Goal: Task Accomplishment & Management: Use online tool/utility

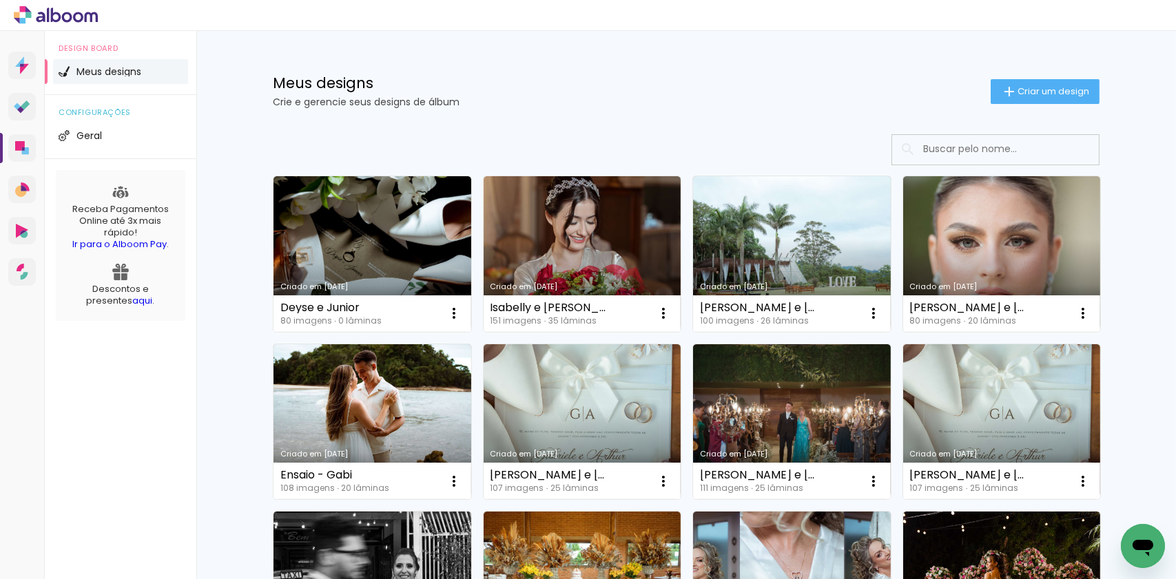
click at [107, 501] on div "Design Board Meus designs configurações Geral Receba Pagamentos Online até 3x m…" at bounding box center [121, 320] width 152 height 579
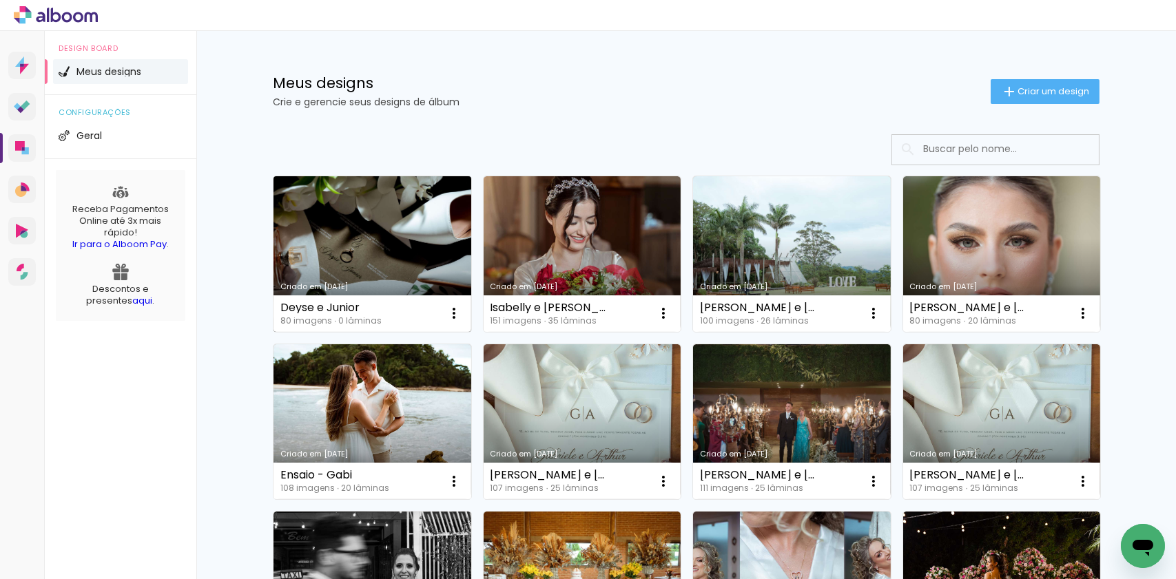
click at [370, 251] on link "Criado em [DATE]" at bounding box center [372, 254] width 198 height 156
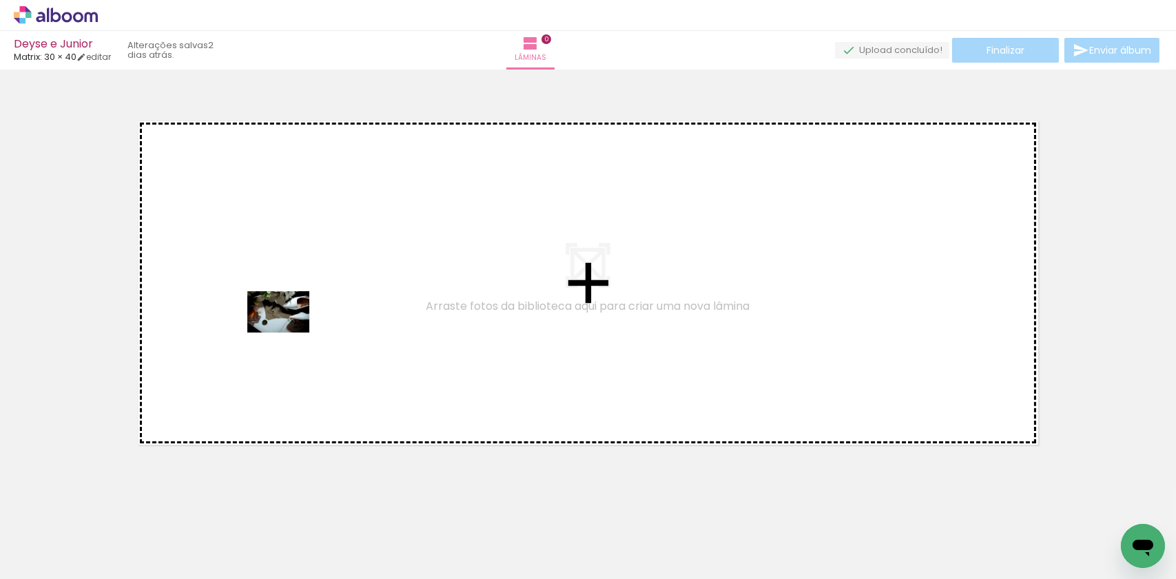
drag, startPoint x: 132, startPoint y: 543, endPoint x: 289, endPoint y: 333, distance: 261.9
click at [289, 333] on quentale-workspace at bounding box center [588, 289] width 1176 height 579
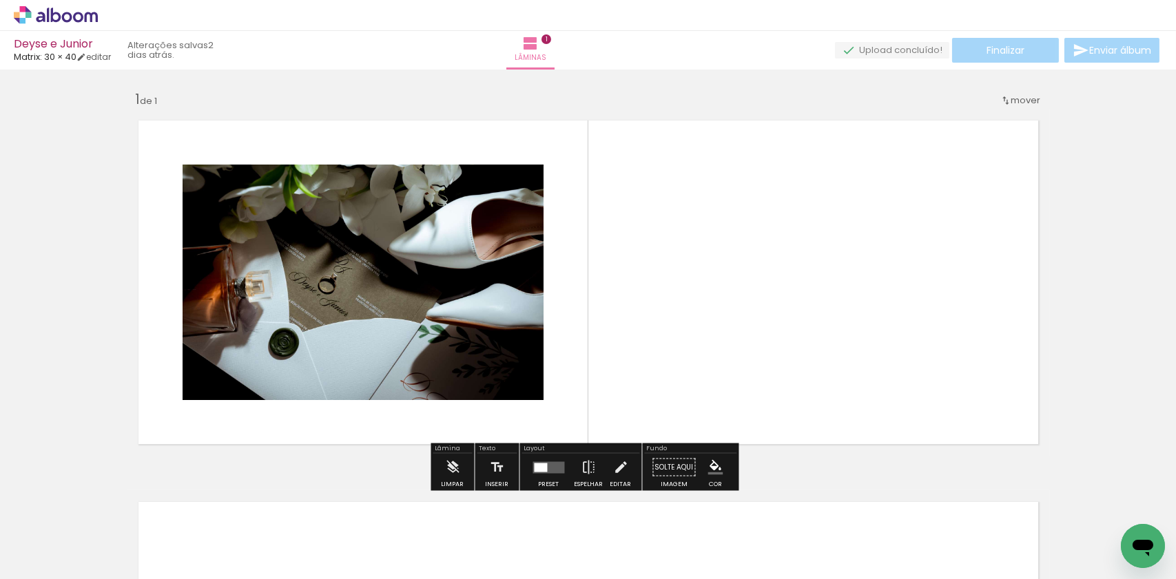
scroll to position [1, 0]
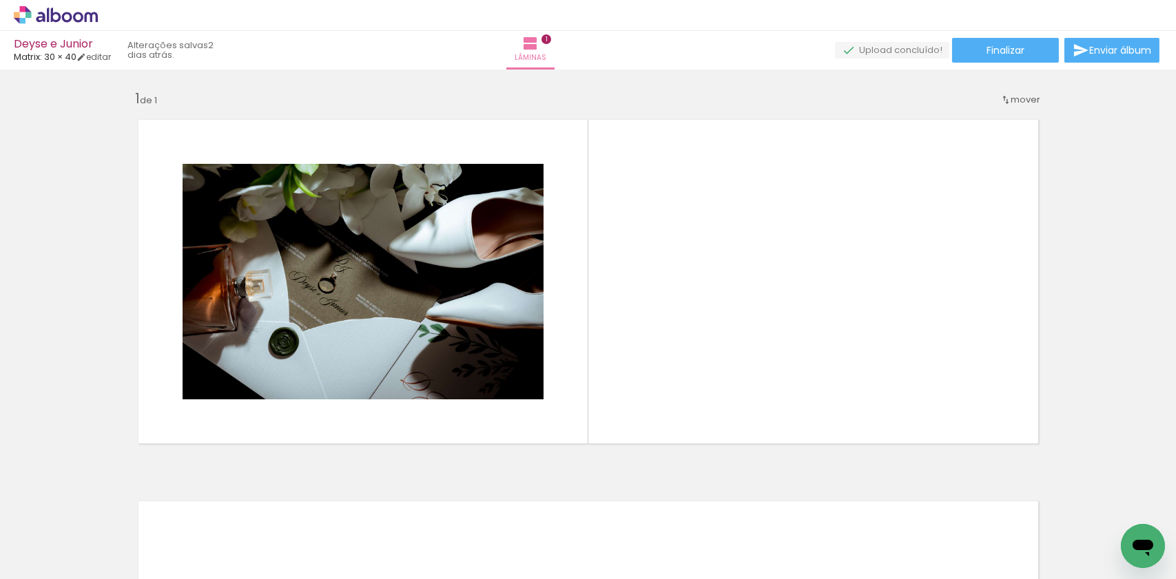
click at [65, 537] on input "Todas as fotos" at bounding box center [38, 538] width 52 height 12
click at [0, 0] on slot "Não utilizadas" at bounding box center [0, 0] width 0 height 0
type input "Não utilizadas"
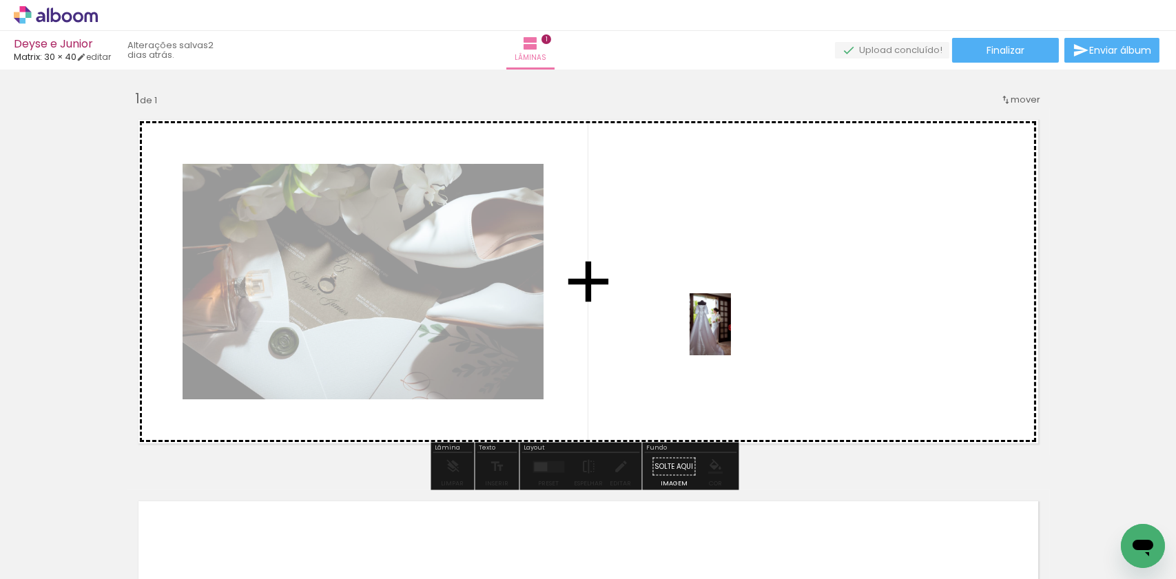
drag, startPoint x: 601, startPoint y: 538, endPoint x: 751, endPoint y: 323, distance: 261.8
click at [751, 323] on quentale-workspace at bounding box center [588, 289] width 1176 height 579
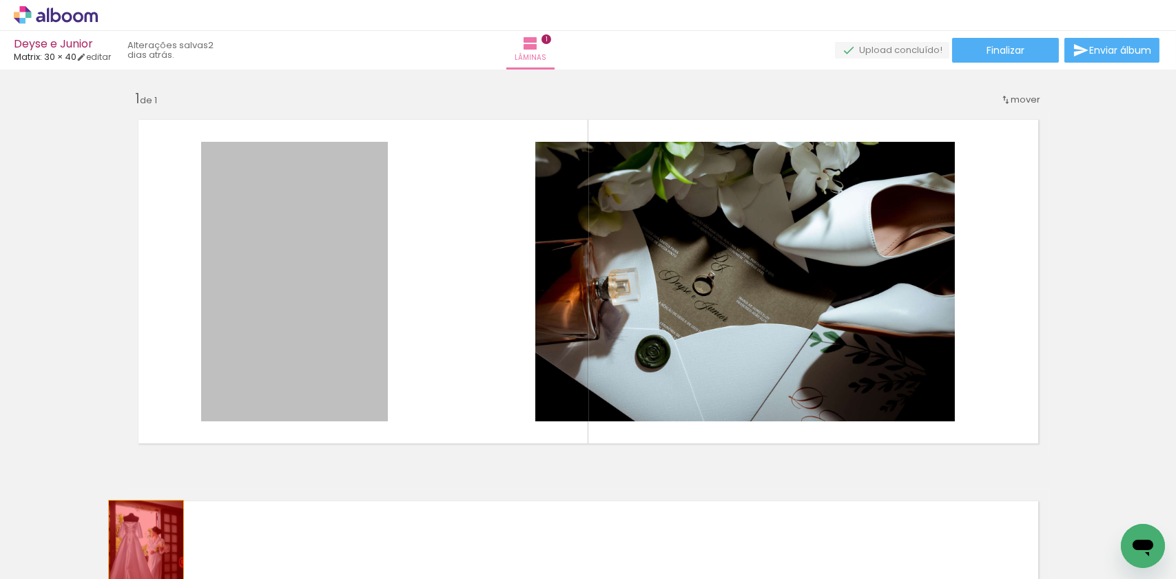
drag, startPoint x: 309, startPoint y: 324, endPoint x: 142, endPoint y: 559, distance: 288.0
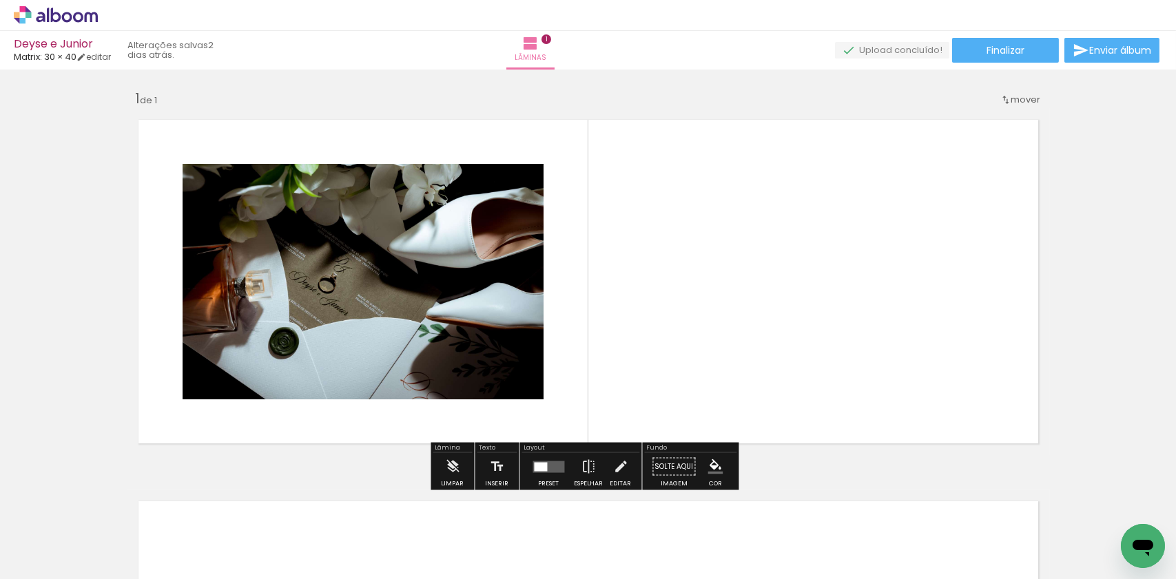
click at [562, 461] on div at bounding box center [548, 467] width 37 height 28
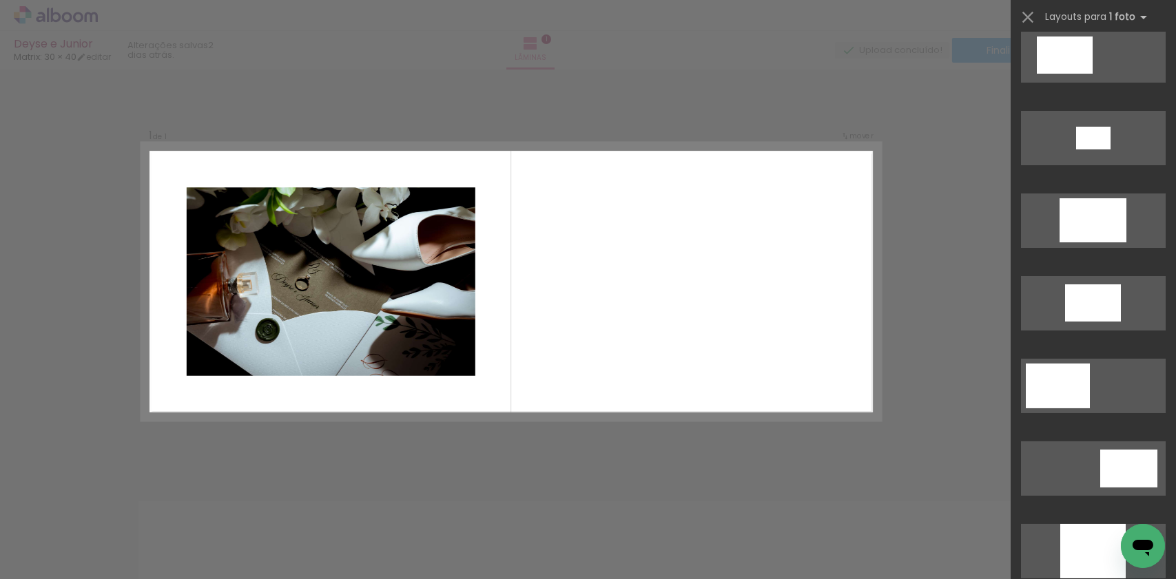
scroll to position [0, 0]
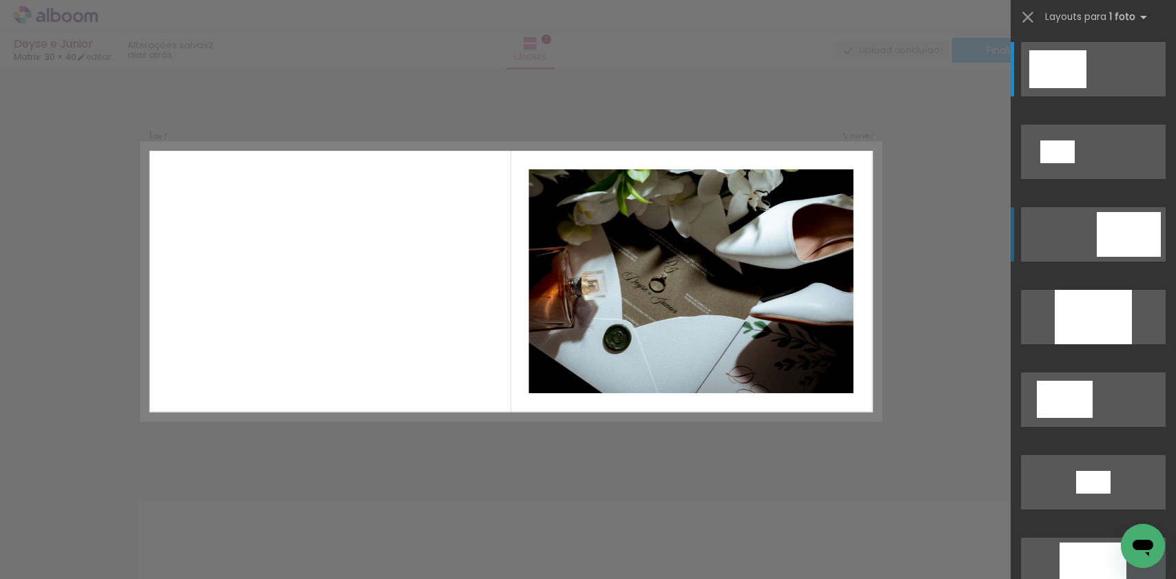
click at [1103, 232] on div at bounding box center [1128, 234] width 64 height 45
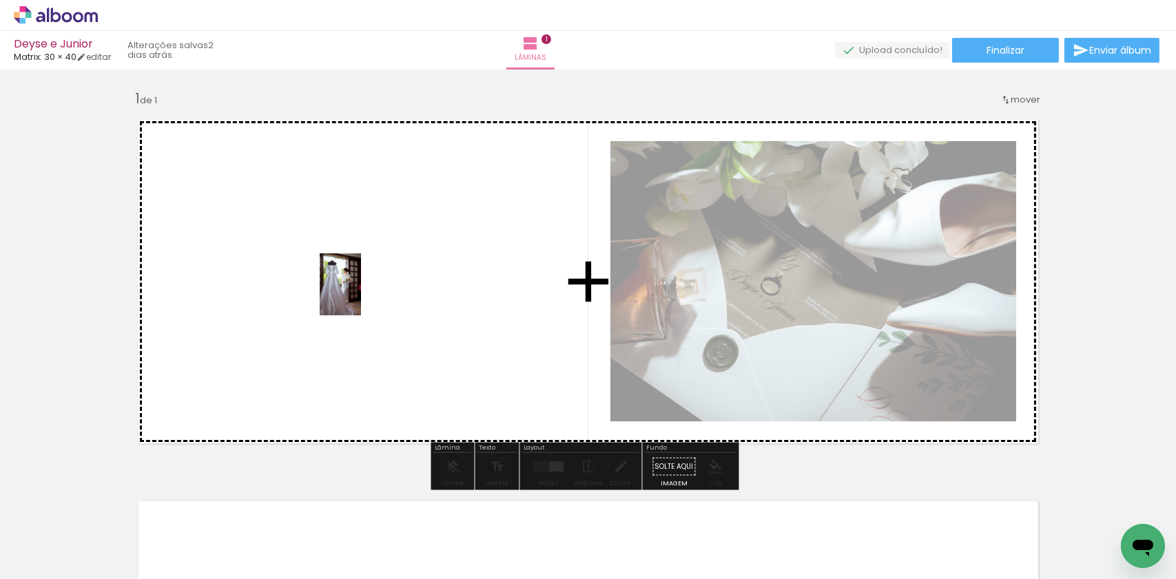
drag, startPoint x: 602, startPoint y: 543, endPoint x: 313, endPoint y: 293, distance: 381.8
click at [313, 293] on quentale-workspace at bounding box center [588, 289] width 1176 height 579
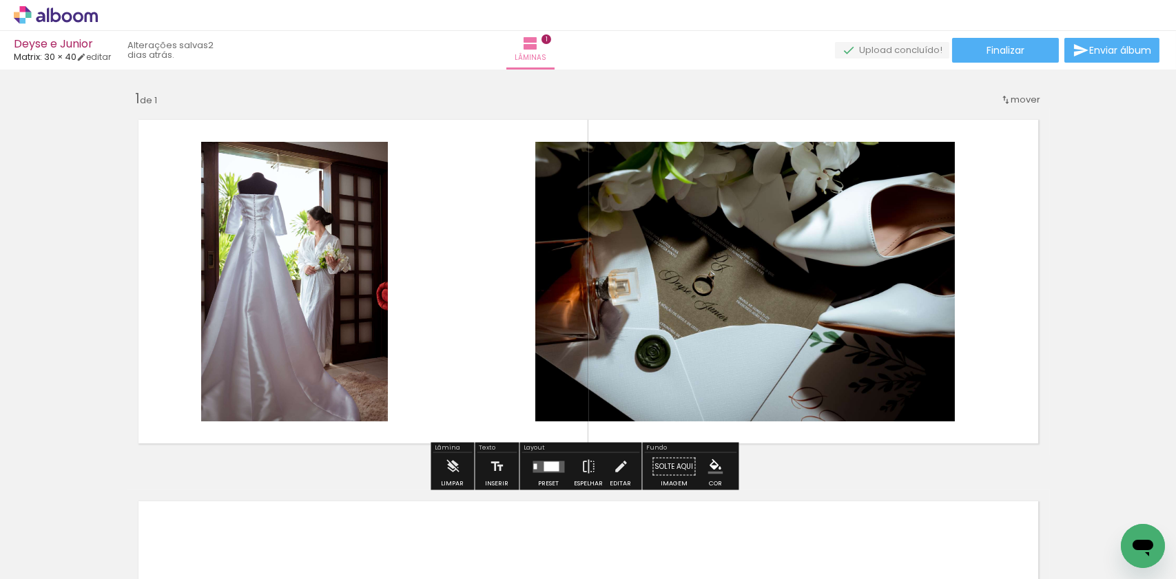
scroll to position [70, 0]
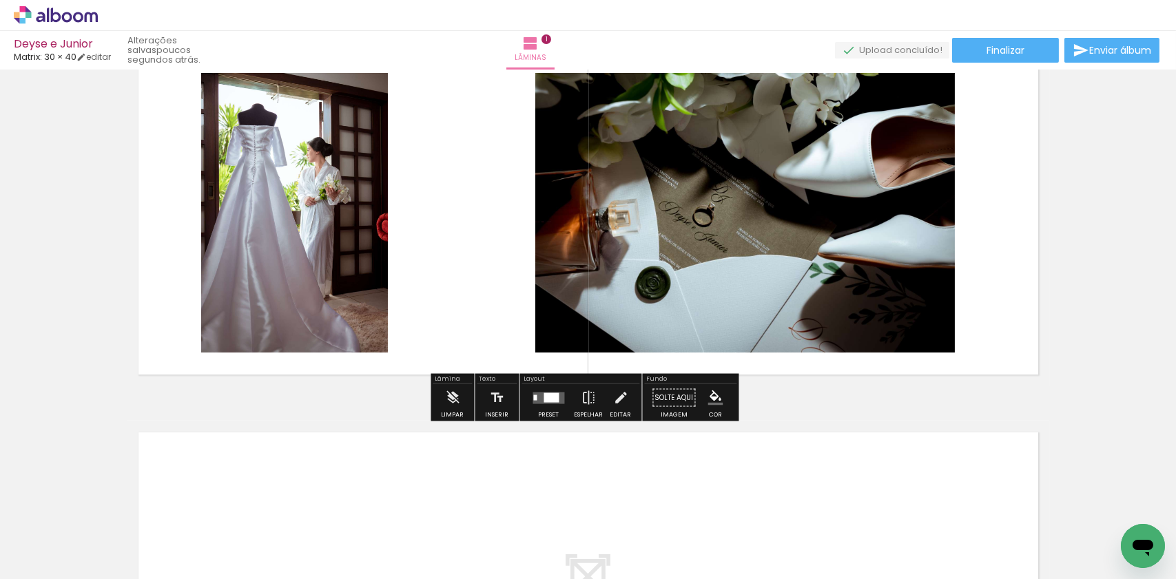
click at [11, 258] on div "Inserir lâmina 1 de 1" at bounding box center [588, 386] width 1176 height 764
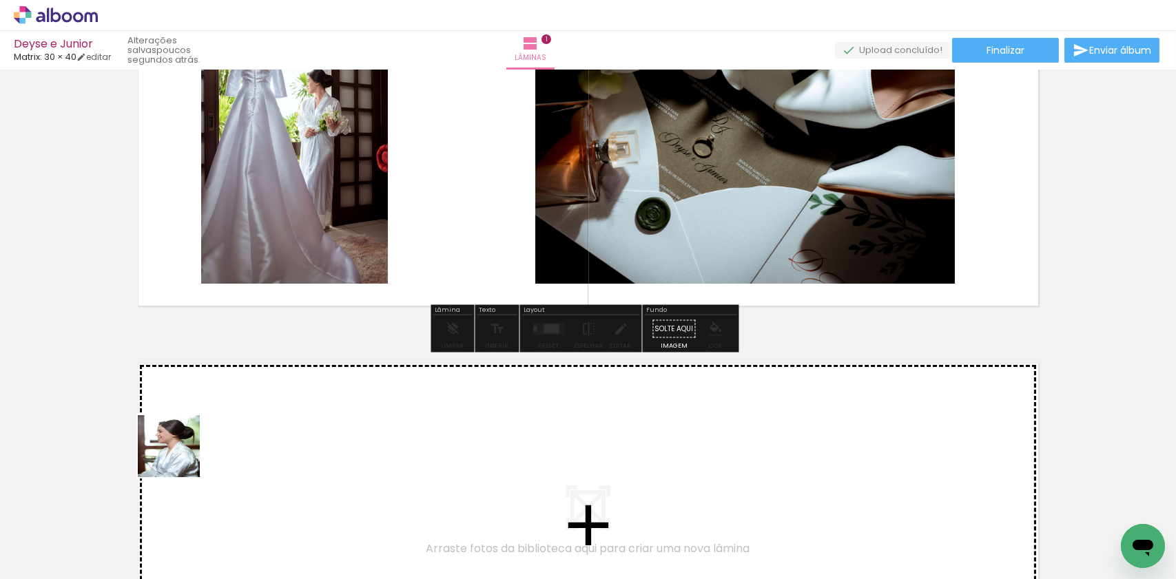
drag, startPoint x: 145, startPoint y: 510, endPoint x: 181, endPoint y: 453, distance: 67.5
click at [181, 453] on quentale-workspace at bounding box center [588, 289] width 1176 height 579
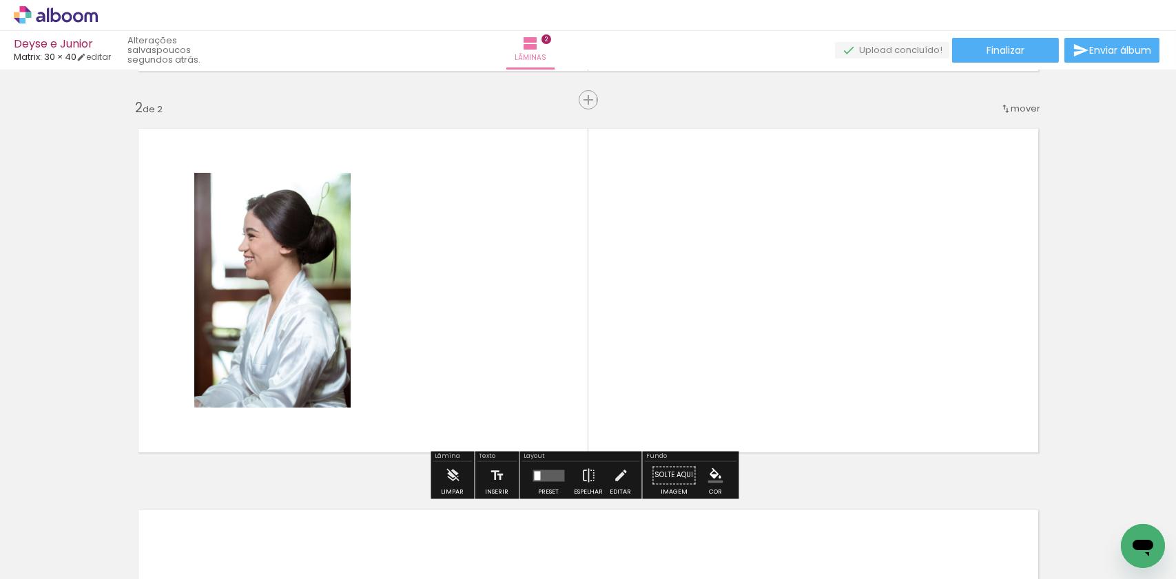
scroll to position [383, 0]
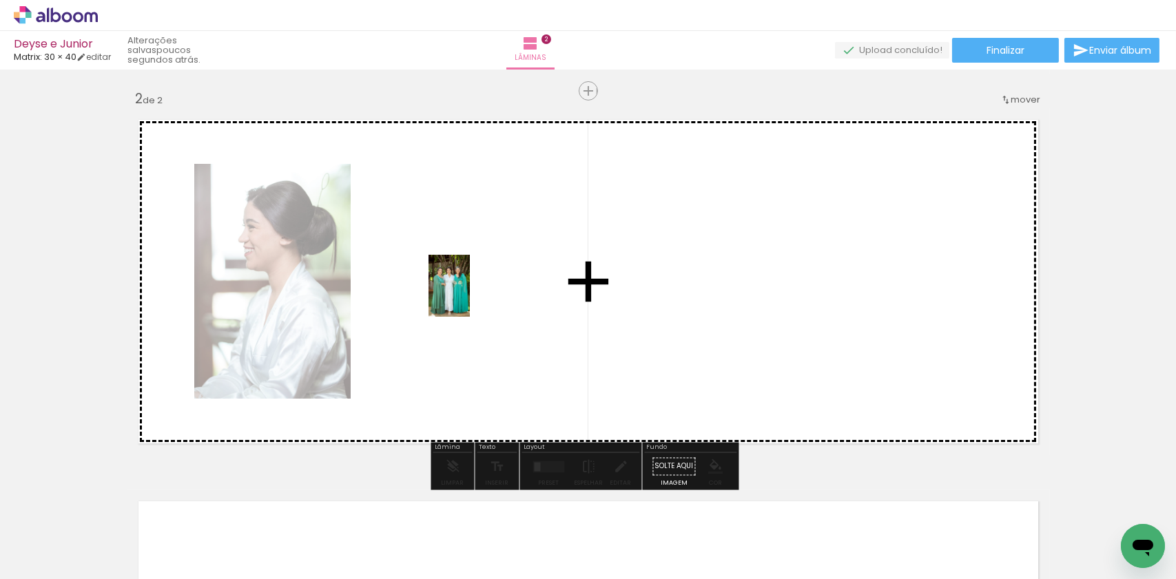
drag, startPoint x: 143, startPoint y: 526, endPoint x: 470, endPoint y: 296, distance: 399.4
click at [470, 296] on quentale-workspace at bounding box center [588, 289] width 1176 height 579
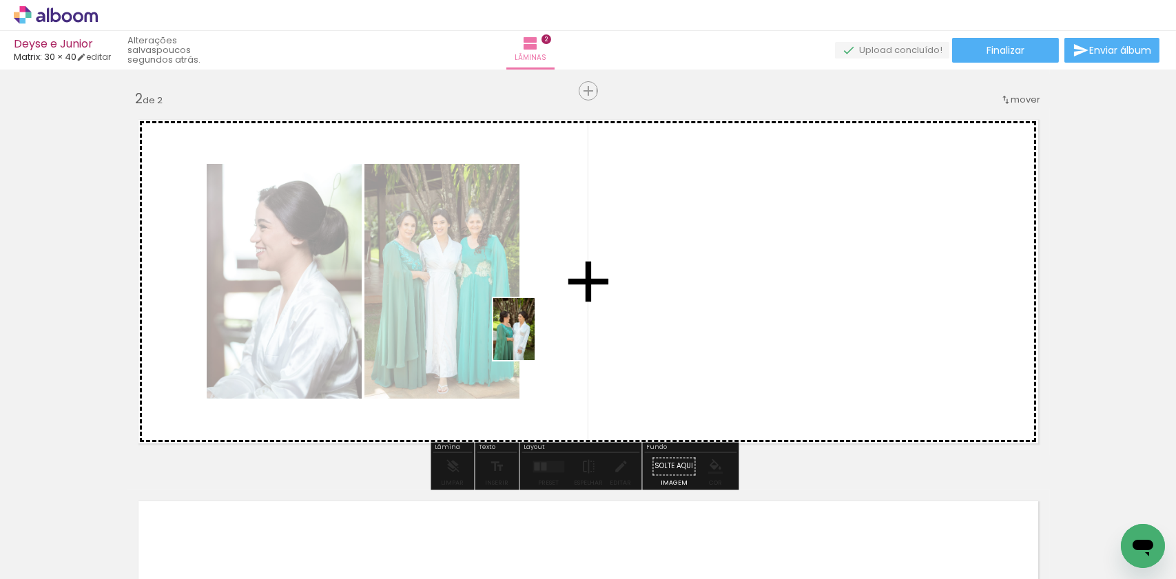
drag, startPoint x: 152, startPoint y: 543, endPoint x: 579, endPoint y: 320, distance: 481.8
click at [579, 320] on quentale-workspace at bounding box center [588, 289] width 1176 height 579
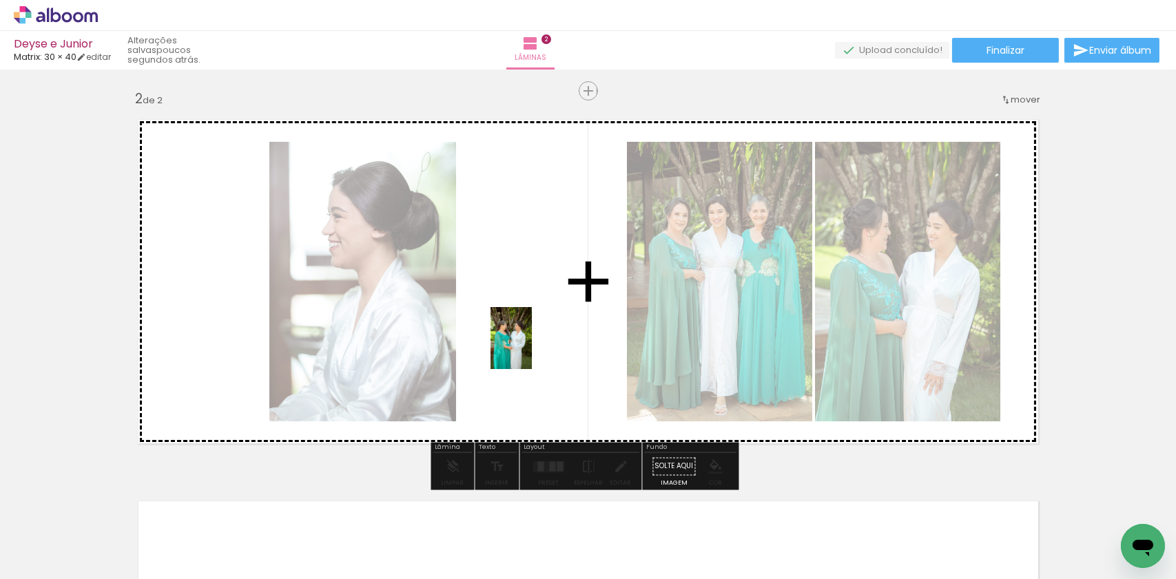
drag, startPoint x: 164, startPoint y: 539, endPoint x: 532, endPoint y: 349, distance: 414.3
click at [532, 349] on quentale-workspace at bounding box center [588, 289] width 1176 height 579
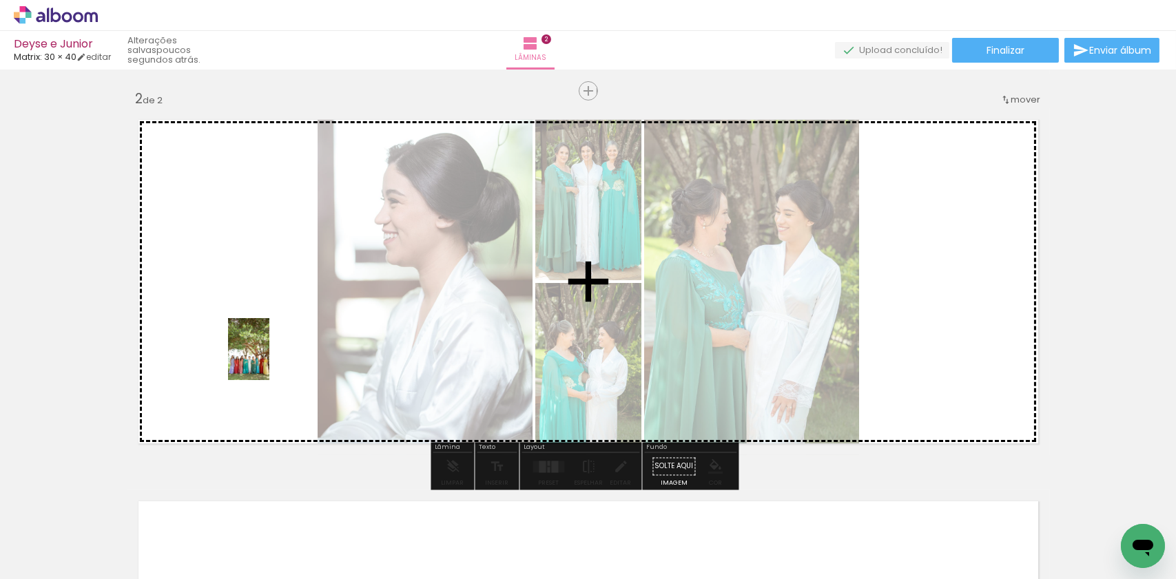
drag, startPoint x: 219, startPoint y: 532, endPoint x: 273, endPoint y: 351, distance: 189.6
click at [273, 351] on quentale-workspace at bounding box center [588, 289] width 1176 height 579
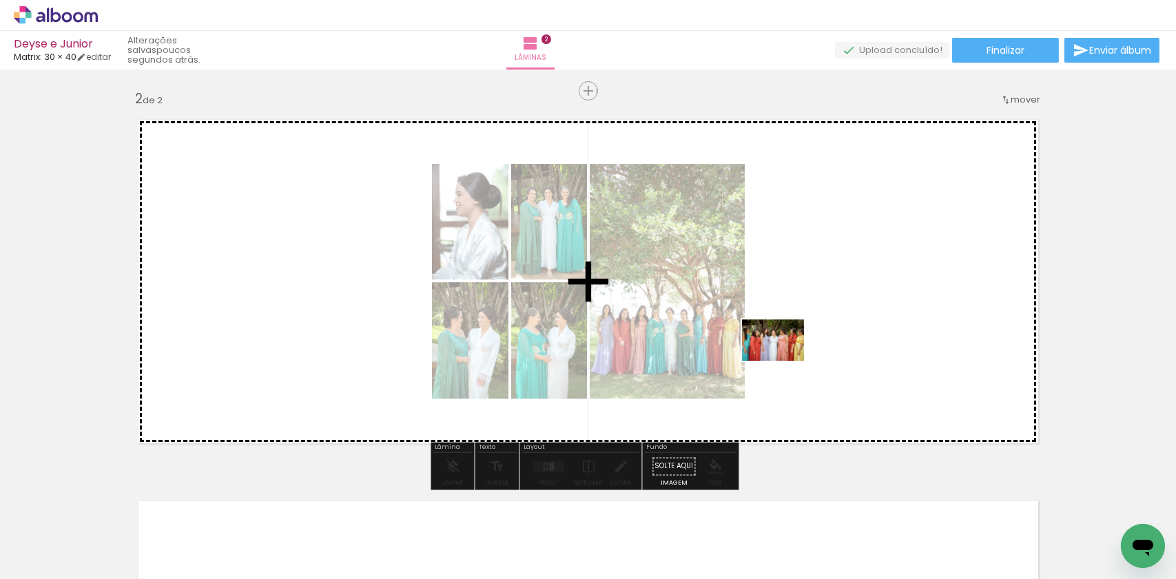
drag, startPoint x: 174, startPoint y: 528, endPoint x: 783, endPoint y: 361, distance: 631.9
click at [783, 361] on quentale-workspace at bounding box center [588, 289] width 1176 height 579
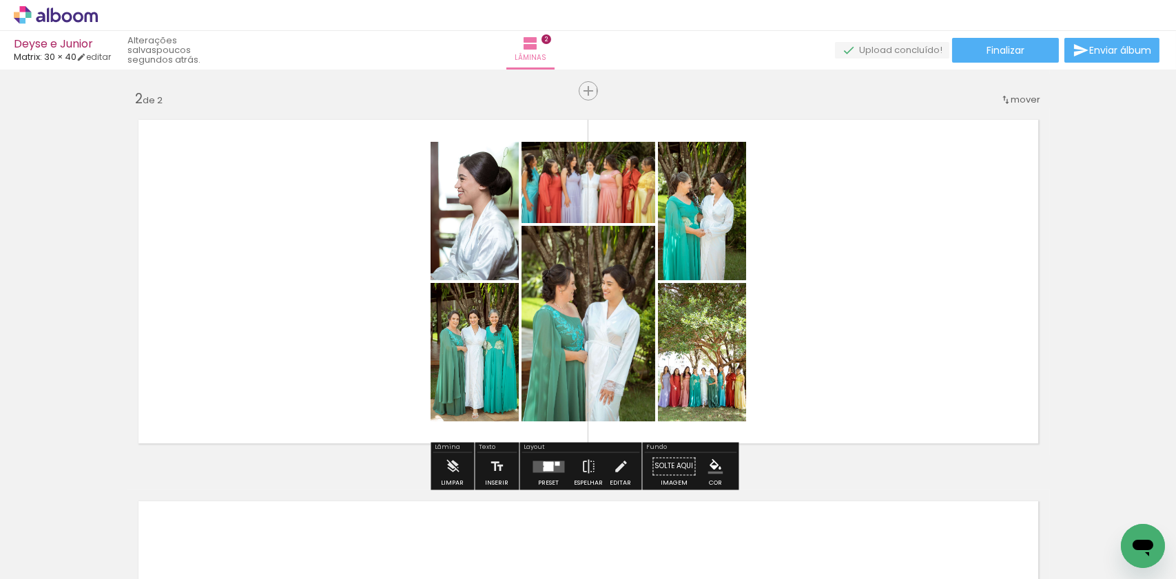
click at [544, 467] on div at bounding box center [549, 466] width 10 height 9
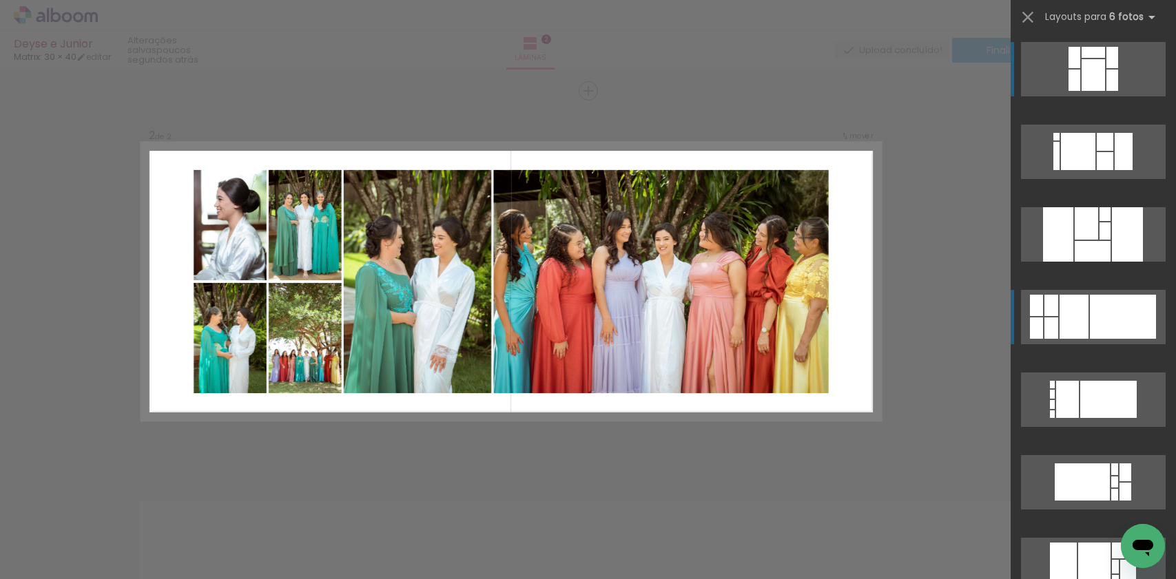
click at [1127, 326] on div at bounding box center [1123, 317] width 66 height 44
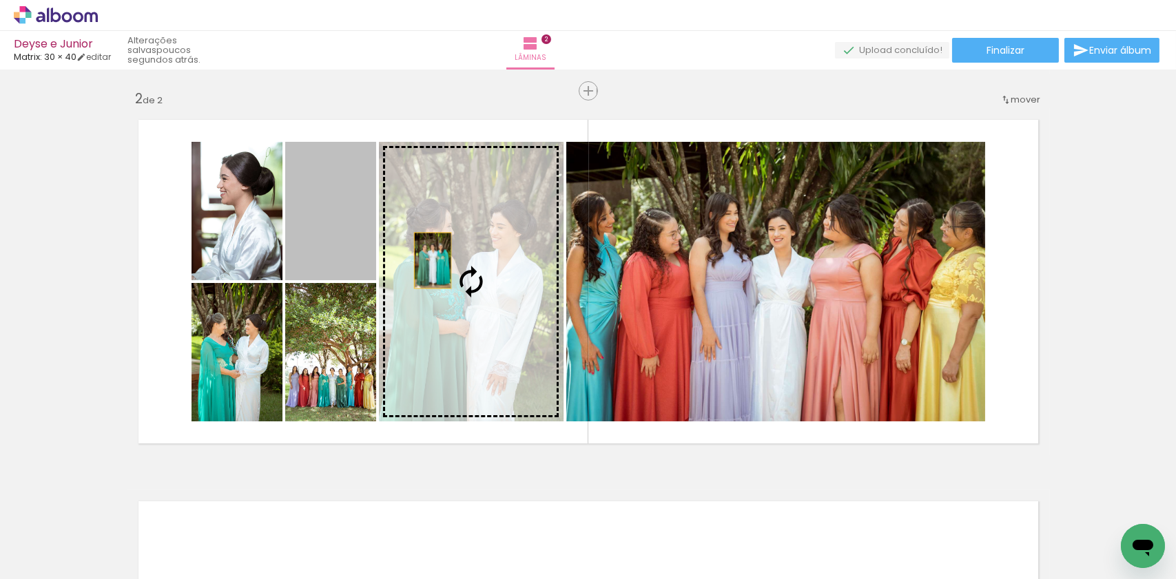
drag, startPoint x: 322, startPoint y: 240, endPoint x: 466, endPoint y: 298, distance: 154.8
click at [0, 0] on slot at bounding box center [0, 0] width 0 height 0
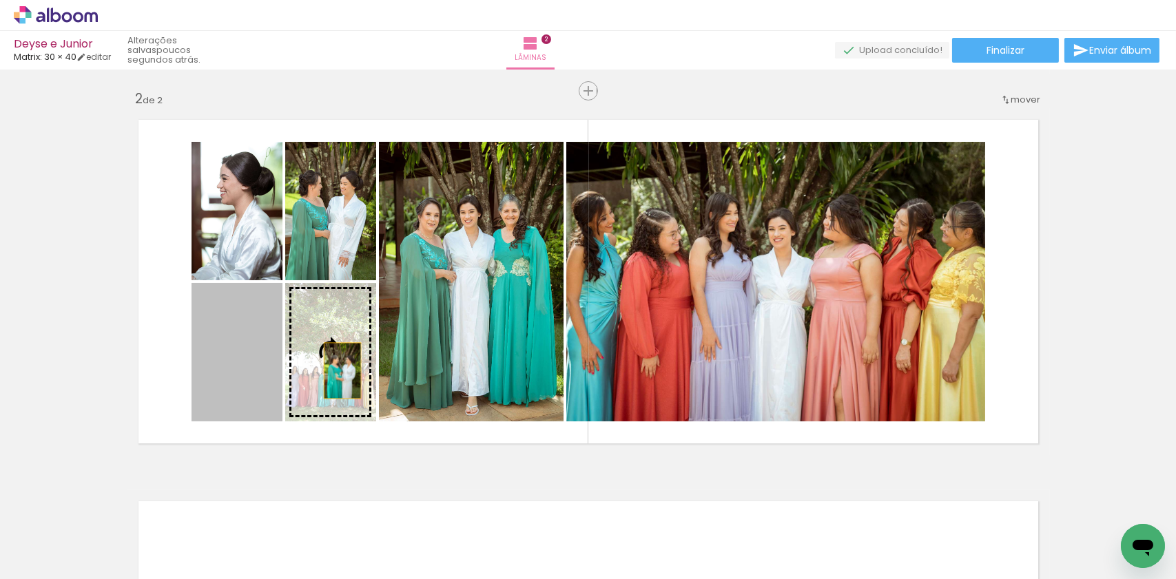
drag, startPoint x: 247, startPoint y: 388, endPoint x: 337, endPoint y: 371, distance: 91.2
click at [0, 0] on slot at bounding box center [0, 0] width 0 height 0
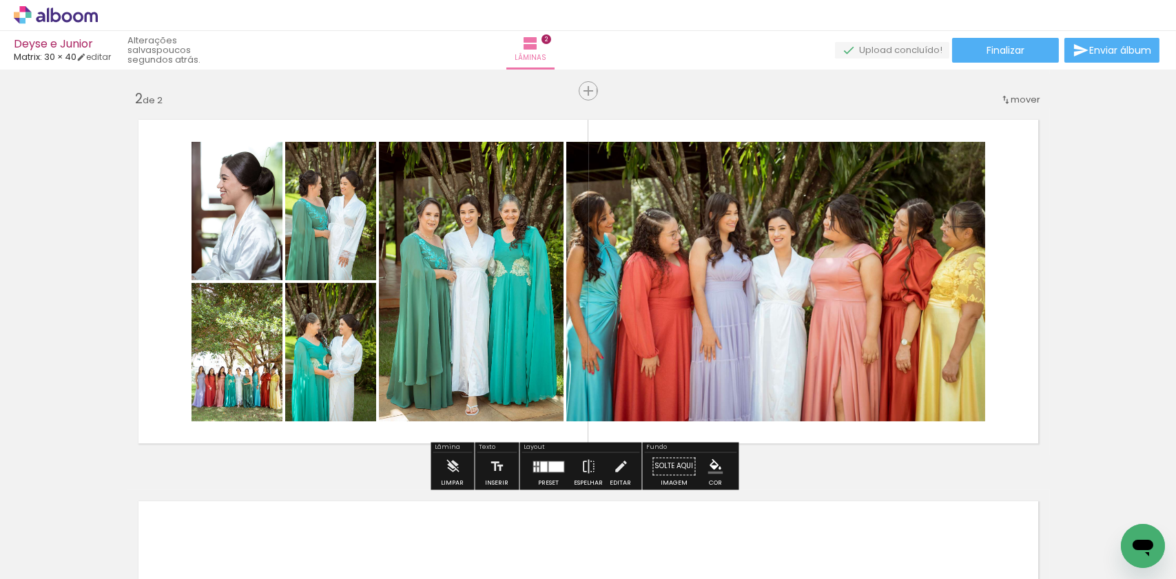
click at [559, 468] on div at bounding box center [556, 466] width 15 height 10
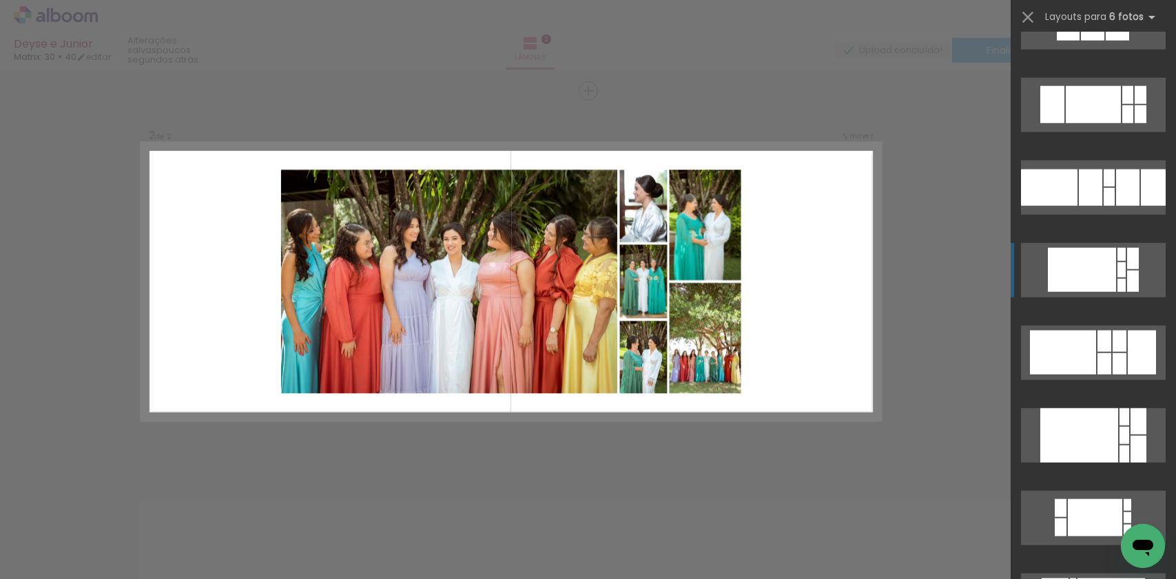
scroll to position [2865, 0]
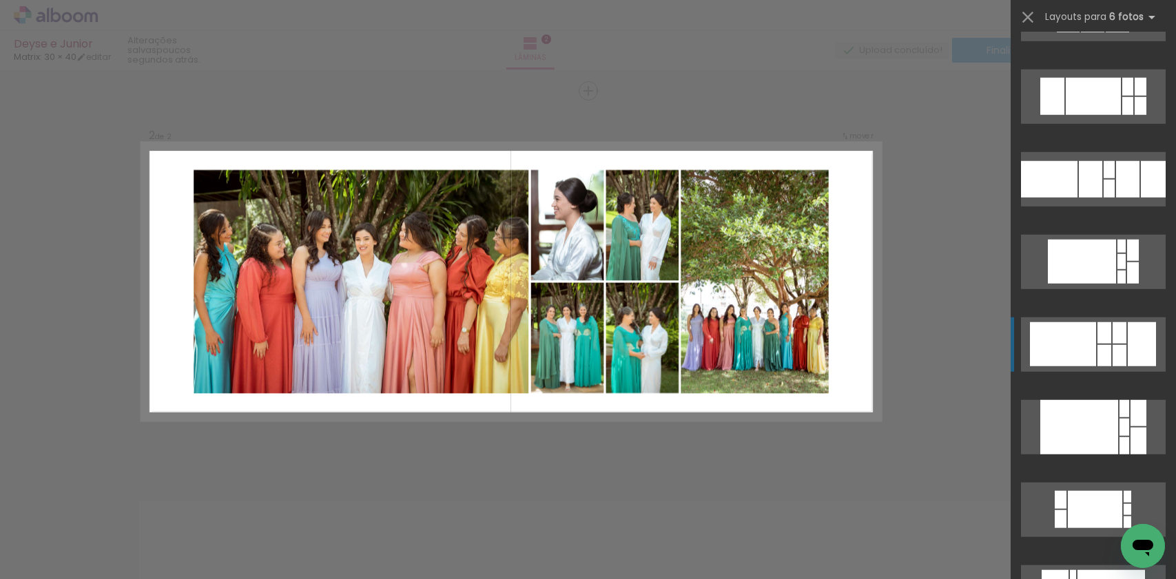
click at [1120, 337] on div at bounding box center [1119, 332] width 14 height 21
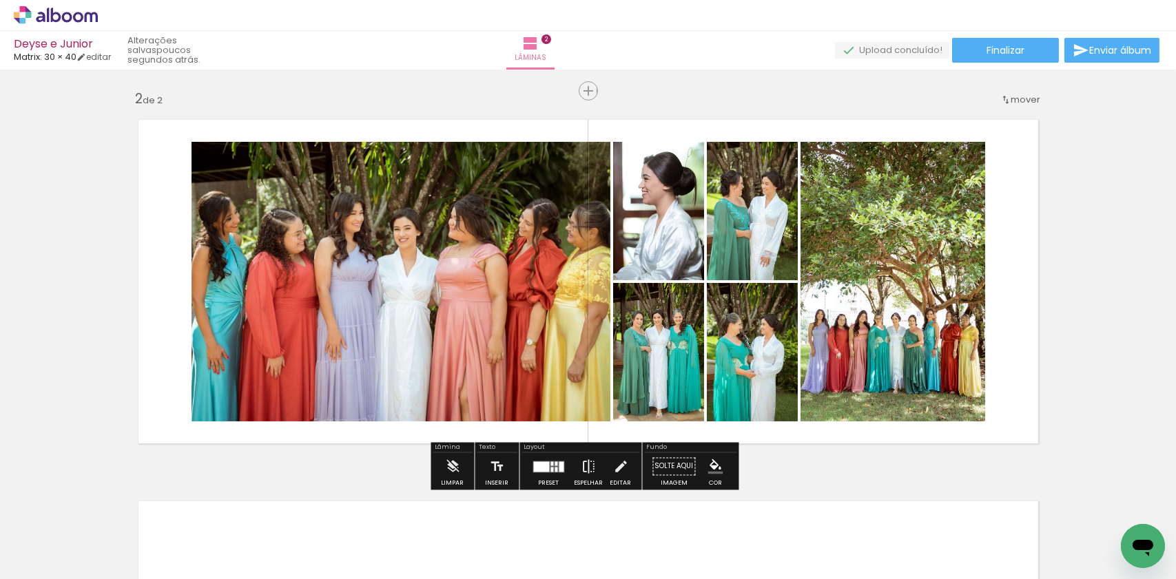
click at [589, 464] on iron-icon at bounding box center [588, 467] width 15 height 28
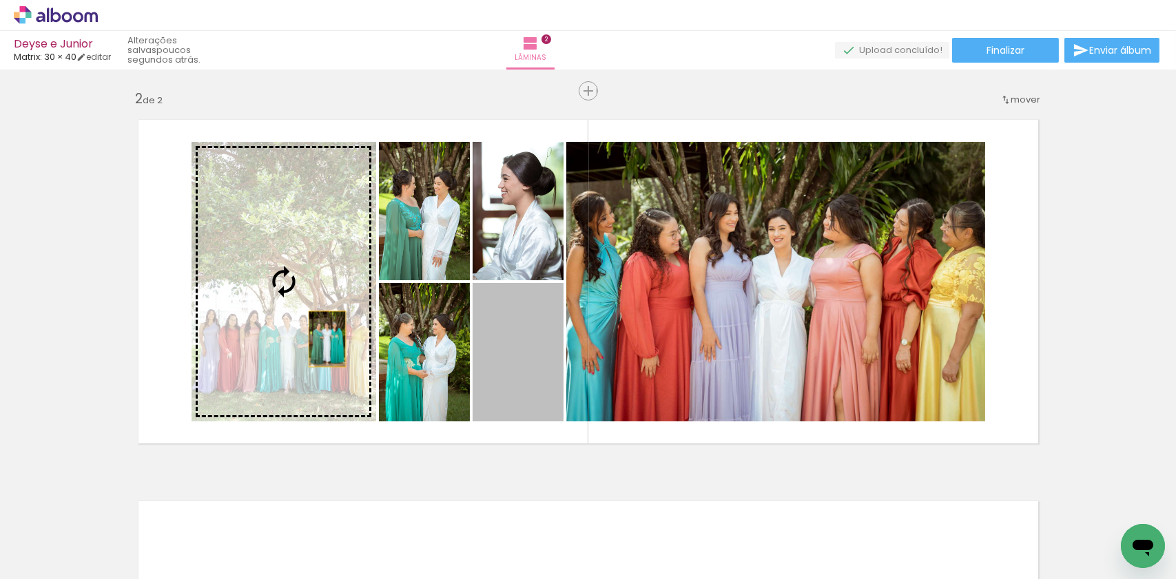
drag, startPoint x: 520, startPoint y: 363, endPoint x: 320, endPoint y: 340, distance: 201.7
click at [0, 0] on slot at bounding box center [0, 0] width 0 height 0
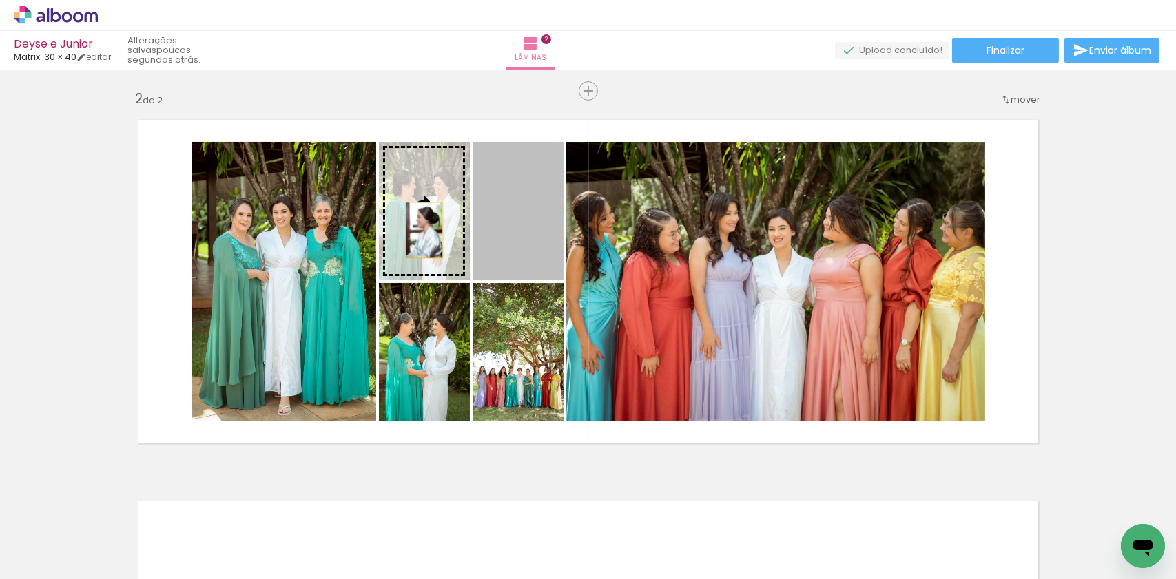
drag, startPoint x: 520, startPoint y: 231, endPoint x: 398, endPoint y: 240, distance: 122.3
click at [0, 0] on slot at bounding box center [0, 0] width 0 height 0
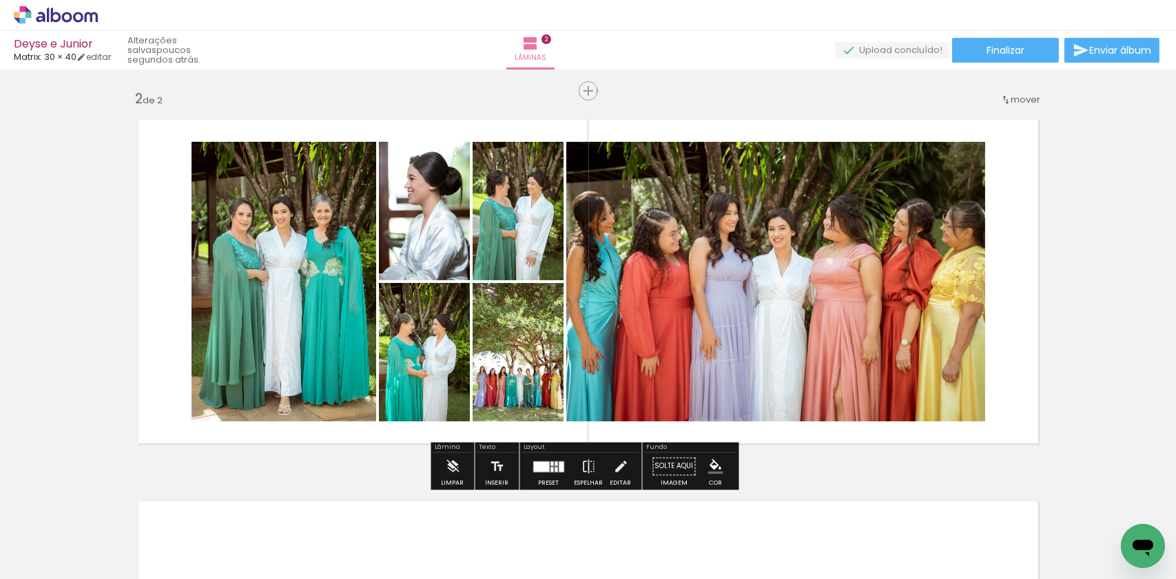
drag, startPoint x: 0, startPoint y: 295, endPoint x: 10, endPoint y: 297, distance: 10.4
click at [0, 295] on div "Inserir lâmina 1 de 2 Inserir lâmina 2 de 2" at bounding box center [588, 263] width 1176 height 1145
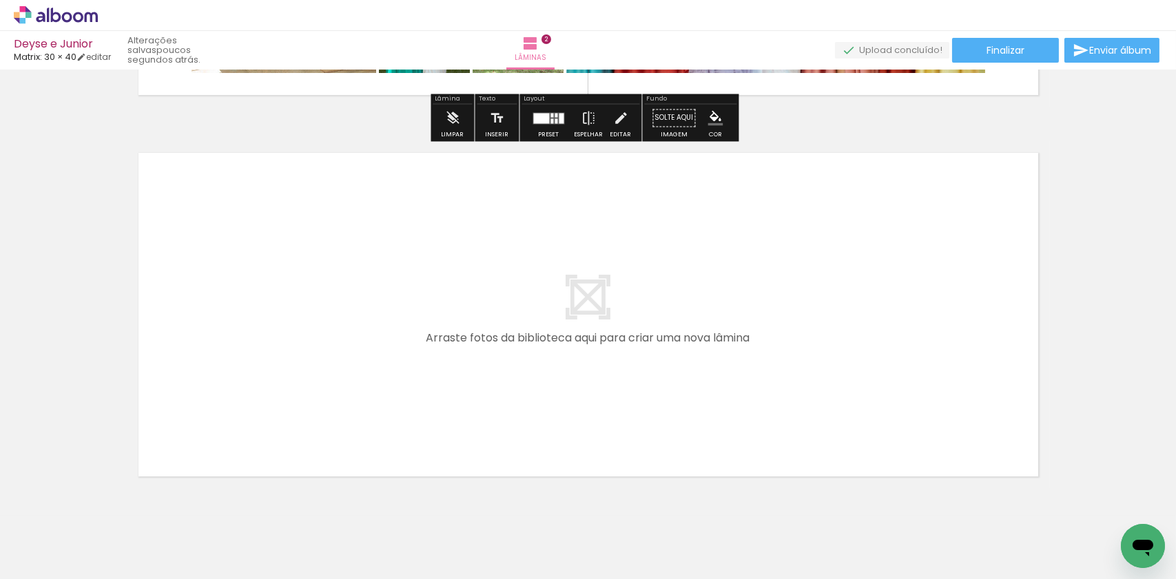
scroll to position [774, 0]
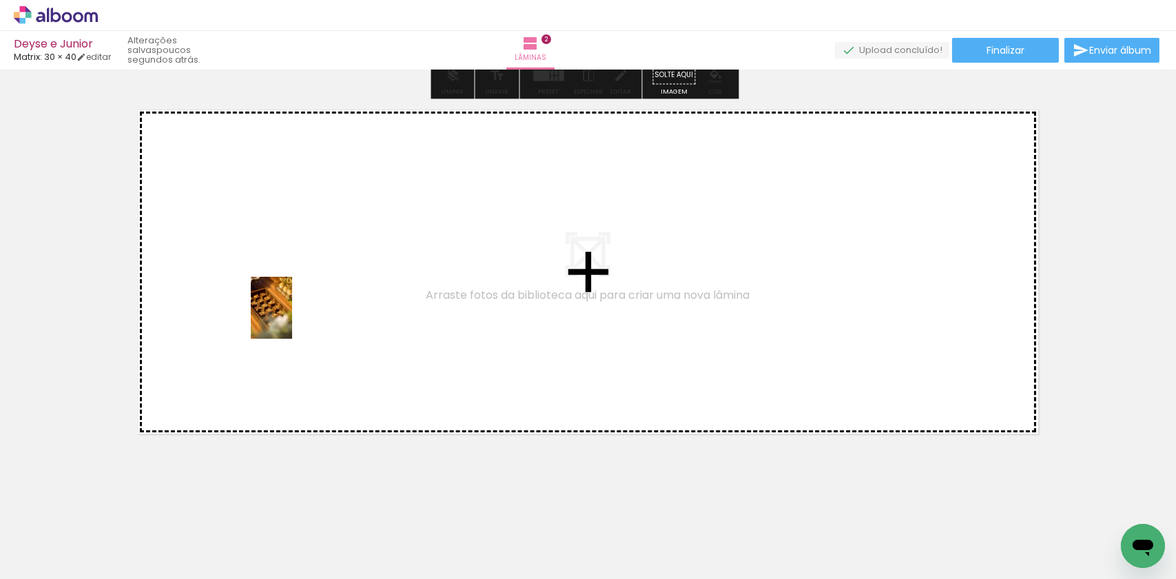
drag, startPoint x: 147, startPoint y: 548, endPoint x: 292, endPoint y: 316, distance: 273.5
click at [292, 316] on quentale-workspace at bounding box center [588, 289] width 1176 height 579
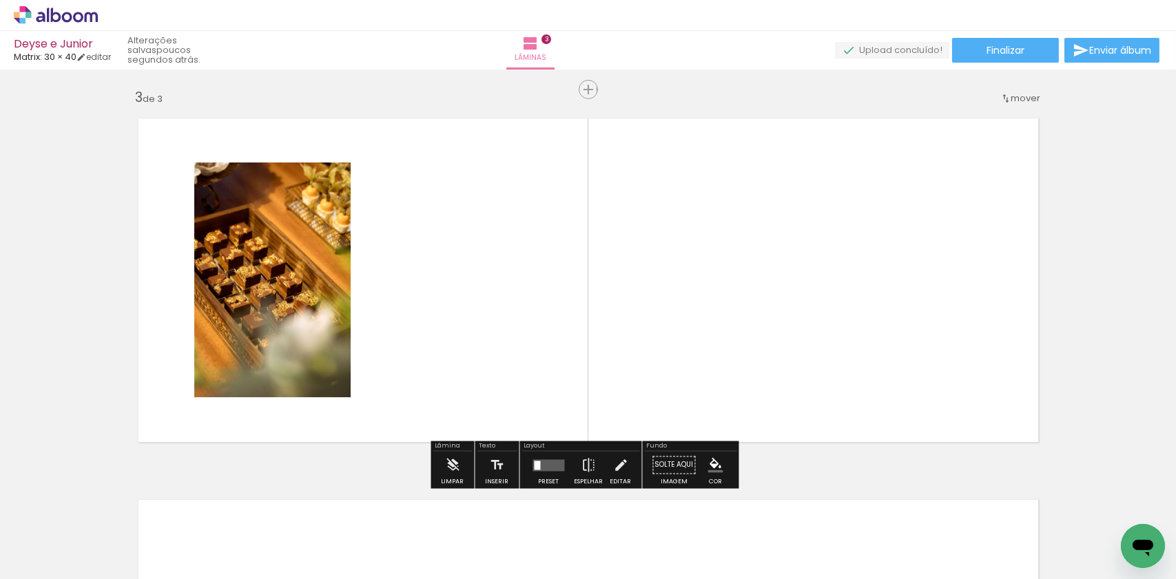
scroll to position [765, 0]
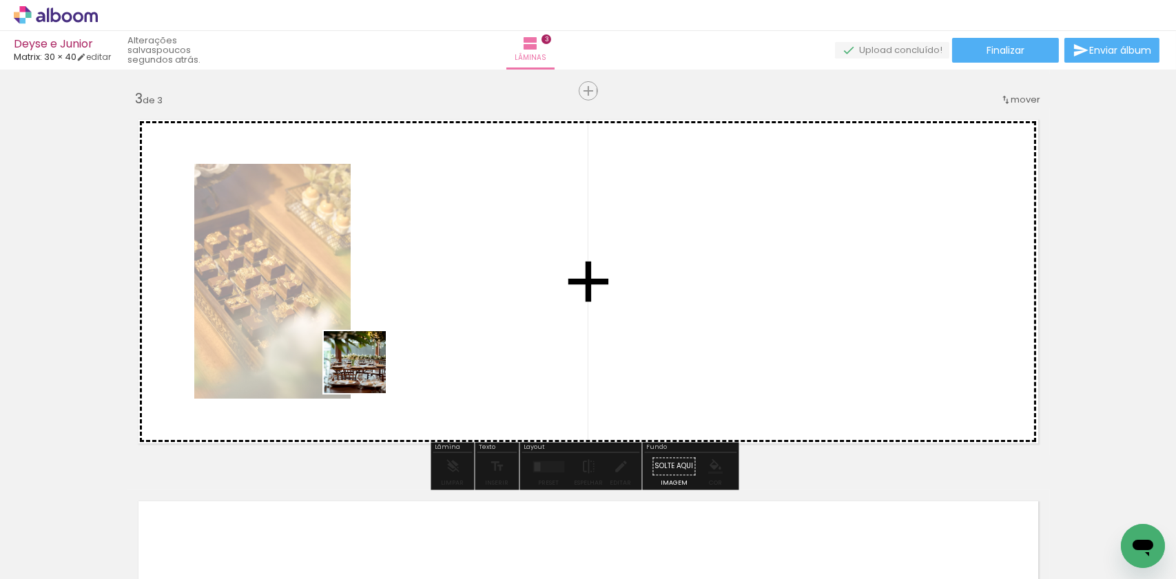
drag, startPoint x: 149, startPoint y: 530, endPoint x: 414, endPoint y: 347, distance: 321.3
click at [414, 347] on quentale-workspace at bounding box center [588, 289] width 1176 height 579
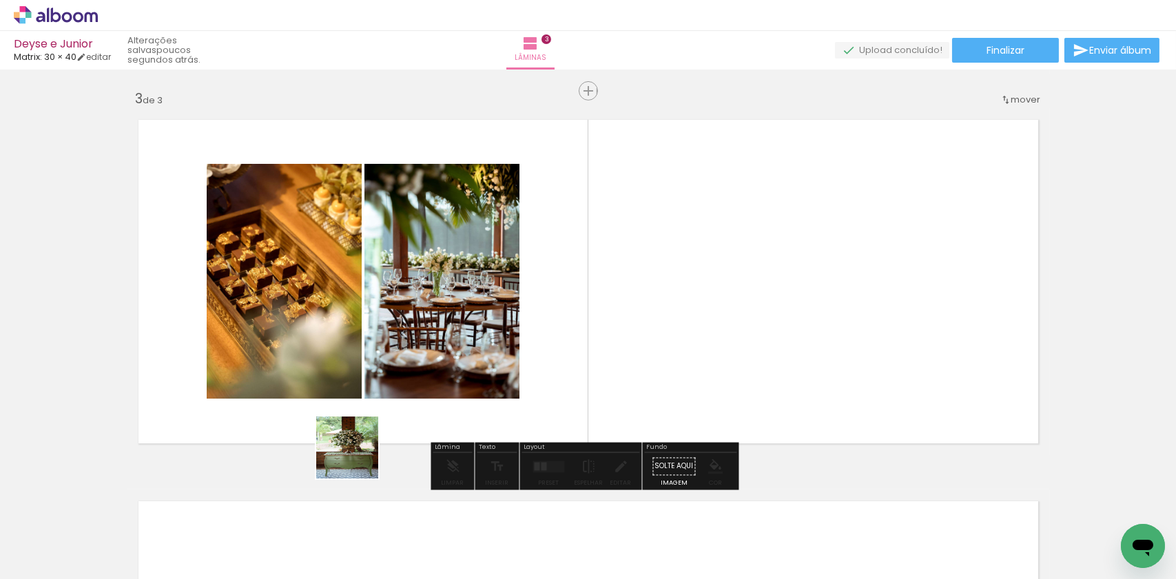
drag, startPoint x: 154, startPoint y: 529, endPoint x: 635, endPoint y: 340, distance: 517.4
click at [635, 340] on quentale-workspace at bounding box center [588, 289] width 1176 height 579
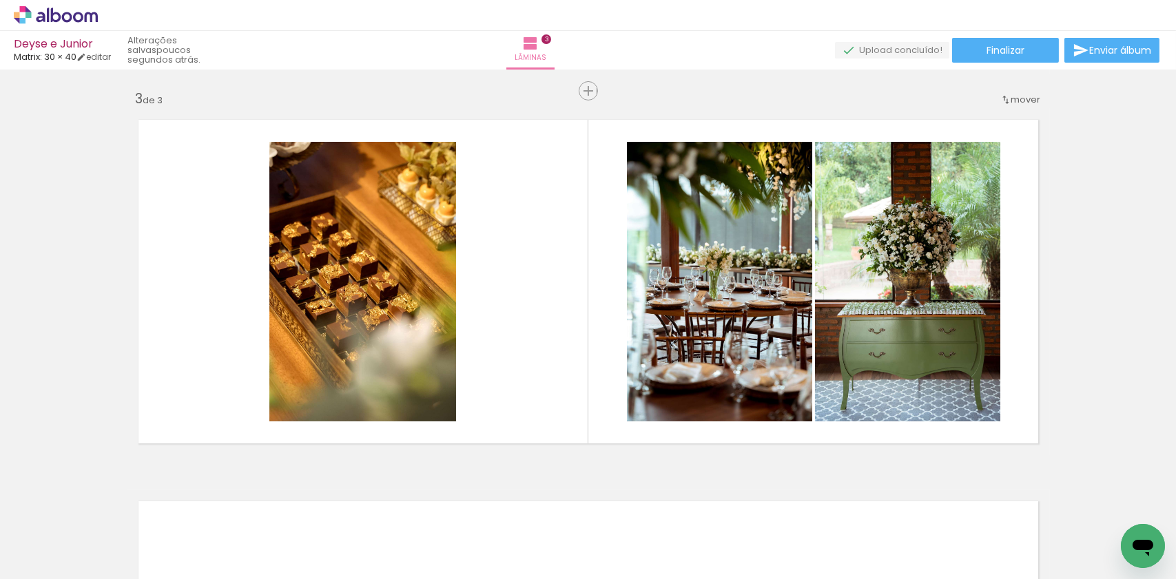
scroll to position [0, 0]
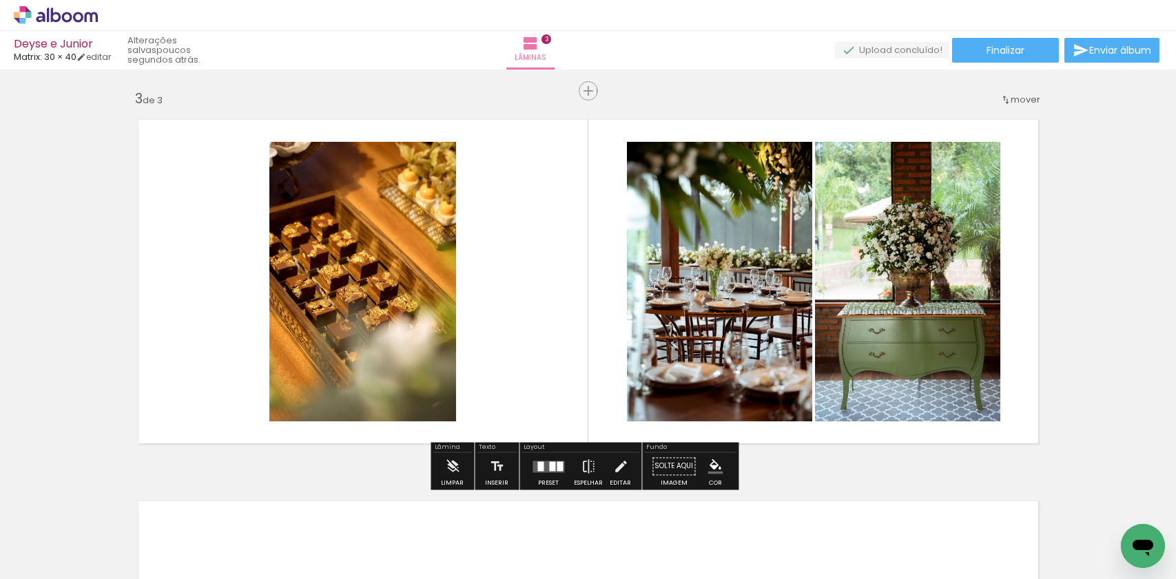
click at [538, 464] on div at bounding box center [541, 466] width 6 height 10
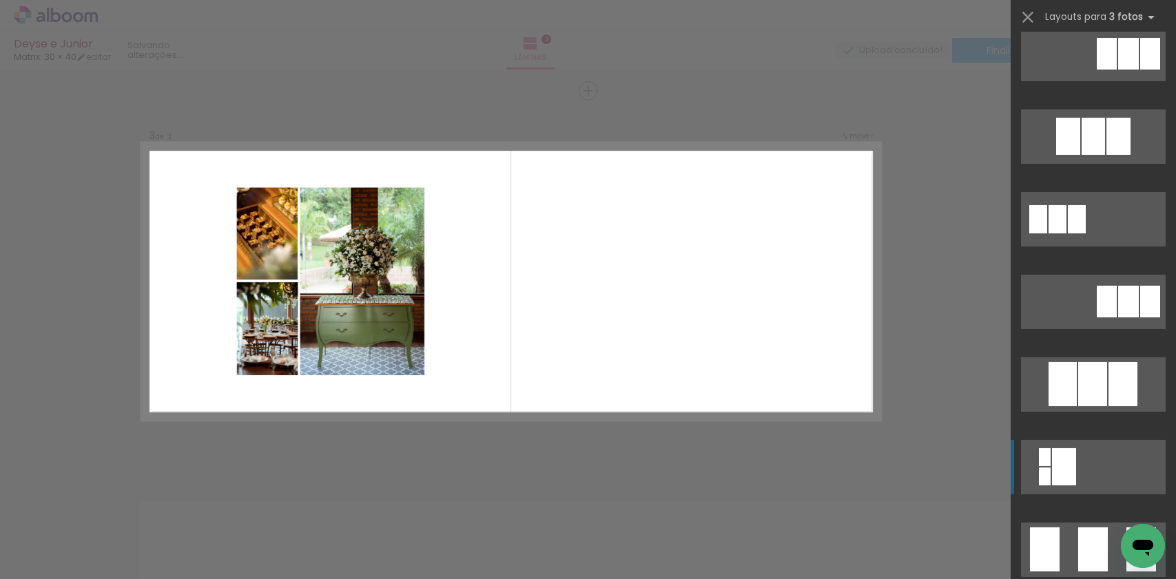
scroll to position [689, 0]
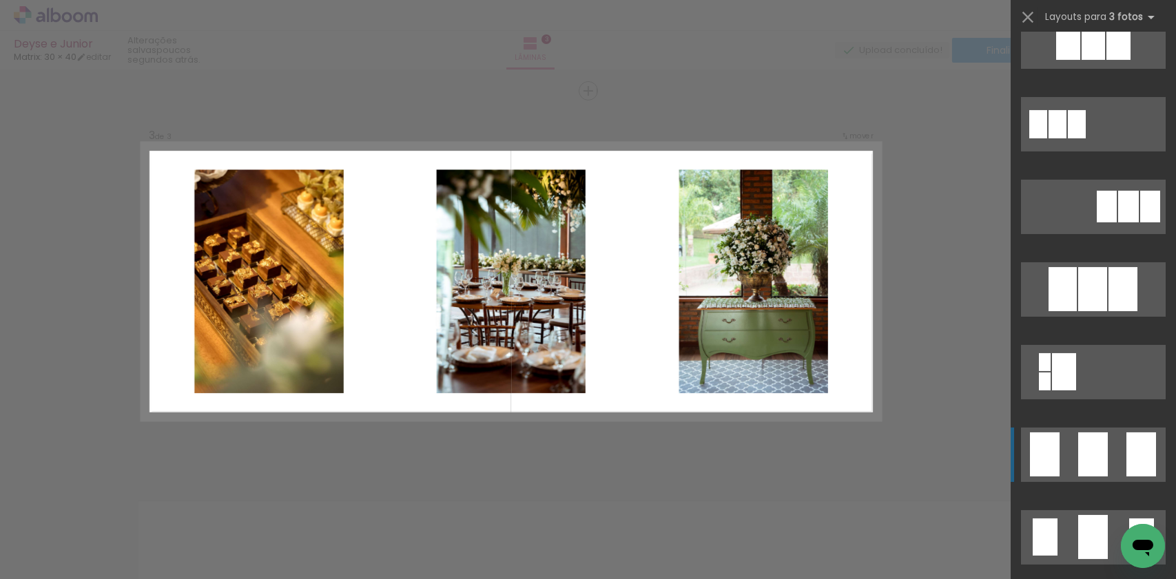
click at [1098, 453] on div at bounding box center [1093, 455] width 30 height 44
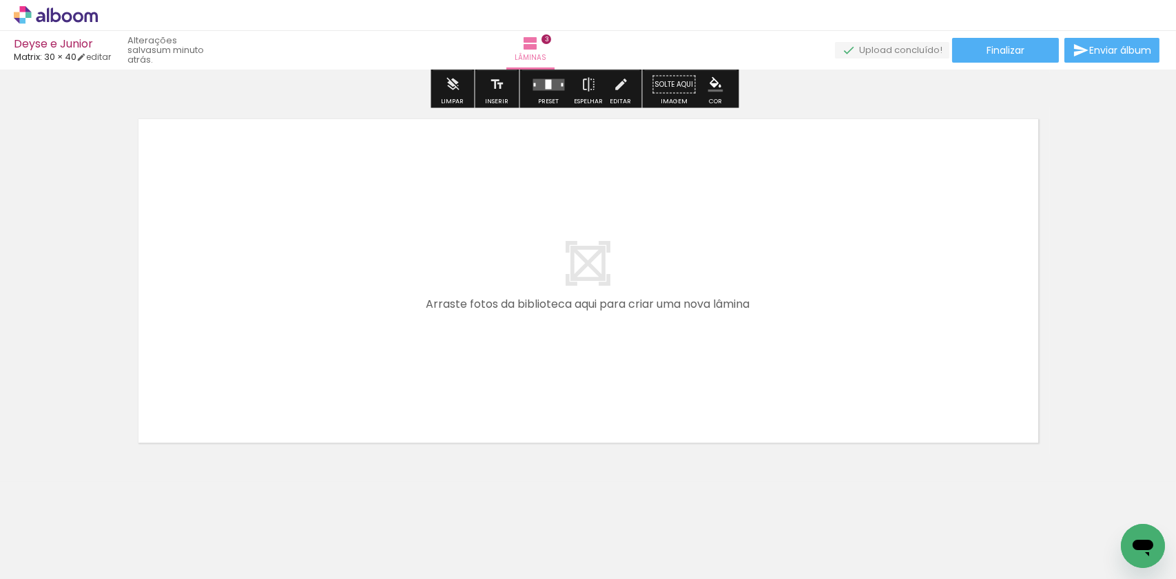
scroll to position [1156, 0]
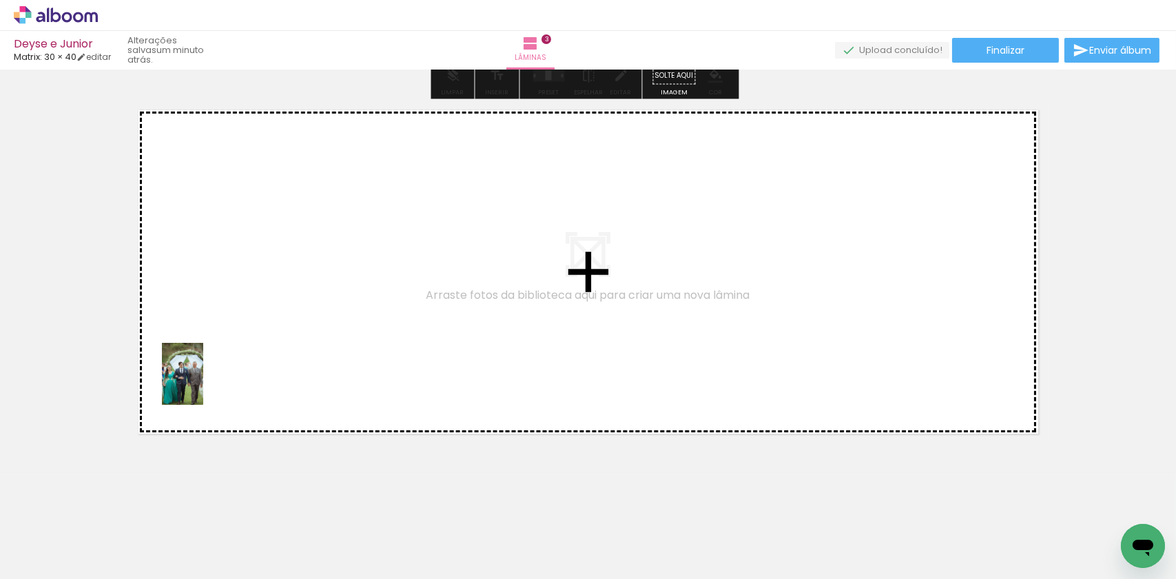
drag, startPoint x: 148, startPoint y: 514, endPoint x: 215, endPoint y: 351, distance: 176.4
click at [215, 351] on quentale-workspace at bounding box center [588, 289] width 1176 height 579
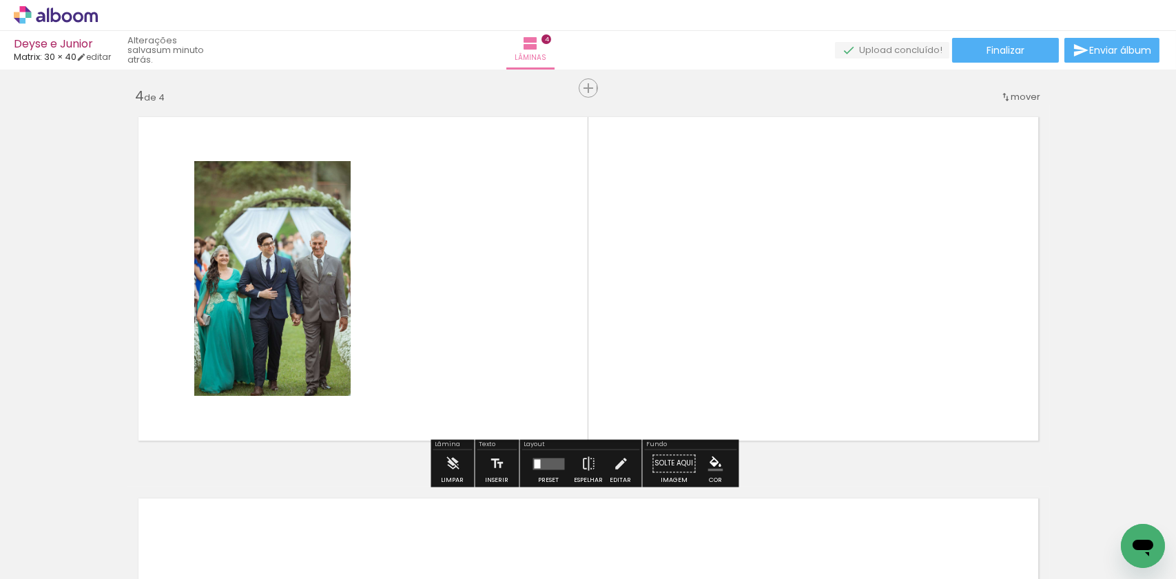
scroll to position [1146, 0]
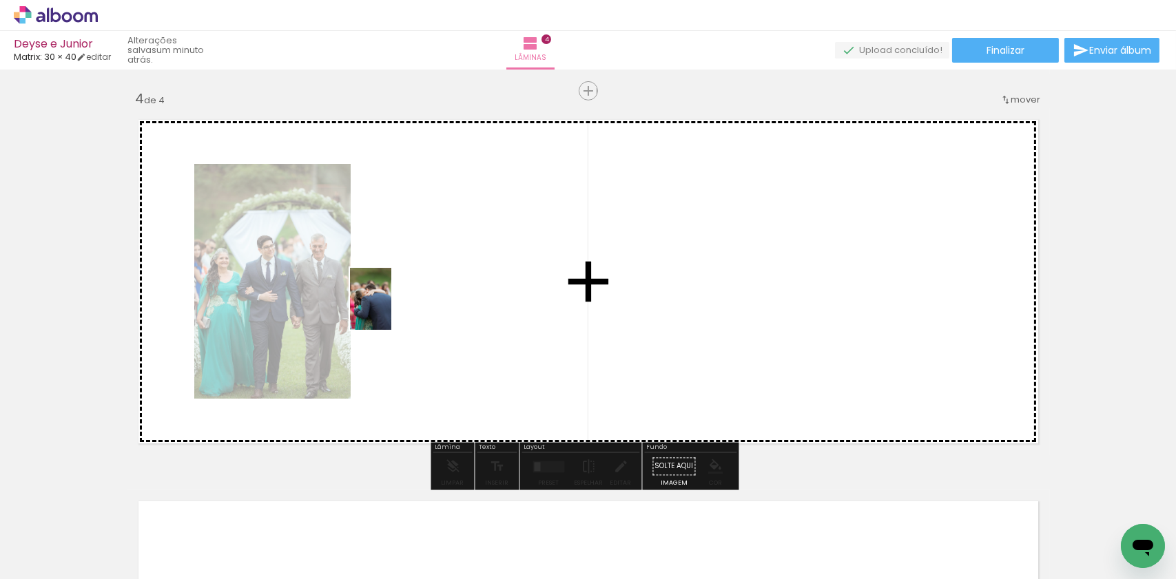
drag, startPoint x: 156, startPoint y: 534, endPoint x: 391, endPoint y: 309, distance: 325.9
click at [391, 309] on quentale-workspace at bounding box center [588, 289] width 1176 height 579
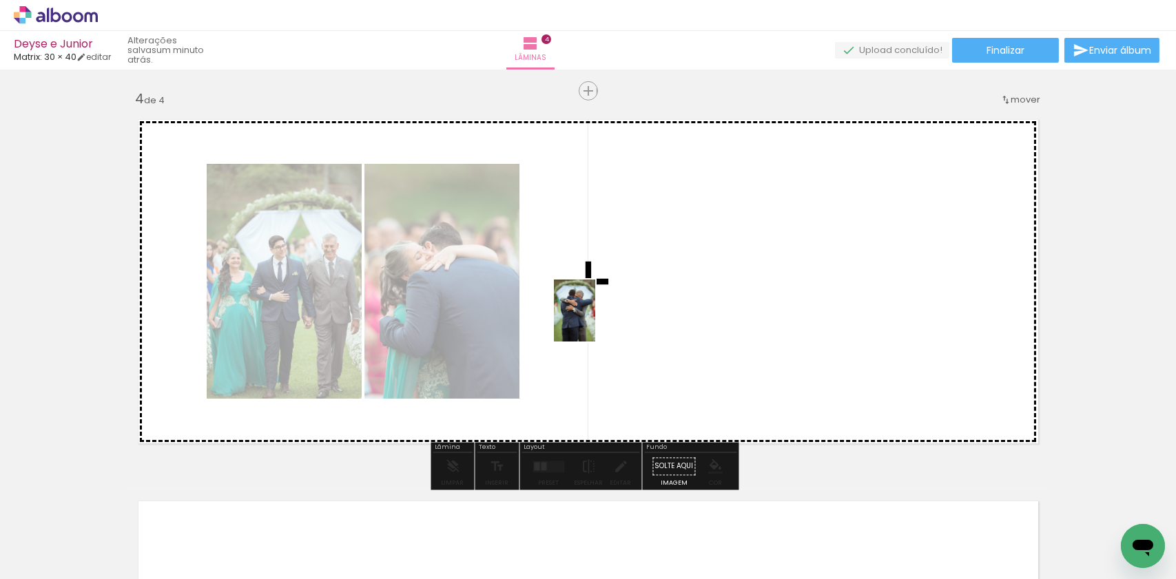
drag, startPoint x: 134, startPoint y: 537, endPoint x: 595, endPoint y: 321, distance: 508.7
click at [595, 321] on quentale-workspace at bounding box center [588, 289] width 1176 height 579
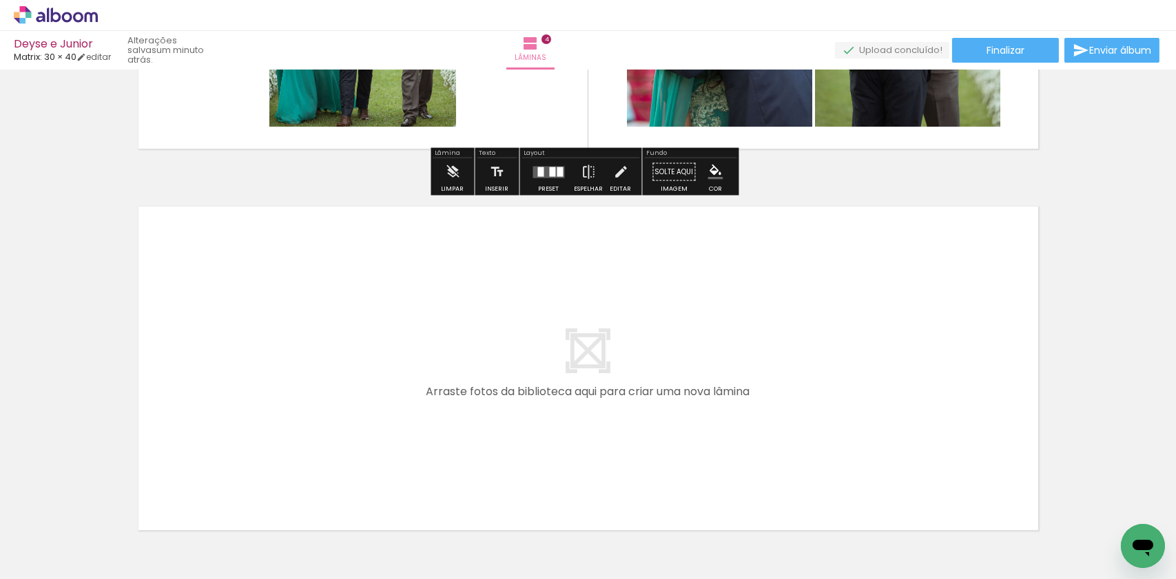
scroll to position [1490, 0]
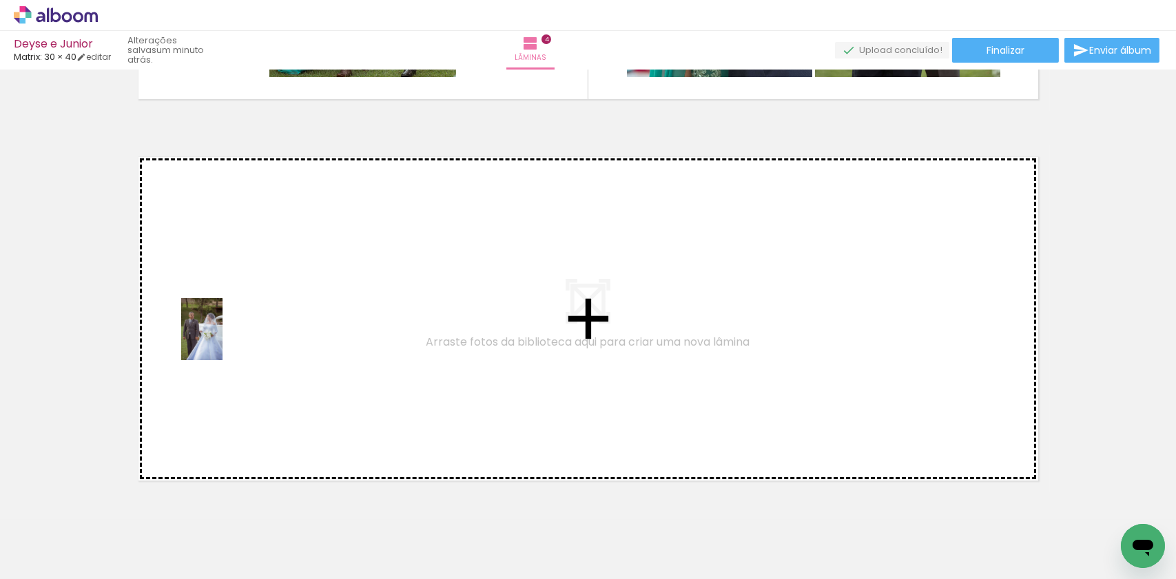
drag, startPoint x: 136, startPoint y: 532, endPoint x: 222, endPoint y: 340, distance: 211.2
click at [222, 340] on quentale-workspace at bounding box center [588, 289] width 1176 height 579
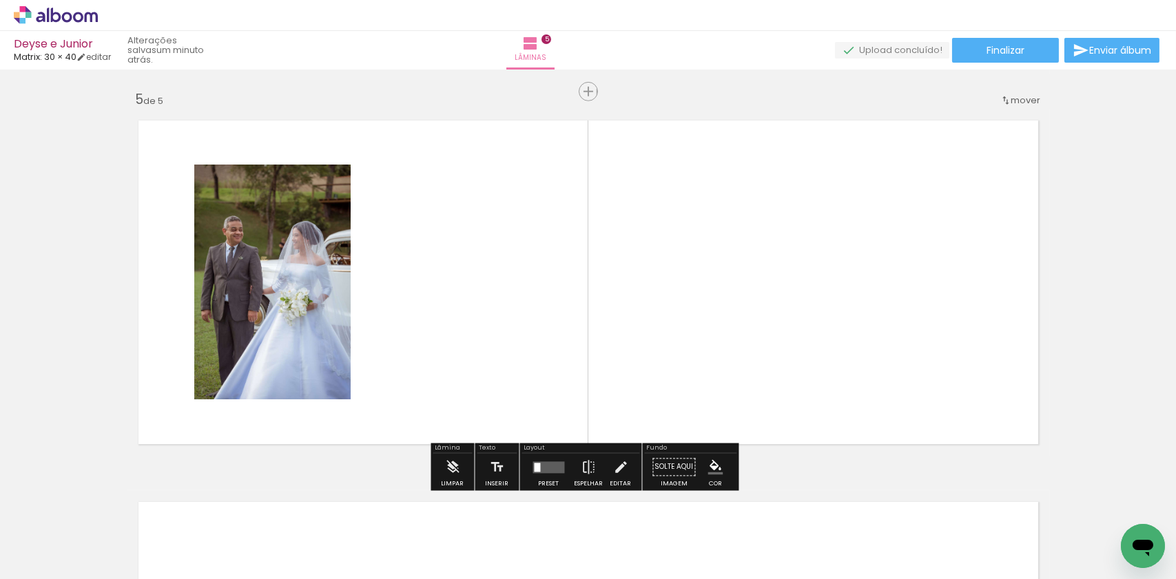
scroll to position [1528, 0]
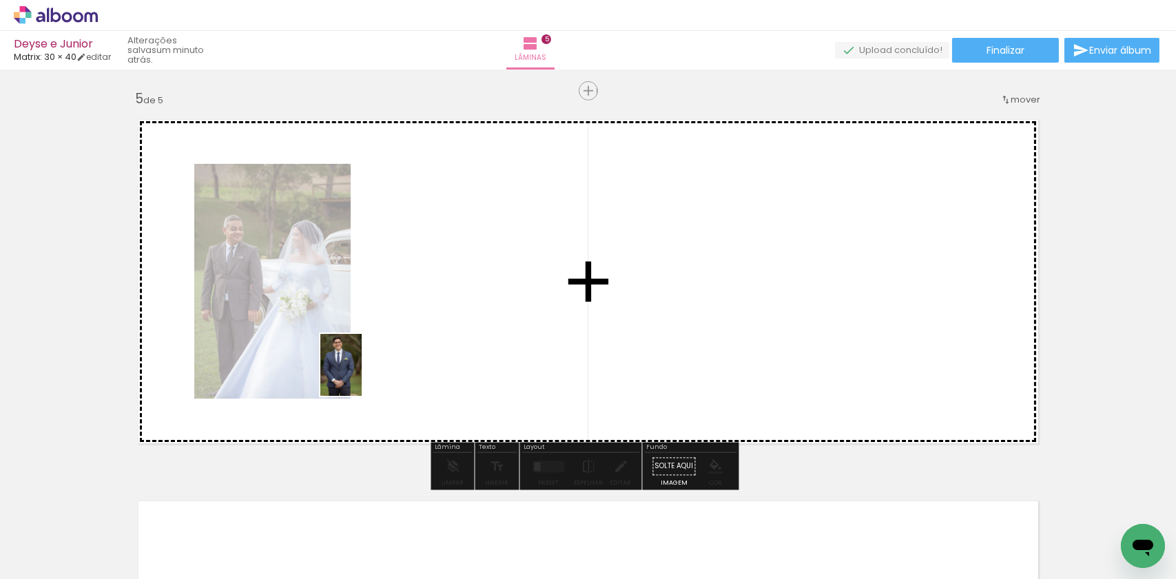
drag, startPoint x: 143, startPoint y: 541, endPoint x: 437, endPoint y: 330, distance: 362.4
click at [437, 330] on quentale-workspace at bounding box center [588, 289] width 1176 height 579
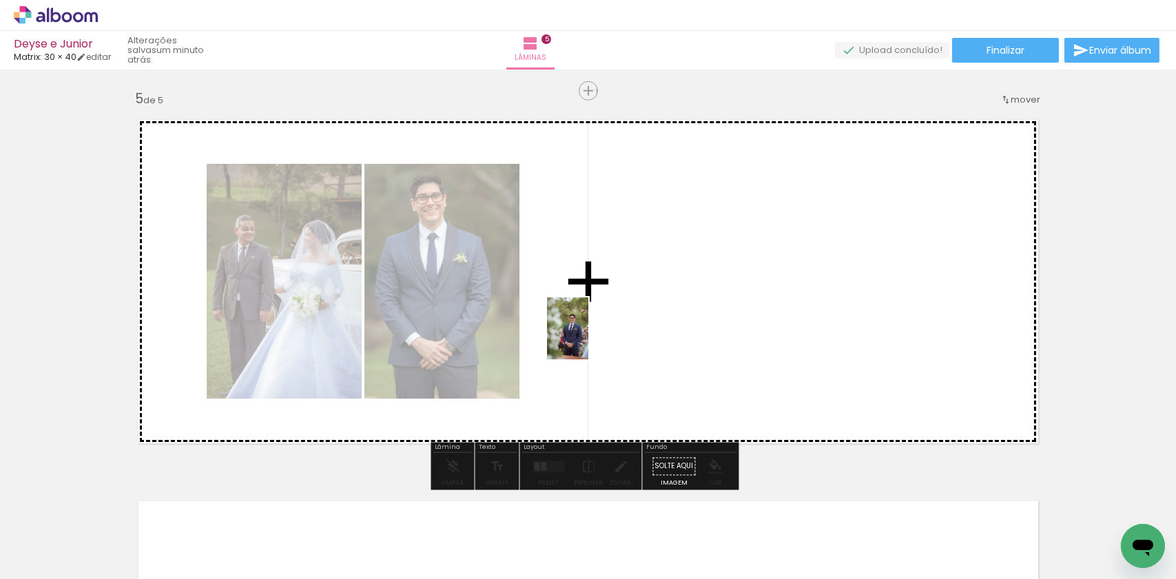
drag, startPoint x: 375, startPoint y: 464, endPoint x: 608, endPoint y: 331, distance: 268.7
click at [608, 331] on quentale-workspace at bounding box center [588, 289] width 1176 height 579
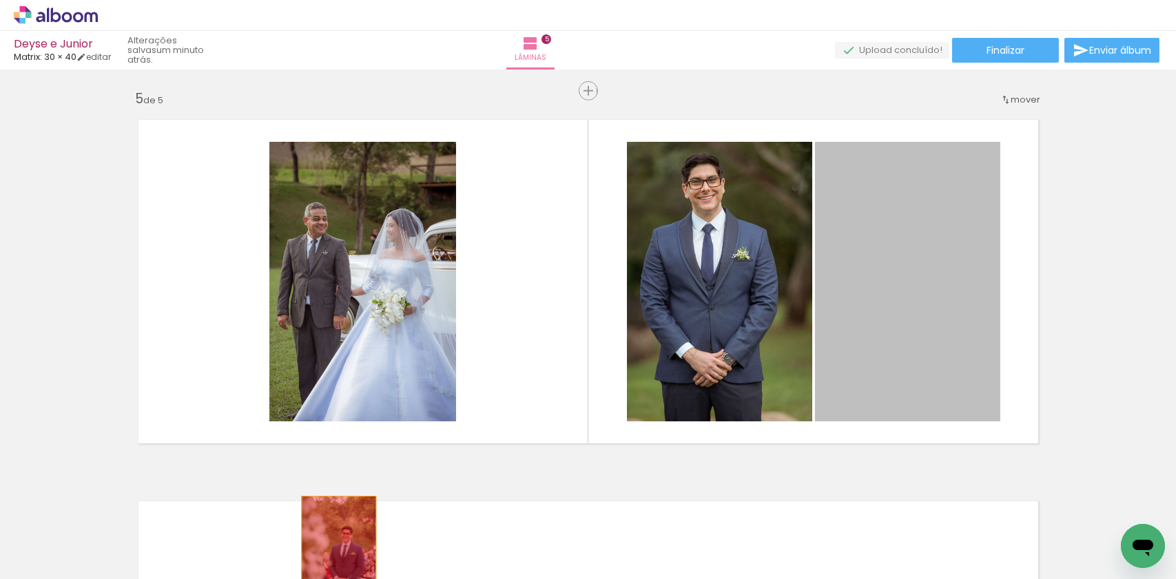
drag, startPoint x: 897, startPoint y: 285, endPoint x: 333, endPoint y: 552, distance: 624.2
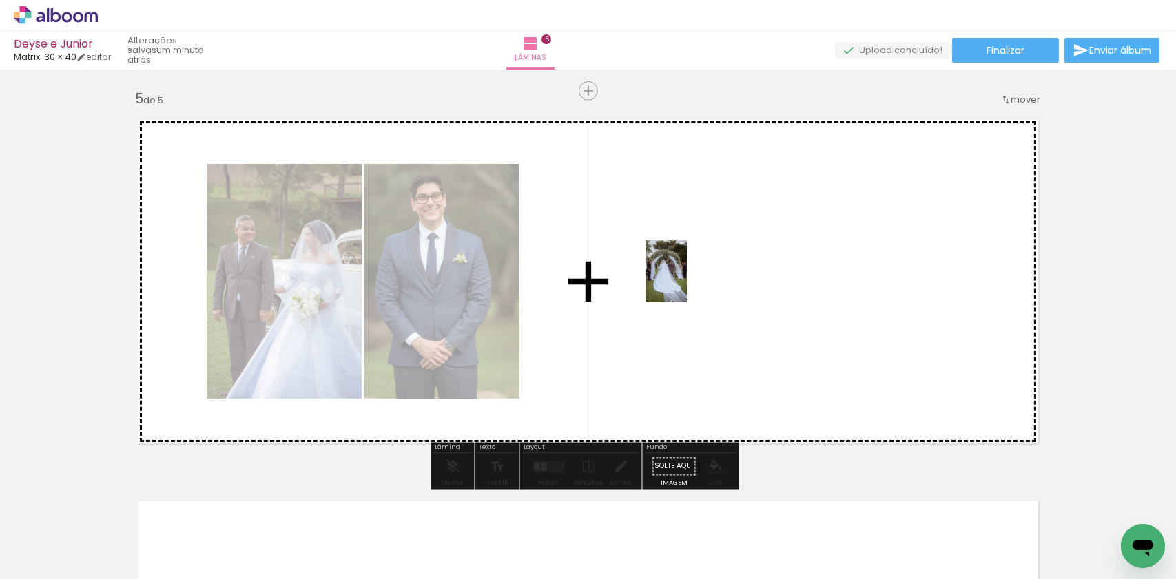
drag, startPoint x: 154, startPoint y: 547, endPoint x: 687, endPoint y: 282, distance: 595.4
click at [687, 282] on quentale-workspace at bounding box center [588, 289] width 1176 height 579
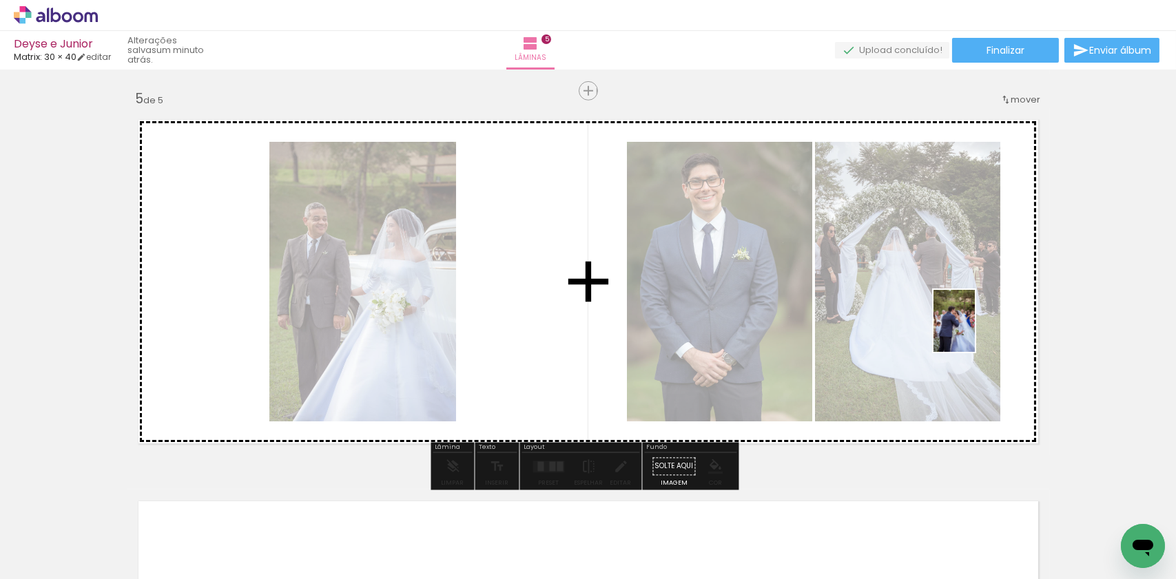
drag, startPoint x: 143, startPoint y: 548, endPoint x: 975, endPoint y: 331, distance: 859.0
click at [975, 331] on quentale-workspace at bounding box center [588, 289] width 1176 height 579
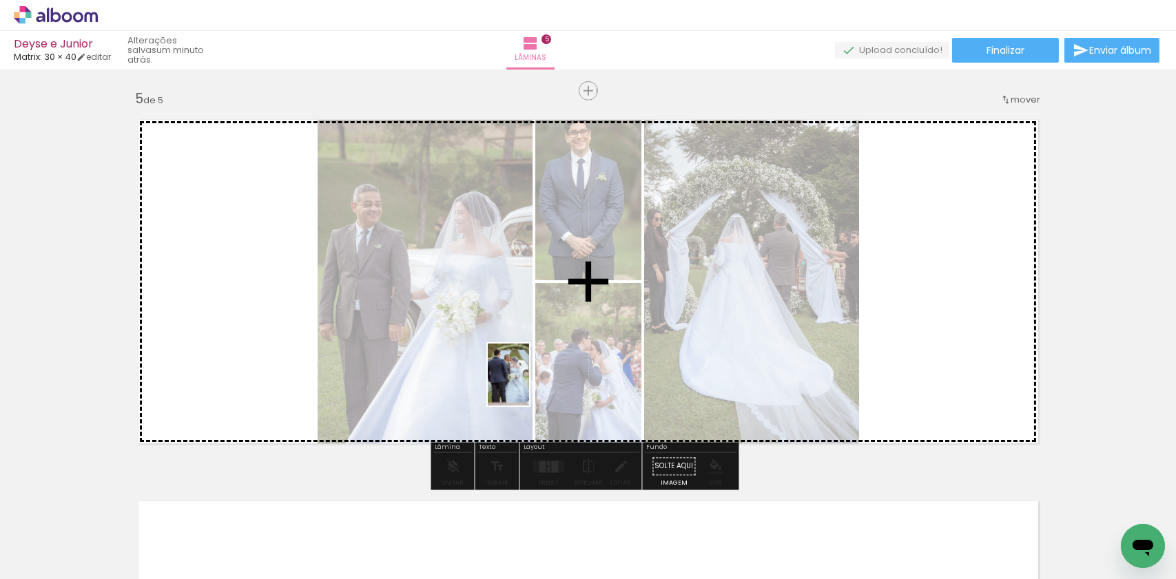
drag, startPoint x: 207, startPoint y: 542, endPoint x: 533, endPoint y: 388, distance: 360.8
click at [534, 385] on quentale-workspace at bounding box center [588, 289] width 1176 height 579
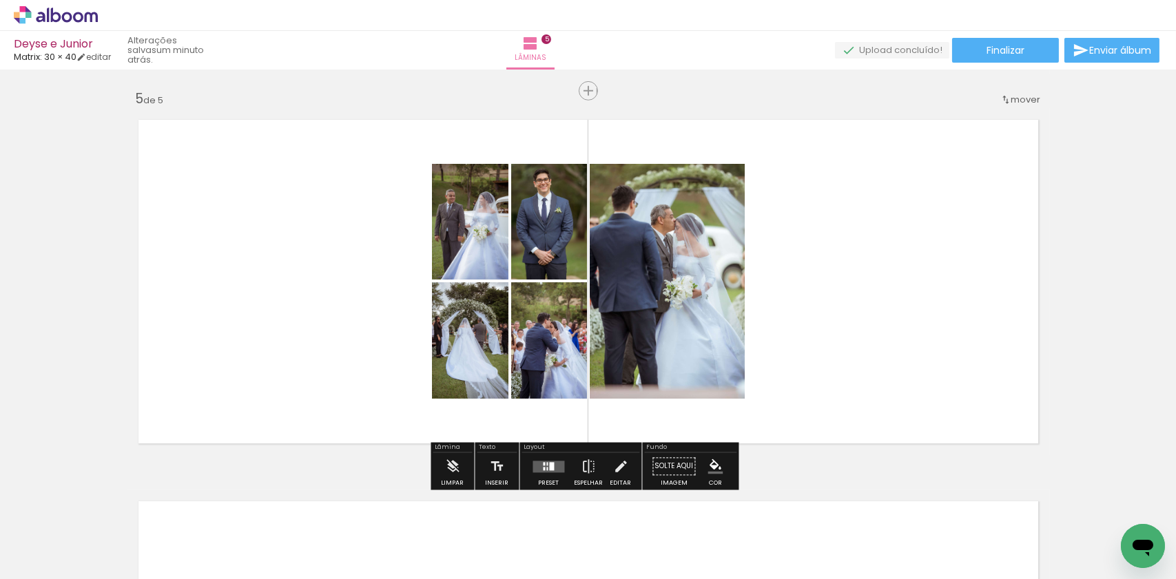
click at [556, 470] on quentale-layouter at bounding box center [549, 467] width 32 height 12
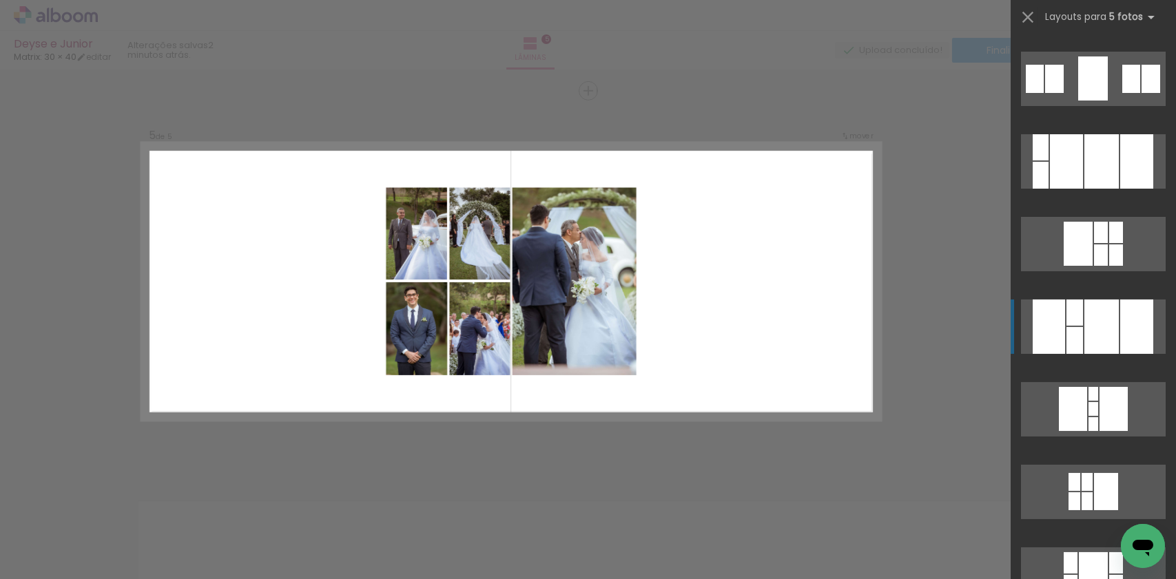
scroll to position [344, 0]
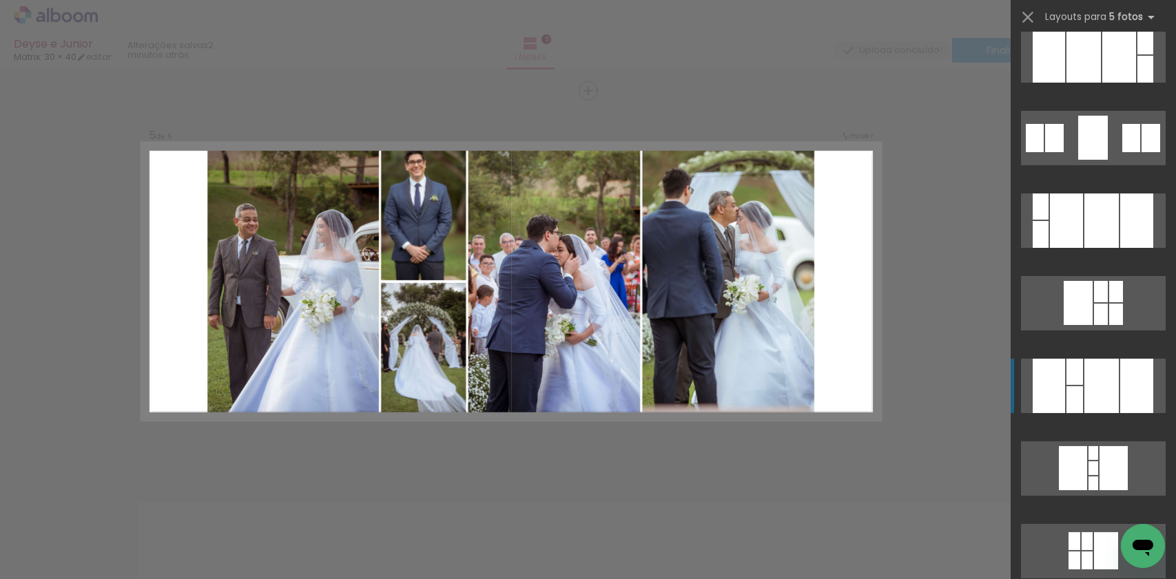
click at [1105, 389] on div at bounding box center [1101, 386] width 34 height 54
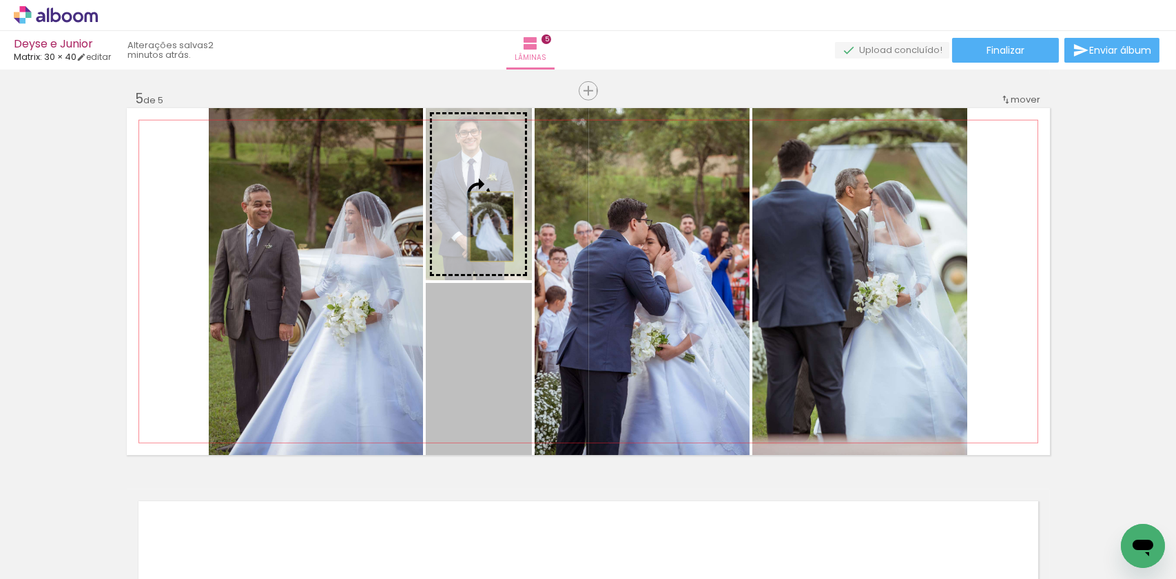
drag, startPoint x: 503, startPoint y: 368, endPoint x: 486, endPoint y: 227, distance: 142.8
click at [0, 0] on slot at bounding box center [0, 0] width 0 height 0
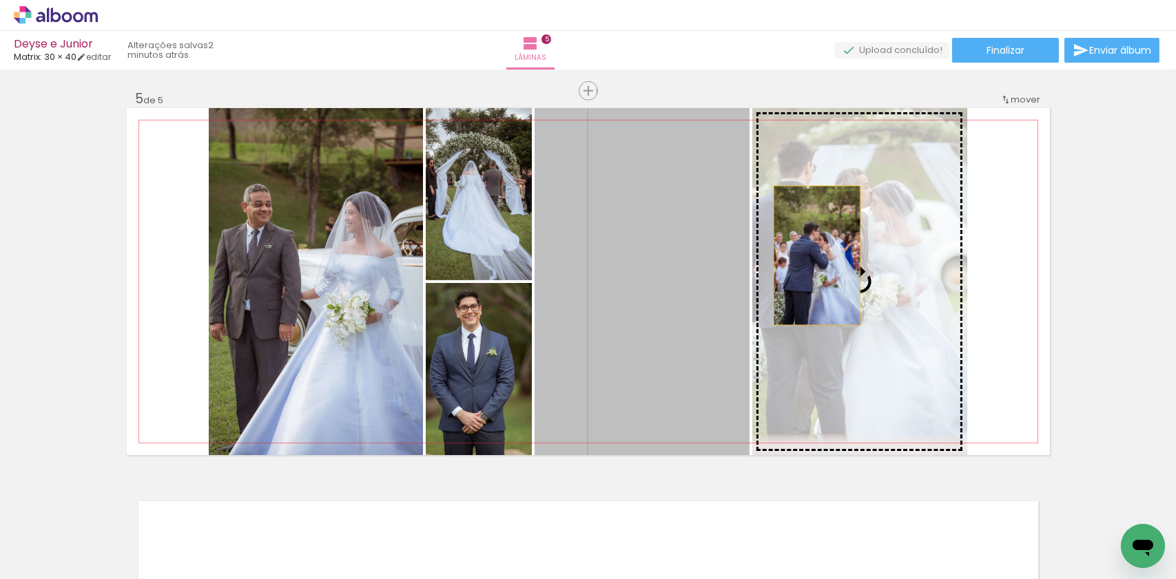
drag, startPoint x: 732, startPoint y: 282, endPoint x: 872, endPoint y: 249, distance: 143.7
click at [0, 0] on slot at bounding box center [0, 0] width 0 height 0
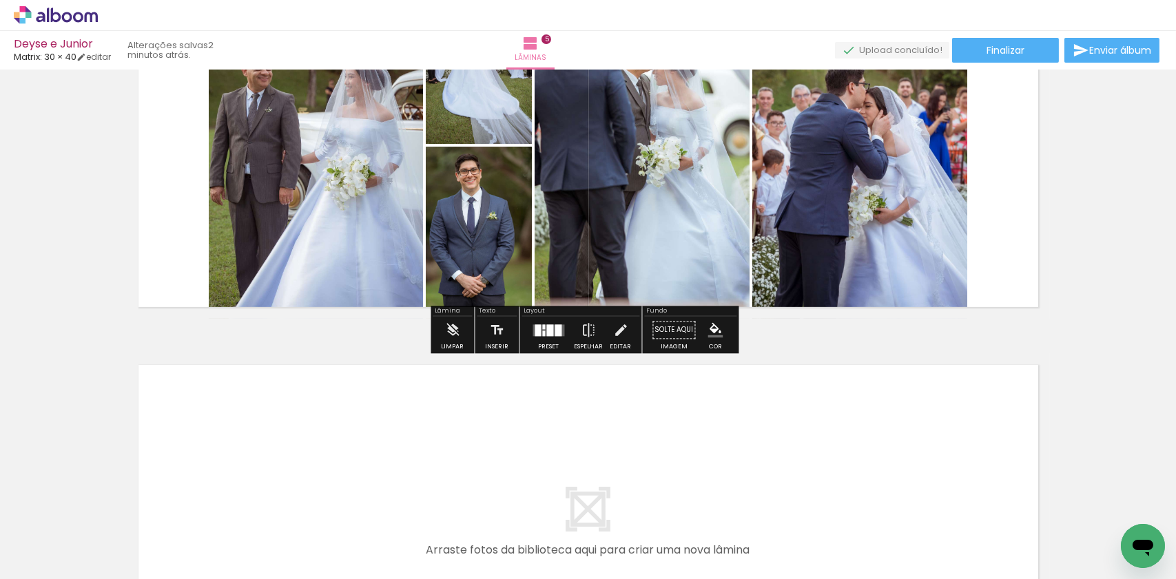
scroll to position [1665, 0]
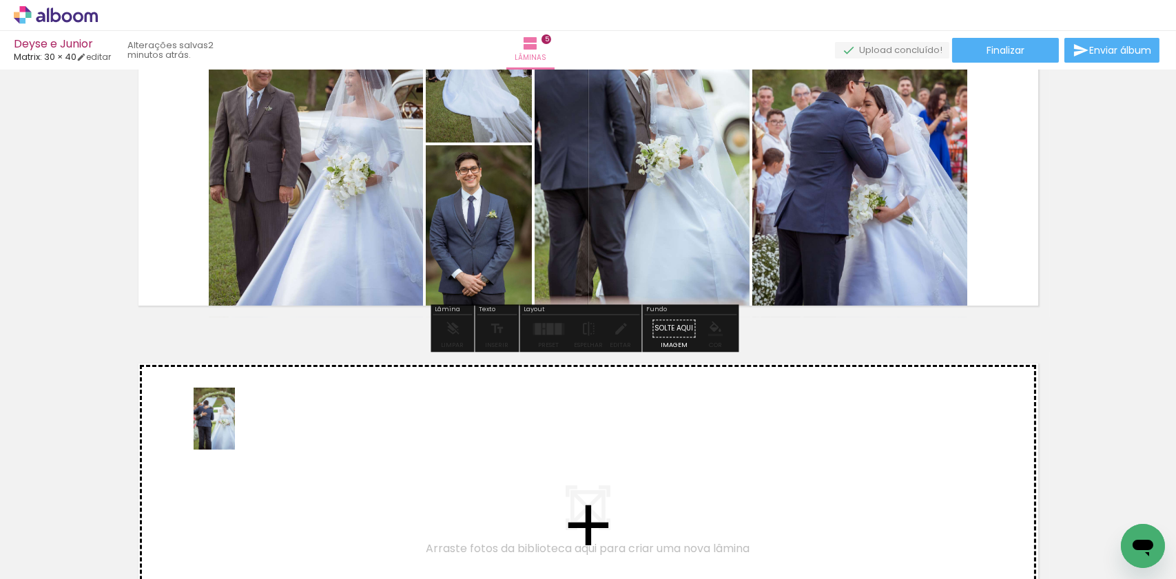
drag, startPoint x: 238, startPoint y: 538, endPoint x: 235, endPoint y: 430, distance: 107.5
click at [235, 430] on quentale-workspace at bounding box center [588, 289] width 1176 height 579
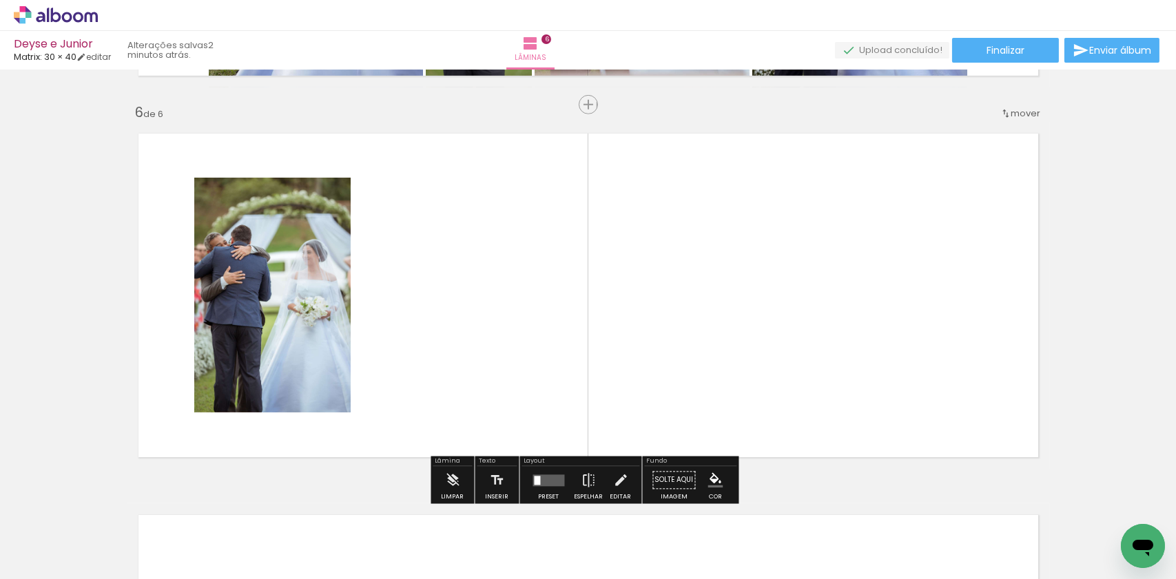
scroll to position [1909, 0]
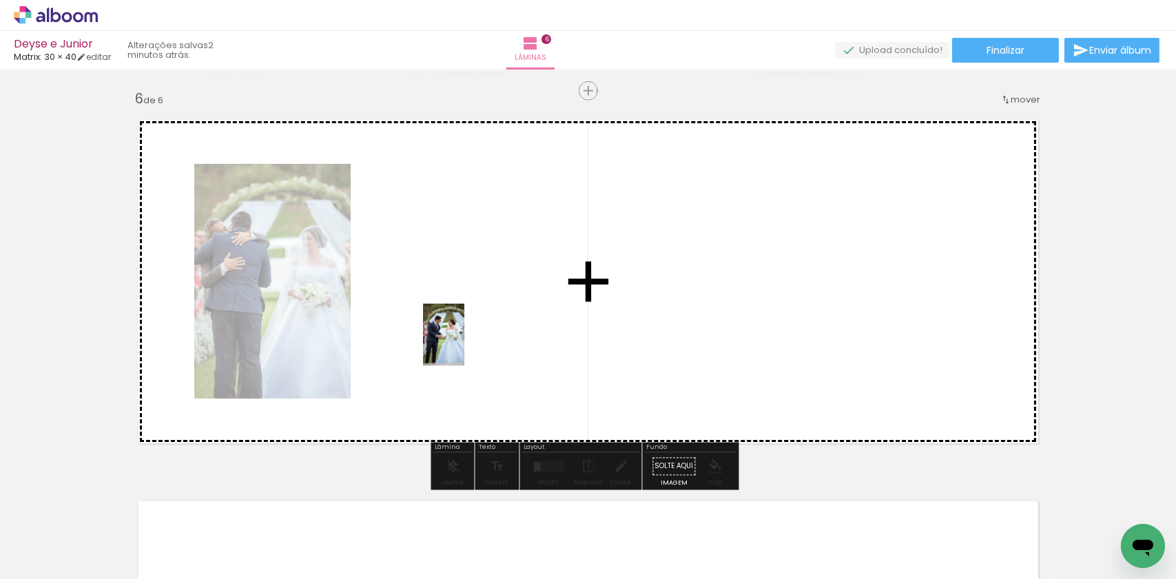
drag, startPoint x: 219, startPoint y: 546, endPoint x: 464, endPoint y: 345, distance: 317.1
click at [464, 345] on quentale-workspace at bounding box center [588, 289] width 1176 height 579
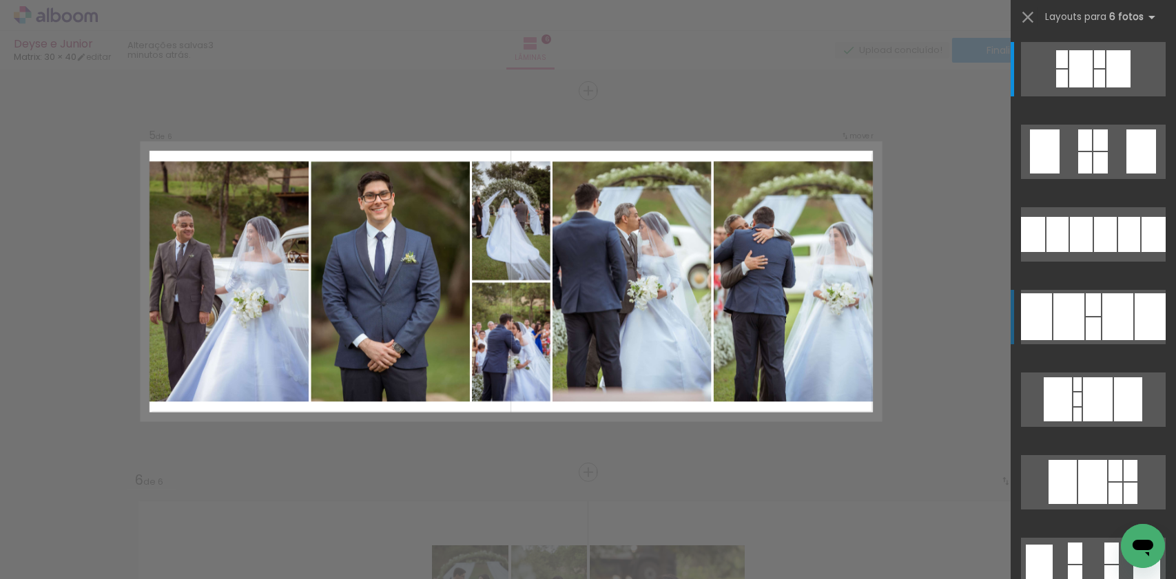
click at [1089, 309] on div at bounding box center [1092, 304] width 15 height 23
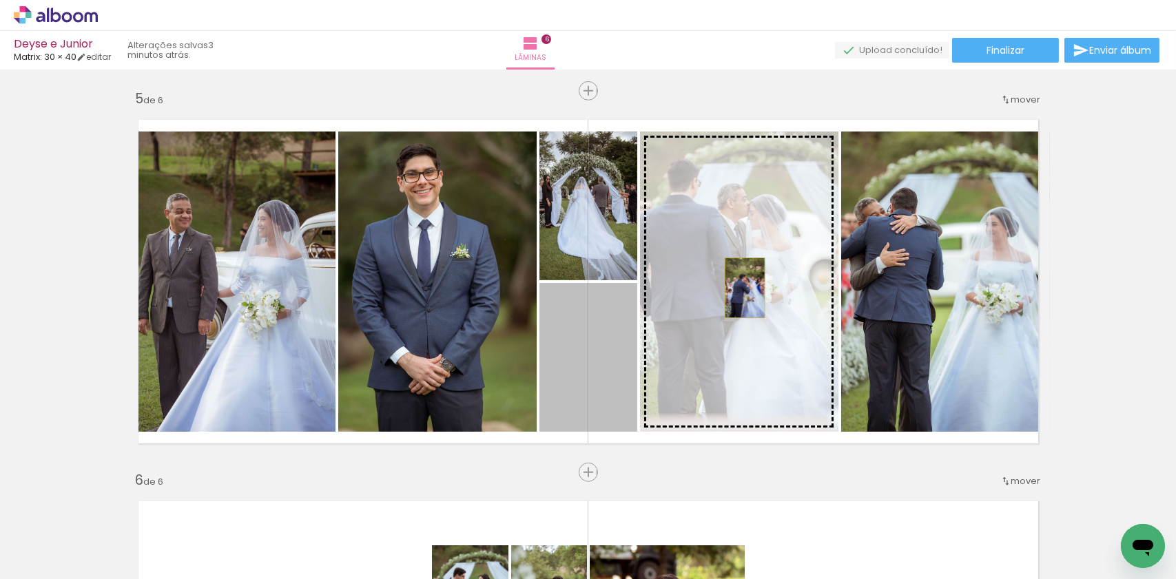
drag, startPoint x: 604, startPoint y: 357, endPoint x: 739, endPoint y: 288, distance: 151.5
click at [0, 0] on slot at bounding box center [0, 0] width 0 height 0
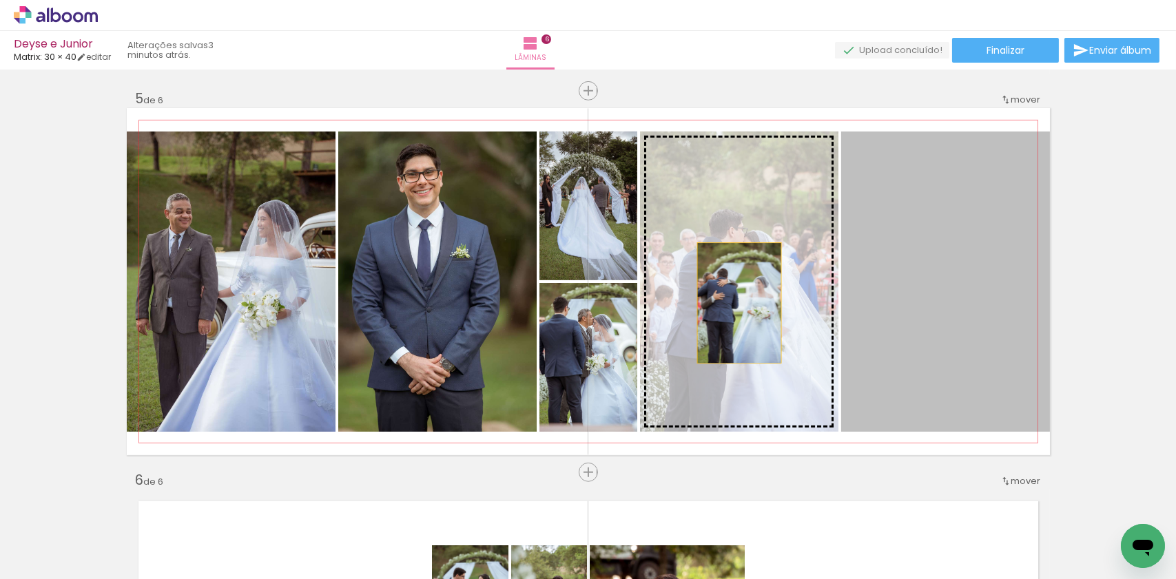
drag, startPoint x: 911, startPoint y: 263, endPoint x: 734, endPoint y: 303, distance: 182.1
click at [0, 0] on slot at bounding box center [0, 0] width 0 height 0
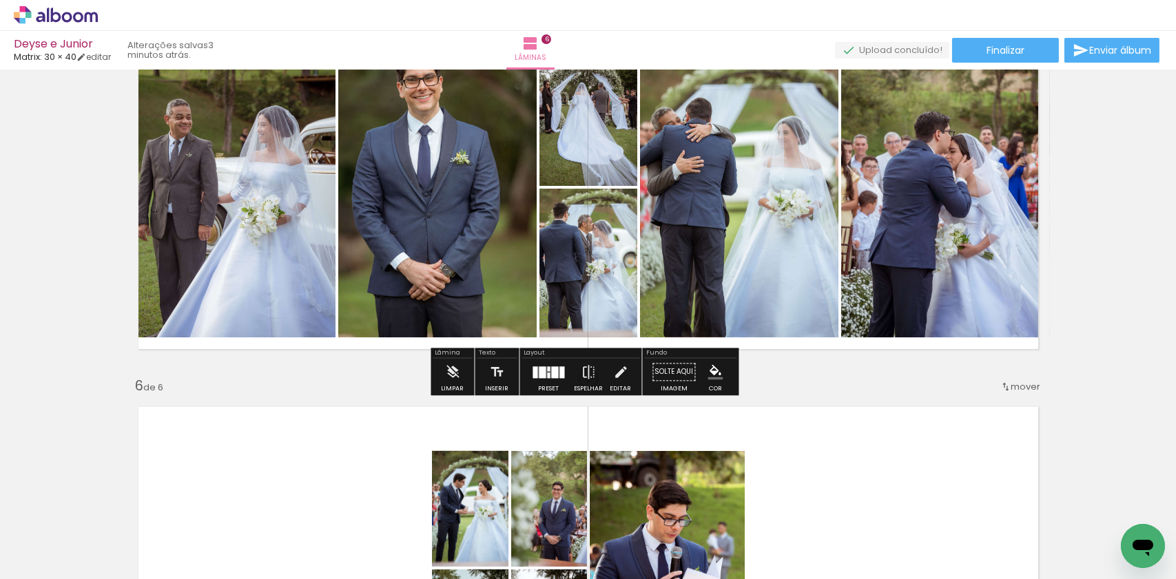
scroll to position [1665, 0]
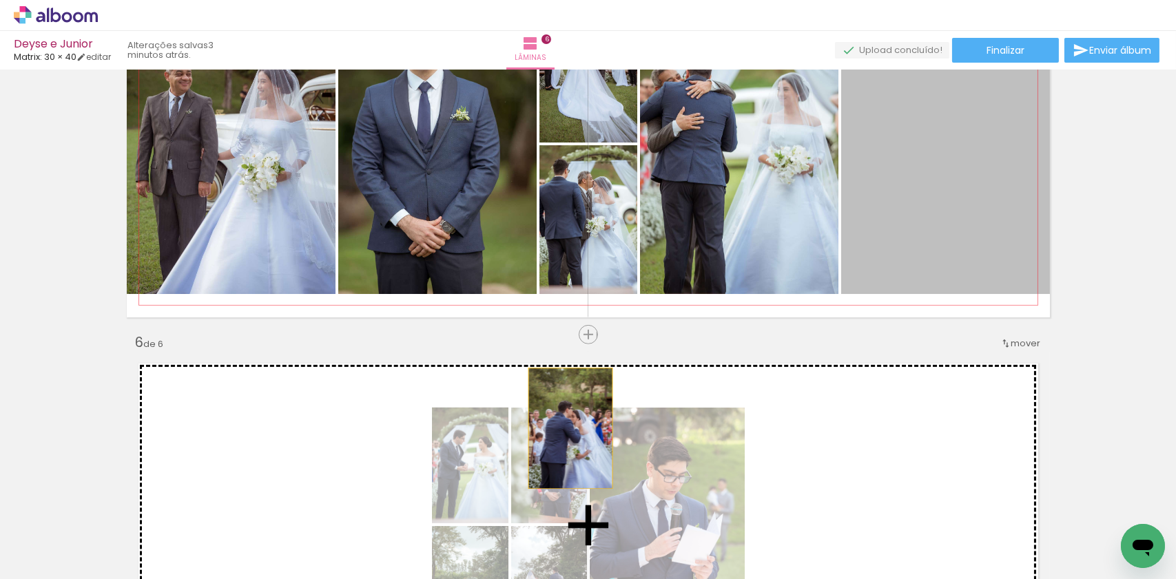
drag, startPoint x: 892, startPoint y: 220, endPoint x: 559, endPoint y: 433, distance: 394.5
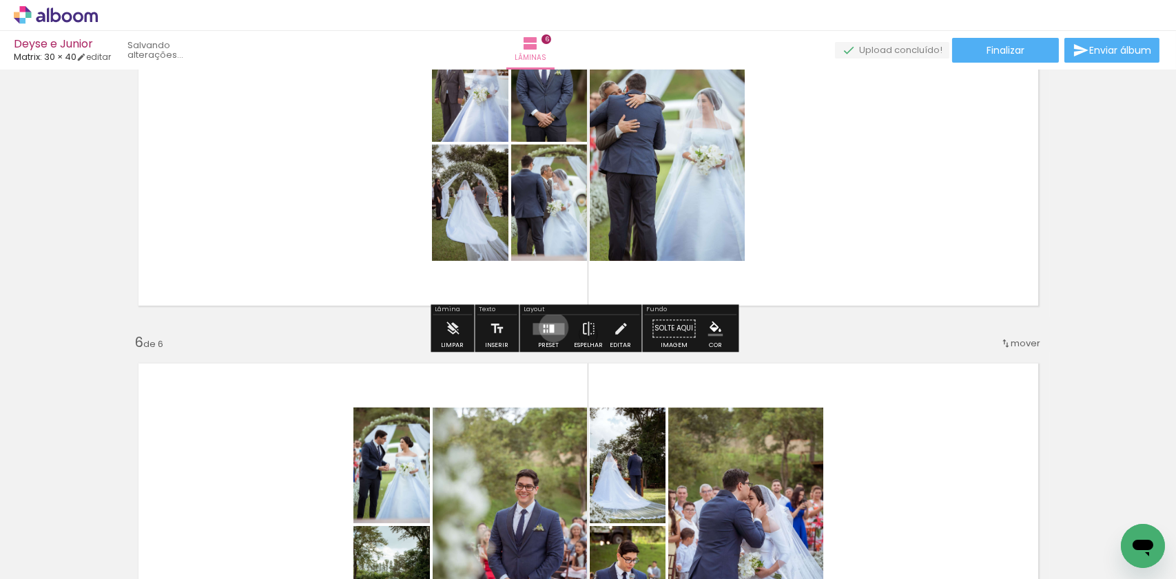
click at [550, 327] on div at bounding box center [552, 328] width 5 height 8
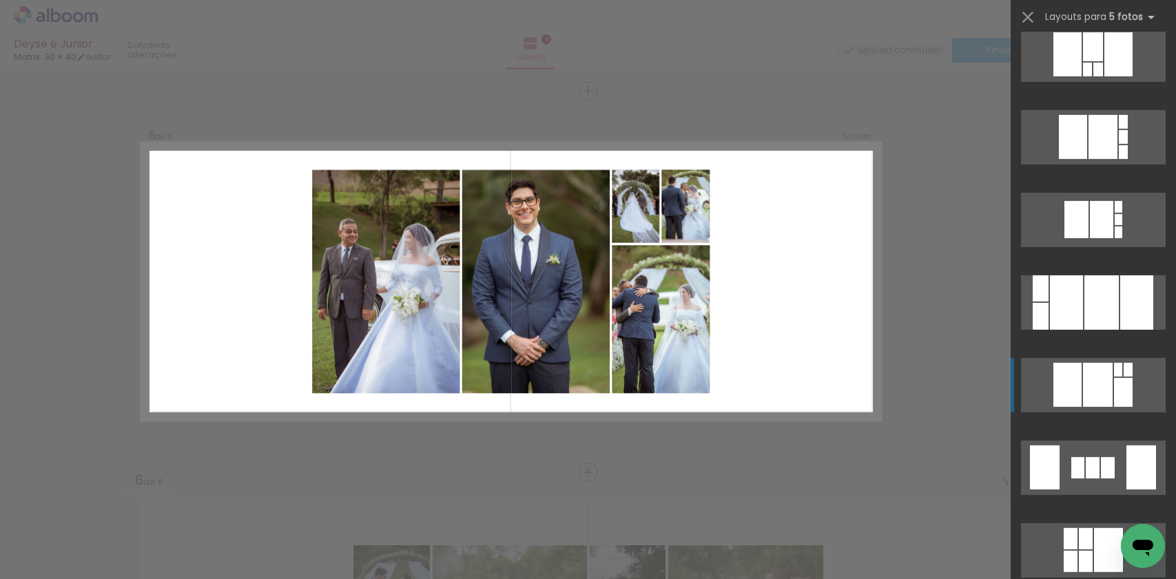
scroll to position [1515, 0]
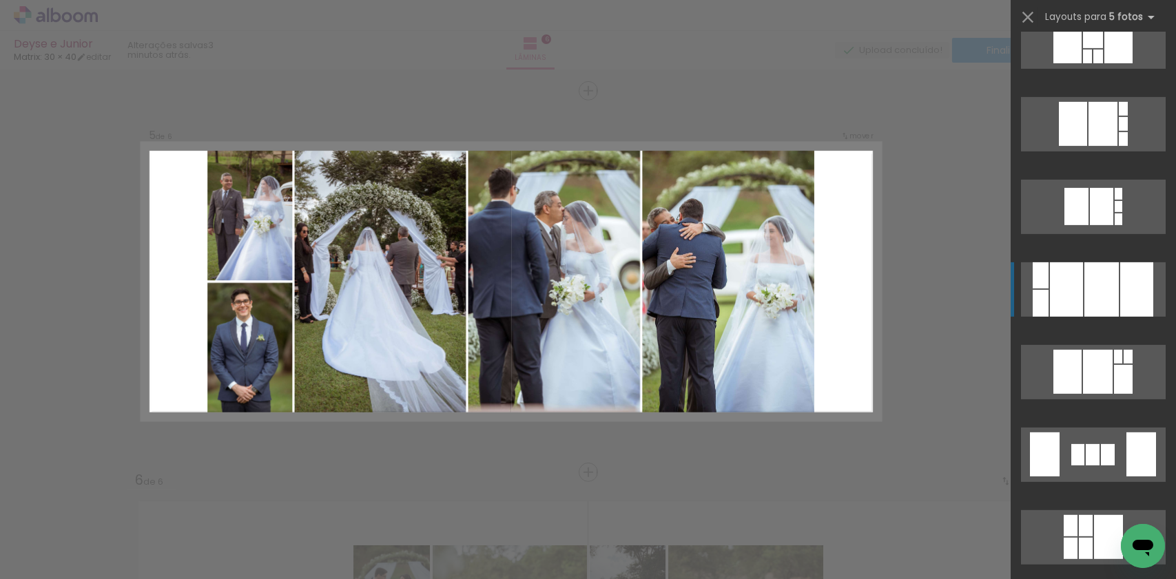
click at [1094, 281] on div at bounding box center [1101, 289] width 34 height 54
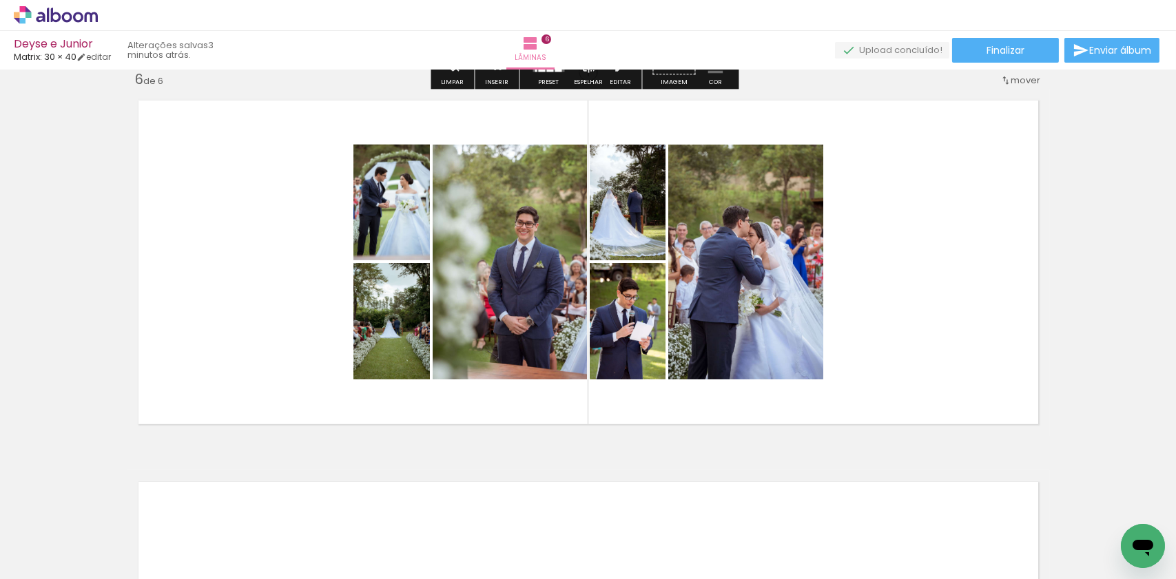
scroll to position [1941, 0]
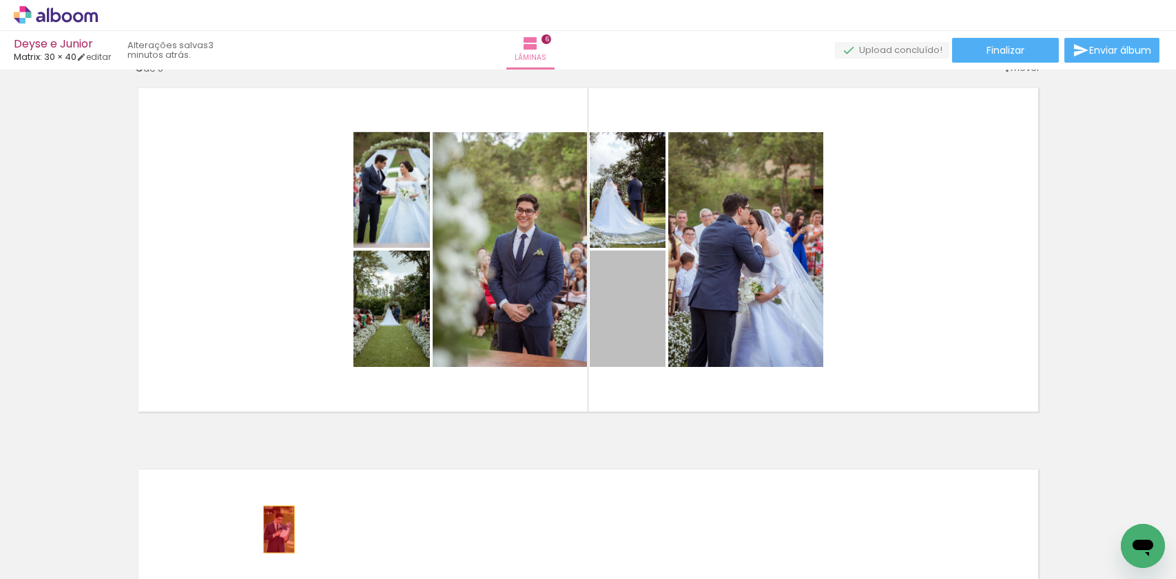
drag, startPoint x: 632, startPoint y: 318, endPoint x: 302, endPoint y: 516, distance: 384.9
click at [271, 533] on quentale-workspace at bounding box center [588, 289] width 1176 height 579
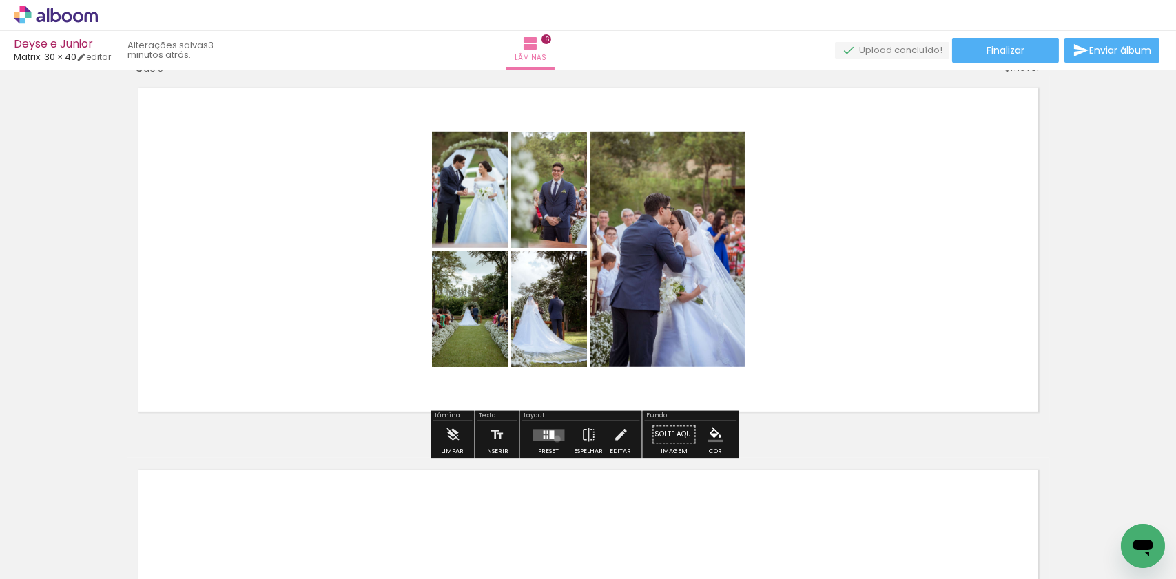
click at [554, 439] on quentale-layouter at bounding box center [549, 435] width 32 height 12
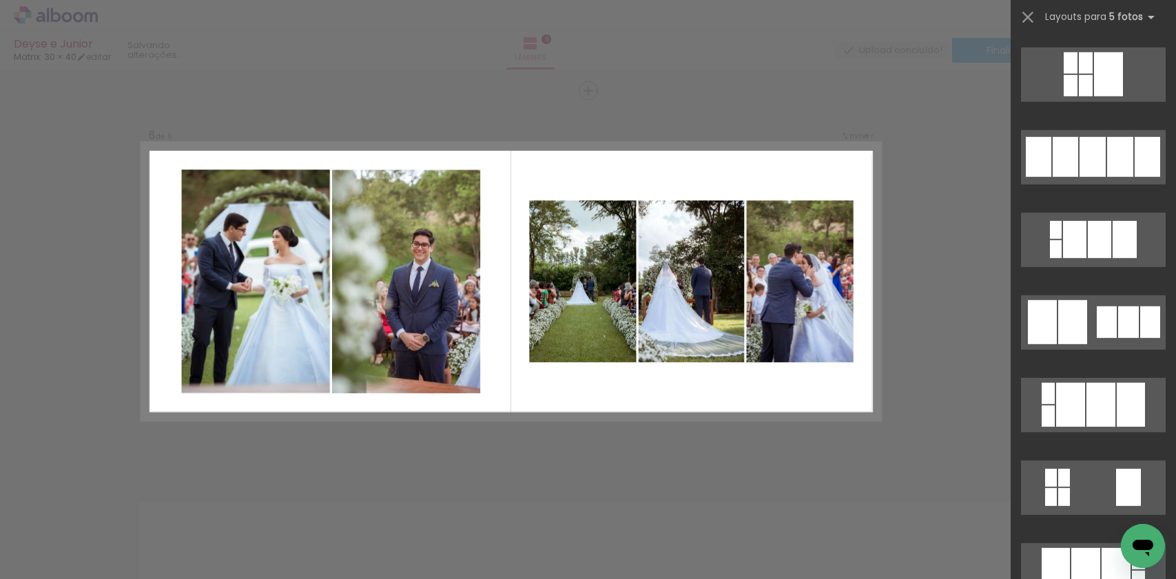
scroll to position [1997, 0]
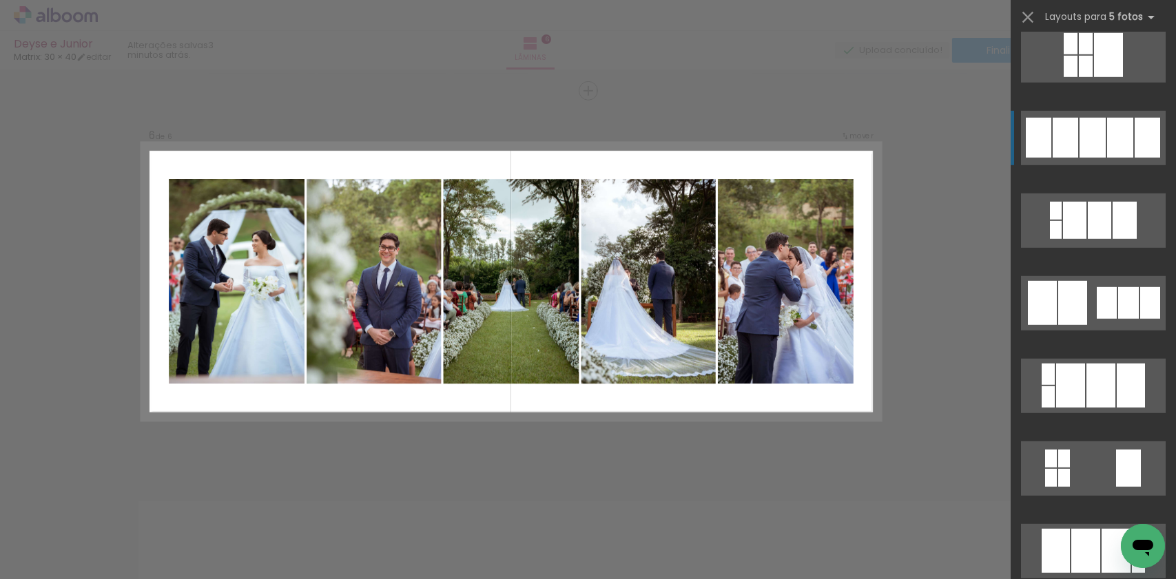
click at [1095, 136] on div at bounding box center [1092, 138] width 26 height 40
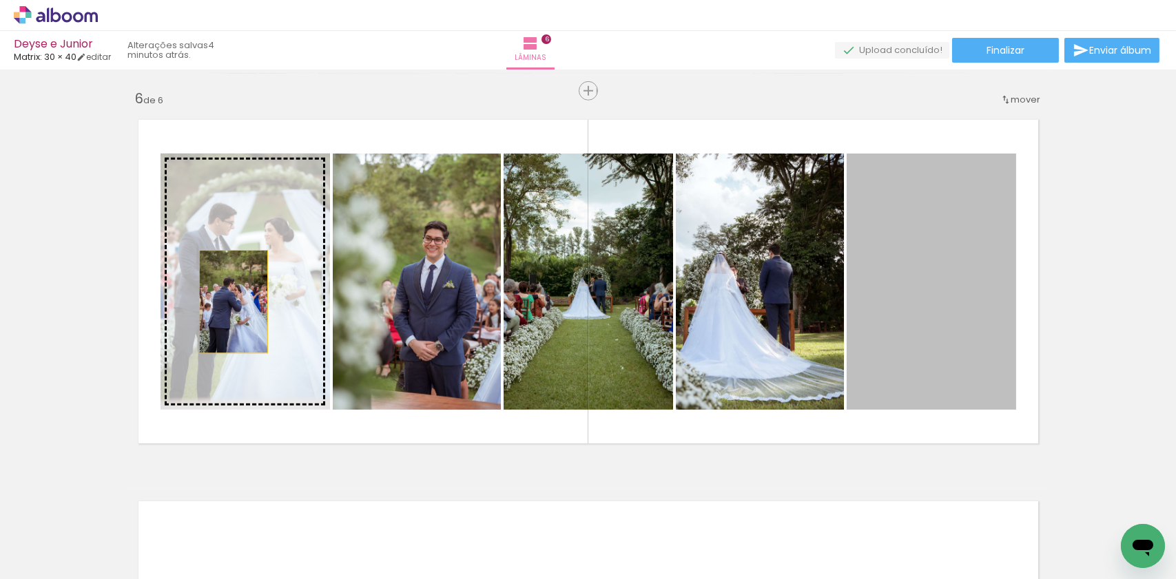
drag, startPoint x: 930, startPoint y: 306, endPoint x: 228, endPoint y: 302, distance: 701.8
click at [0, 0] on slot at bounding box center [0, 0] width 0 height 0
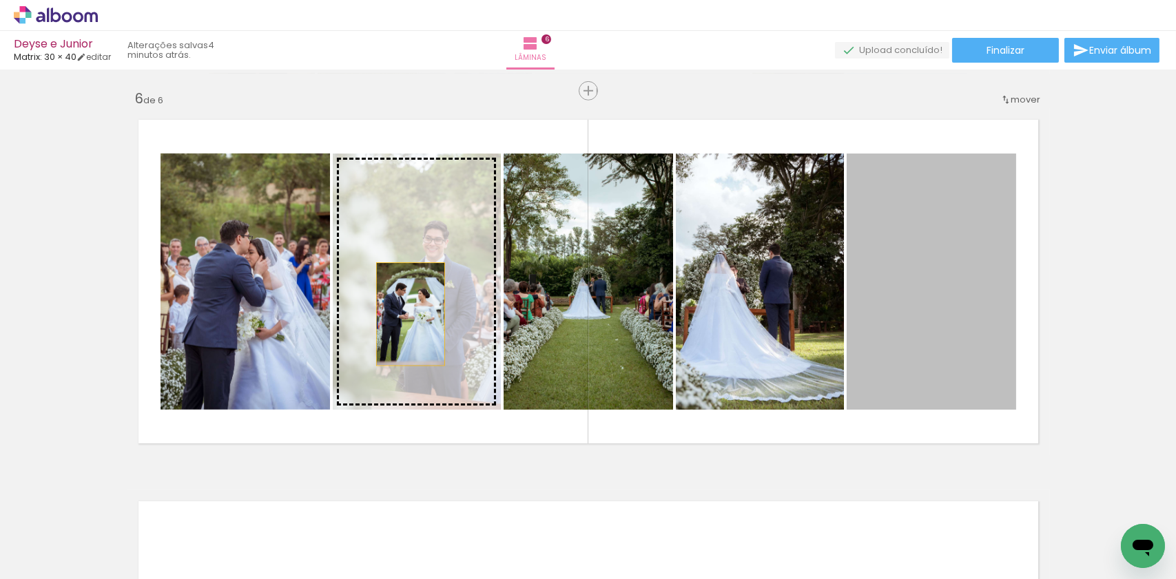
drag, startPoint x: 917, startPoint y: 295, endPoint x: 405, endPoint y: 314, distance: 512.8
click at [0, 0] on slot at bounding box center [0, 0] width 0 height 0
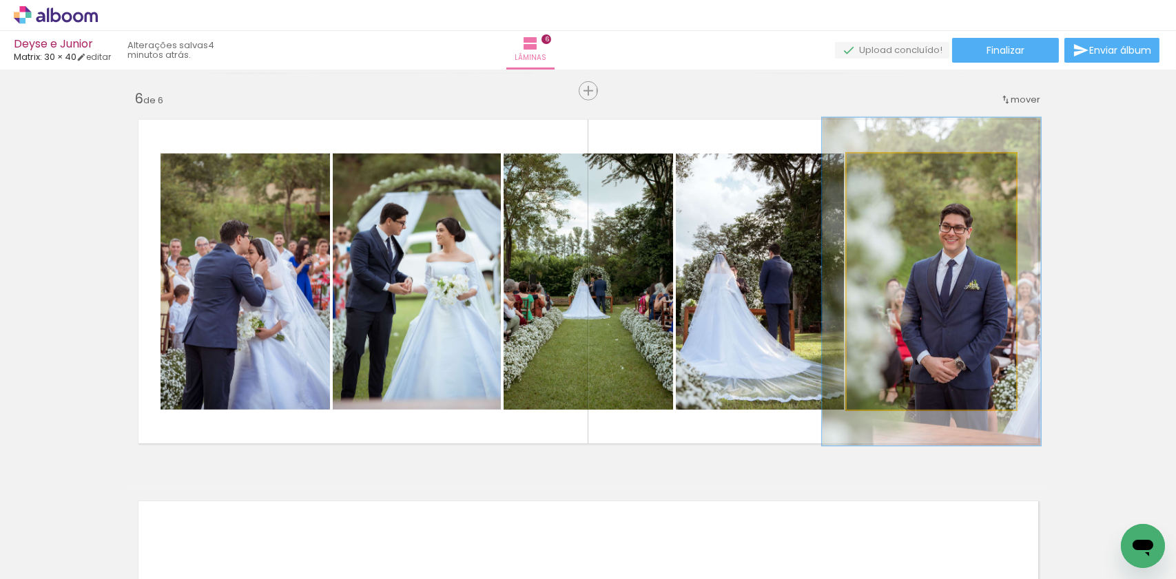
drag, startPoint x: 874, startPoint y: 169, endPoint x: 887, endPoint y: 174, distance: 14.2
type paper-slider "128"
click at [887, 174] on div at bounding box center [892, 168] width 22 height 22
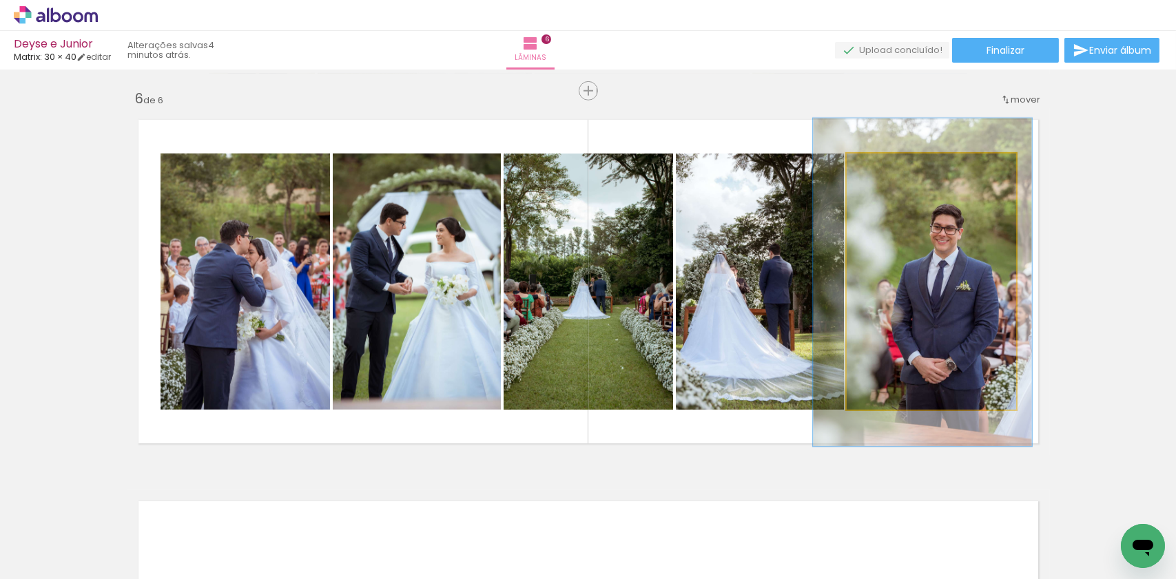
drag, startPoint x: 953, startPoint y: 269, endPoint x: 944, endPoint y: 270, distance: 9.0
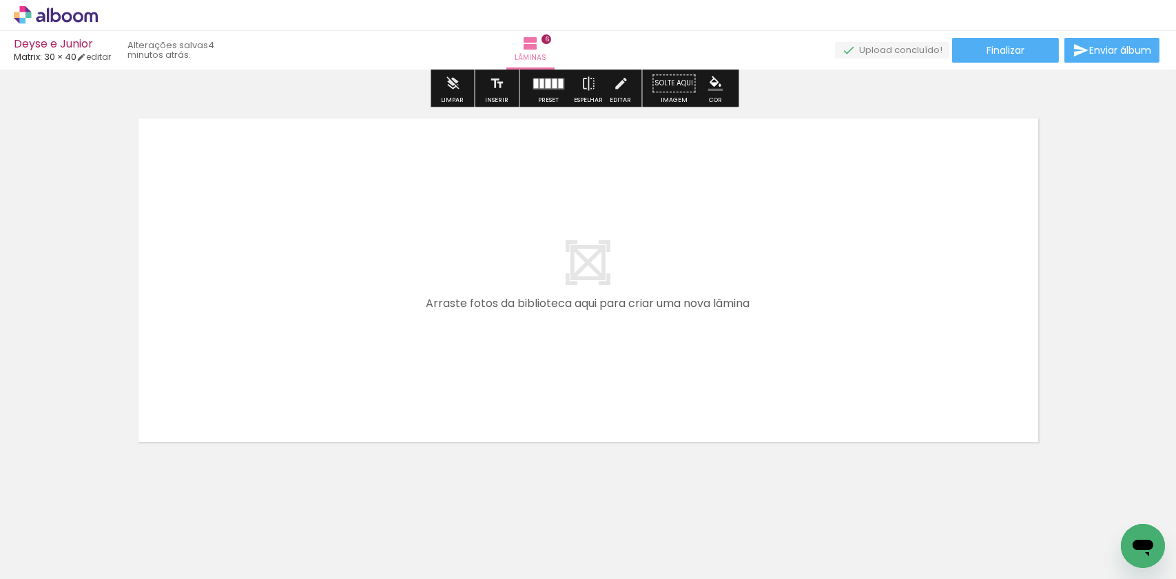
scroll to position [2300, 0]
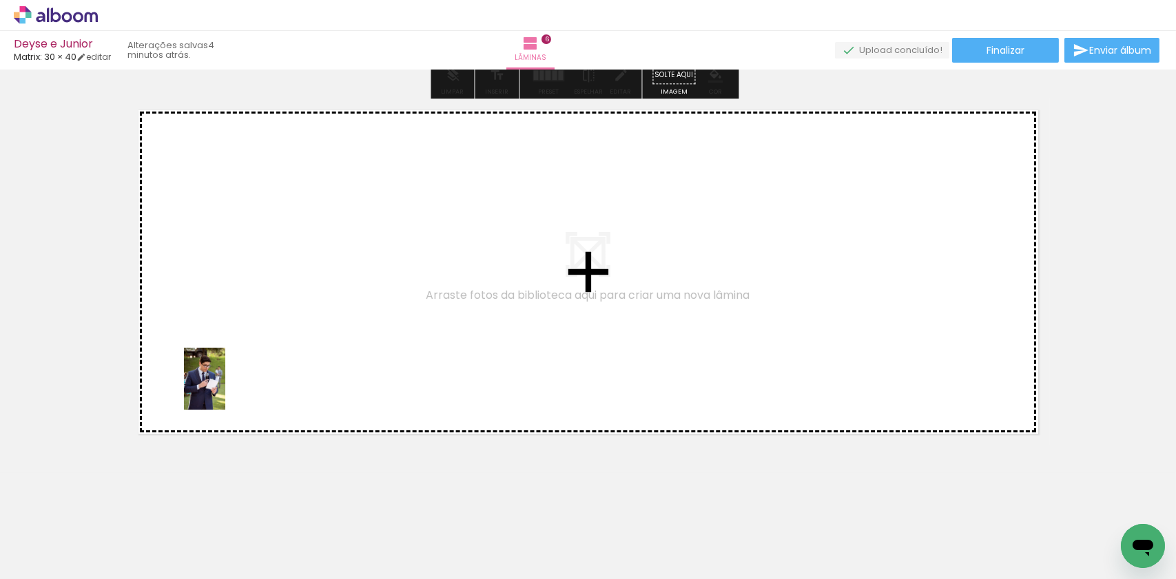
drag, startPoint x: 132, startPoint y: 546, endPoint x: 239, endPoint y: 368, distance: 207.9
click at [239, 368] on quentale-workspace at bounding box center [588, 289] width 1176 height 579
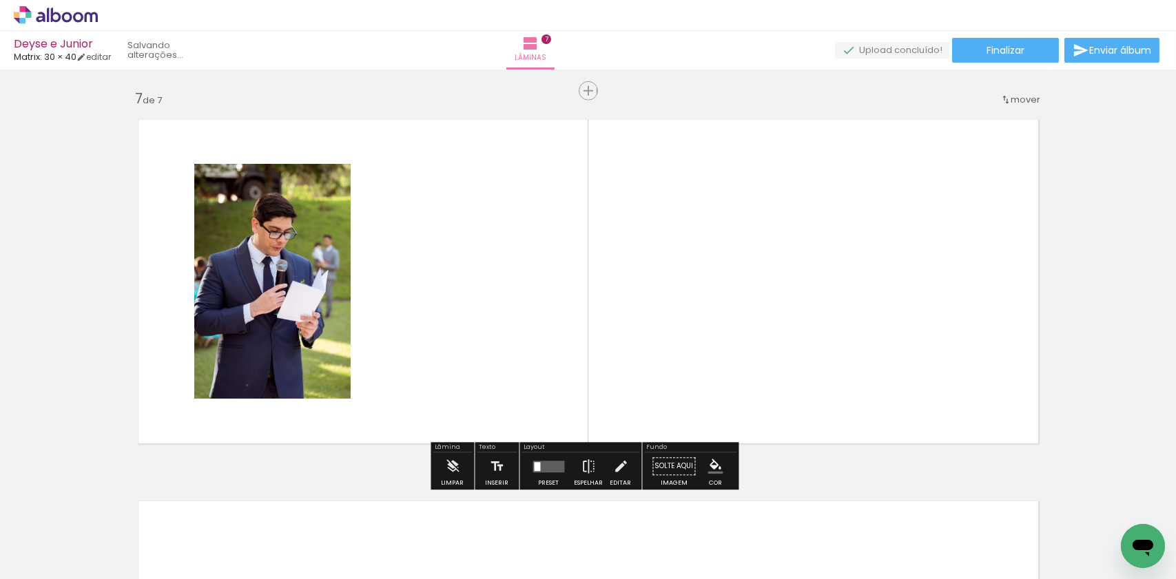
scroll to position [2291, 0]
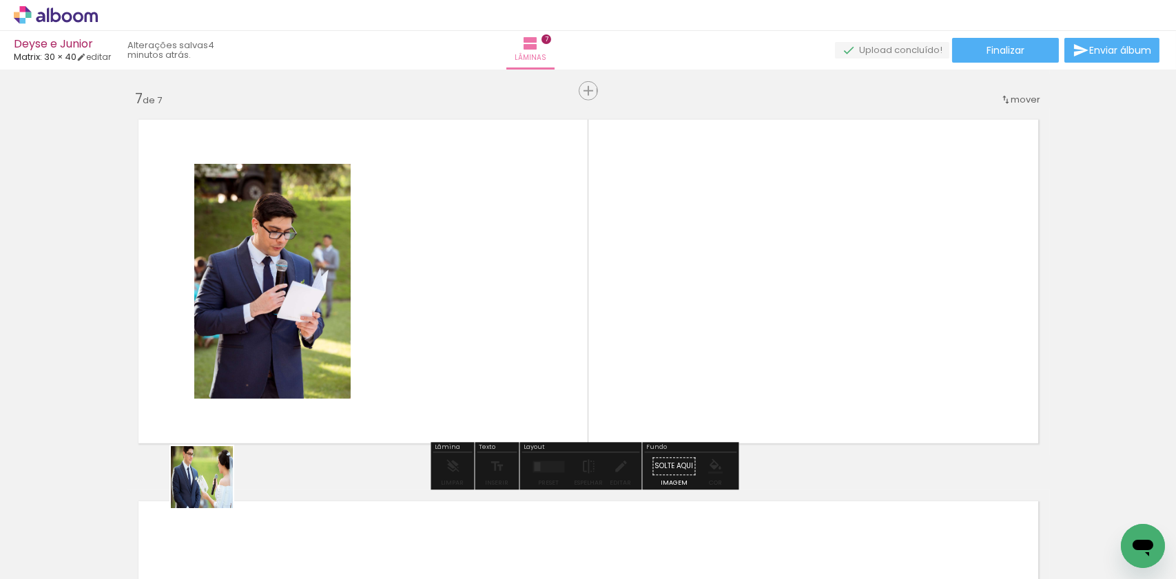
drag, startPoint x: 154, startPoint y: 525, endPoint x: 653, endPoint y: 292, distance: 550.3
click at [653, 292] on quentale-workspace at bounding box center [588, 289] width 1176 height 579
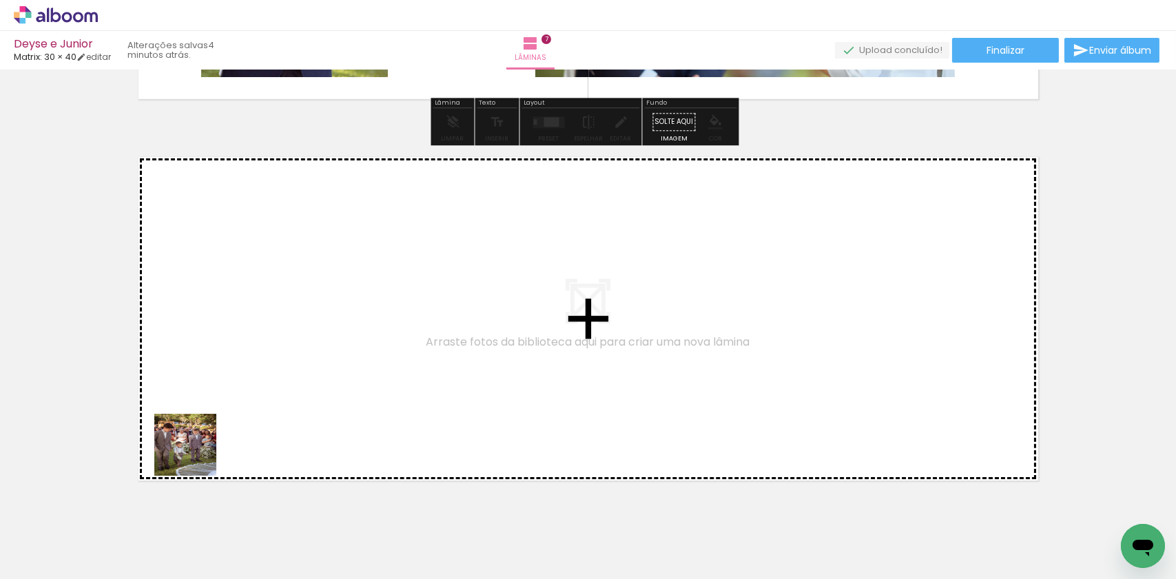
drag, startPoint x: 143, startPoint y: 542, endPoint x: 225, endPoint y: 366, distance: 194.1
click at [225, 366] on quentale-workspace at bounding box center [588, 289] width 1176 height 579
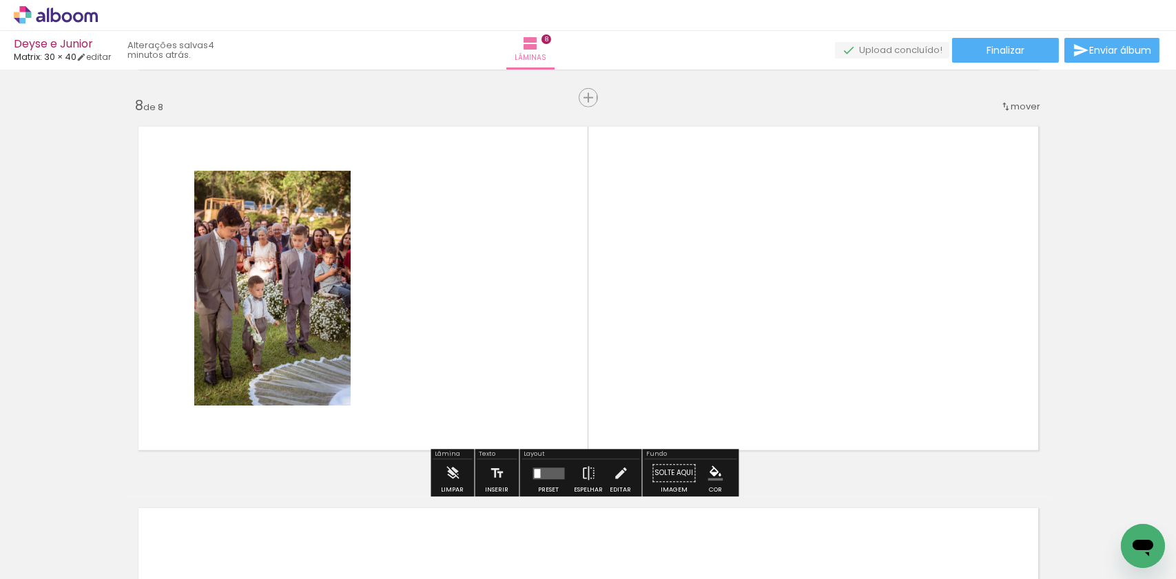
scroll to position [2672, 0]
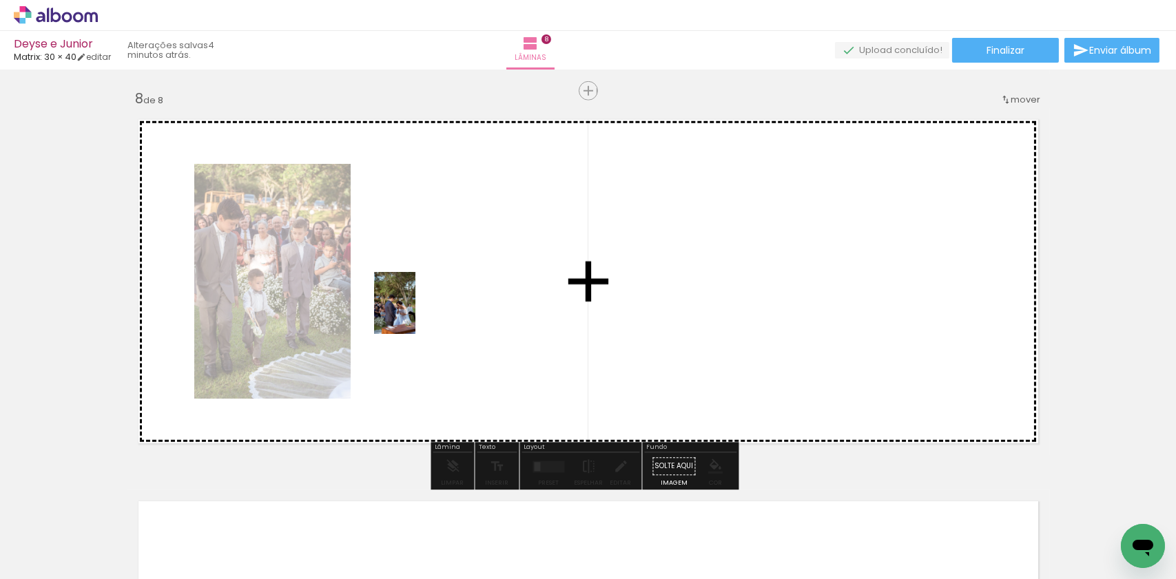
drag, startPoint x: 157, startPoint y: 533, endPoint x: 417, endPoint y: 312, distance: 341.6
click at [417, 312] on quentale-workspace at bounding box center [588, 289] width 1176 height 579
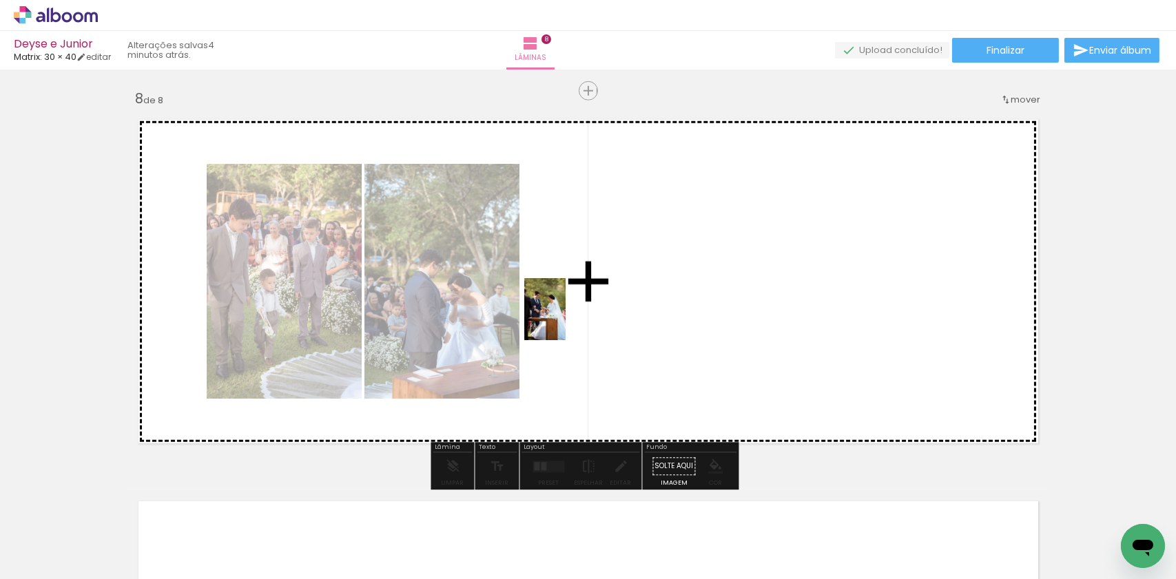
drag, startPoint x: 145, startPoint y: 545, endPoint x: 565, endPoint y: 320, distance: 477.6
click at [565, 320] on quentale-workspace at bounding box center [588, 289] width 1176 height 579
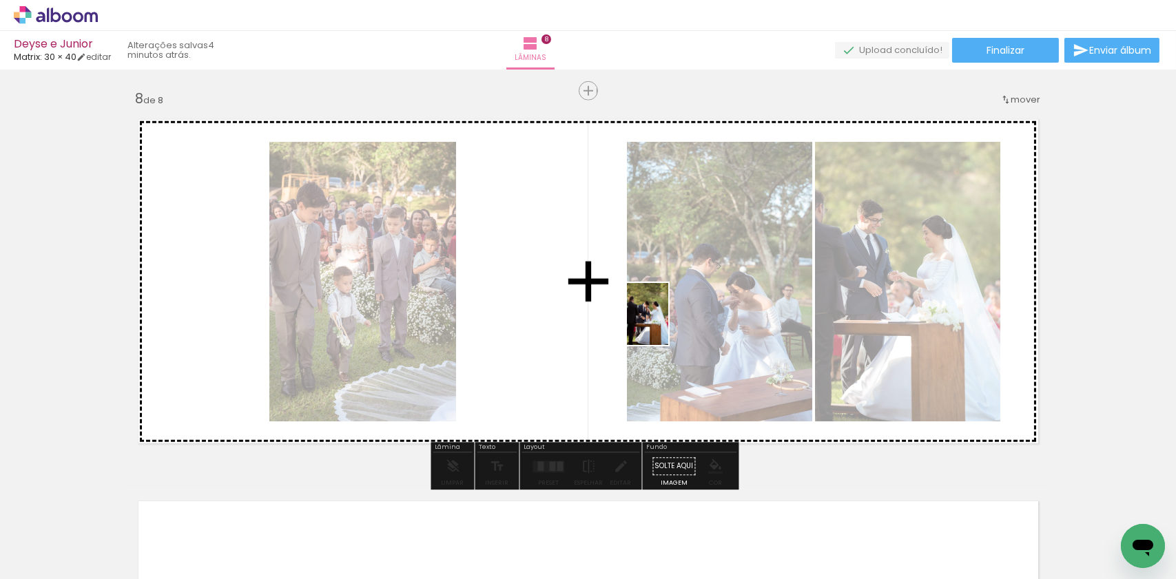
drag, startPoint x: 138, startPoint y: 557, endPoint x: 721, endPoint y: 324, distance: 628.4
click at [721, 324] on quentale-workspace at bounding box center [588, 289] width 1176 height 579
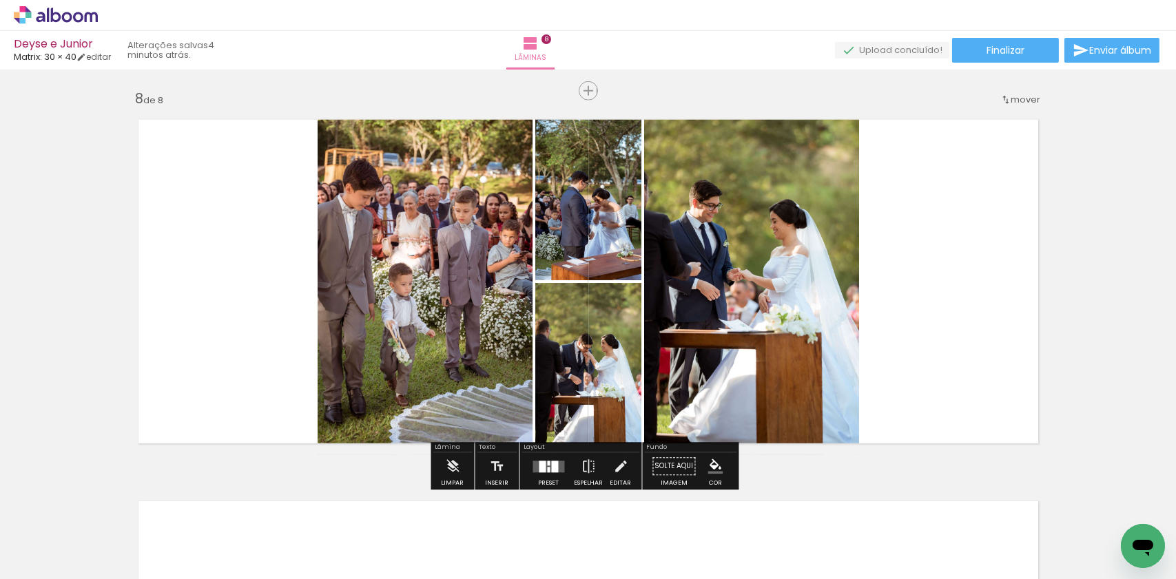
click at [552, 466] on div at bounding box center [555, 467] width 7 height 12
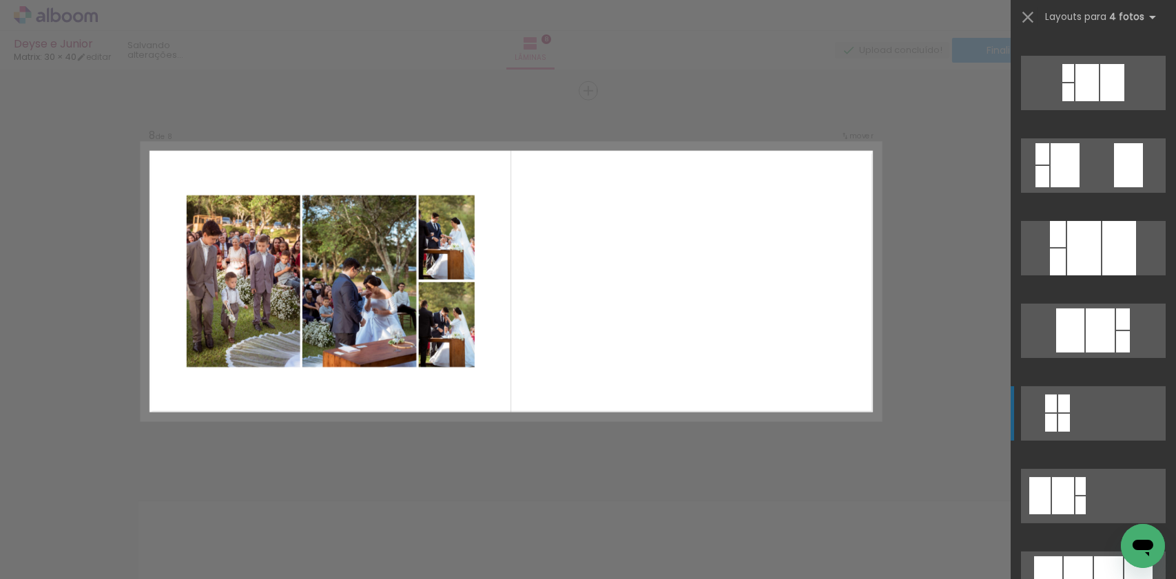
scroll to position [895, 0]
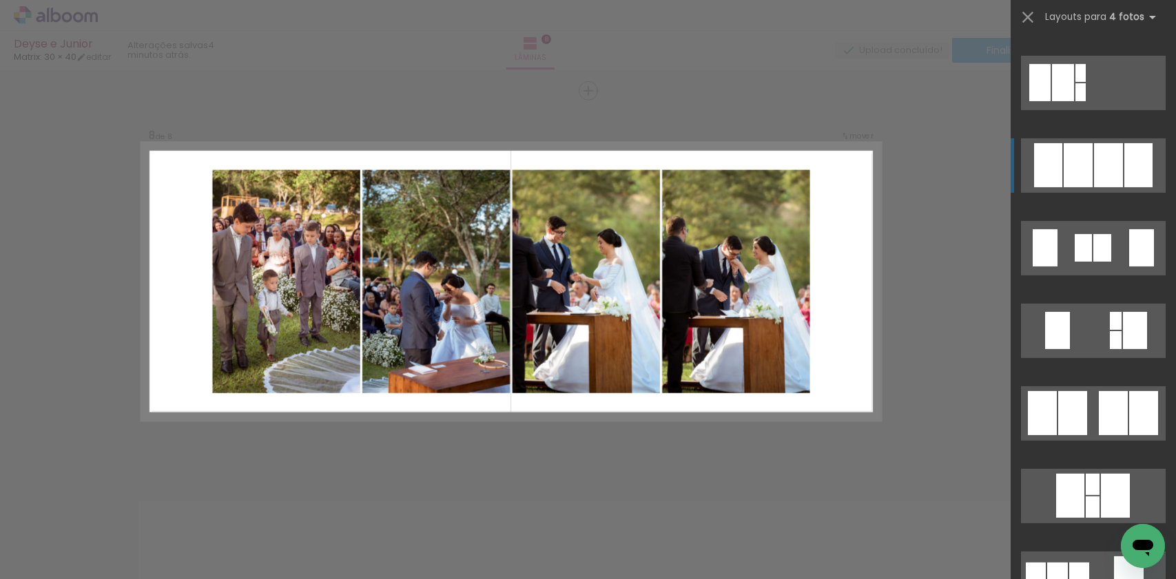
click at [1100, 158] on div at bounding box center [1108, 165] width 29 height 44
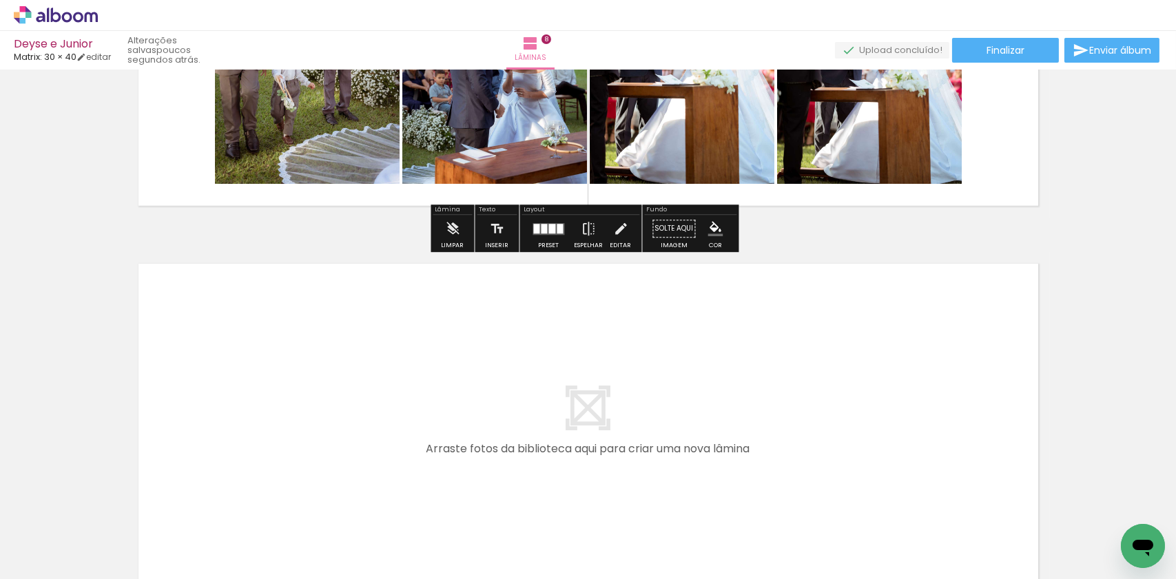
scroll to position [2948, 0]
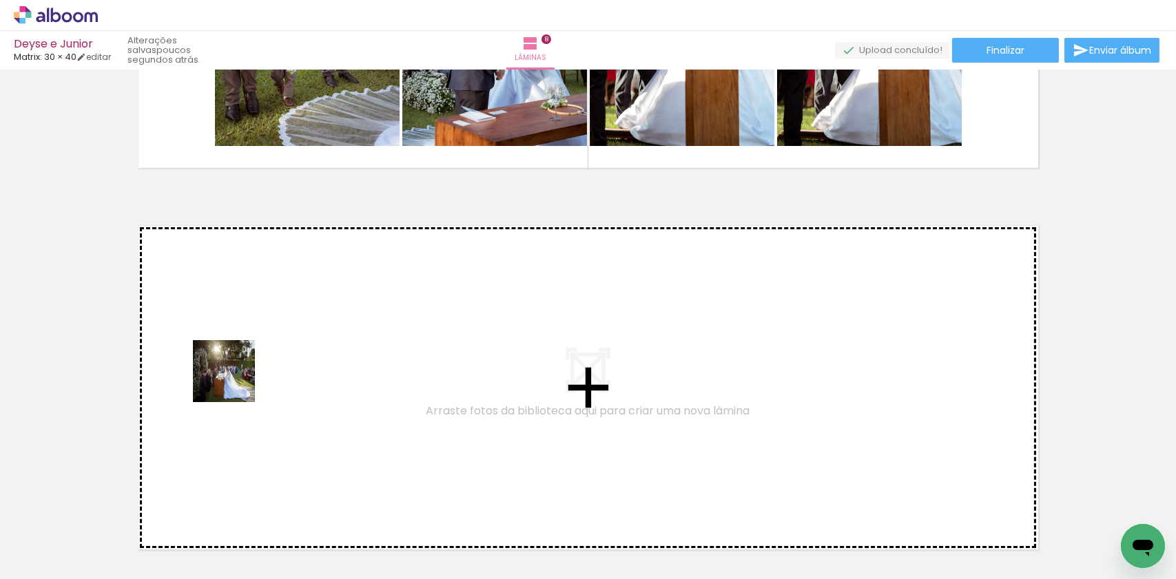
drag, startPoint x: 152, startPoint y: 518, endPoint x: 235, endPoint y: 381, distance: 160.4
click at [235, 381] on quentale-workspace at bounding box center [588, 289] width 1176 height 579
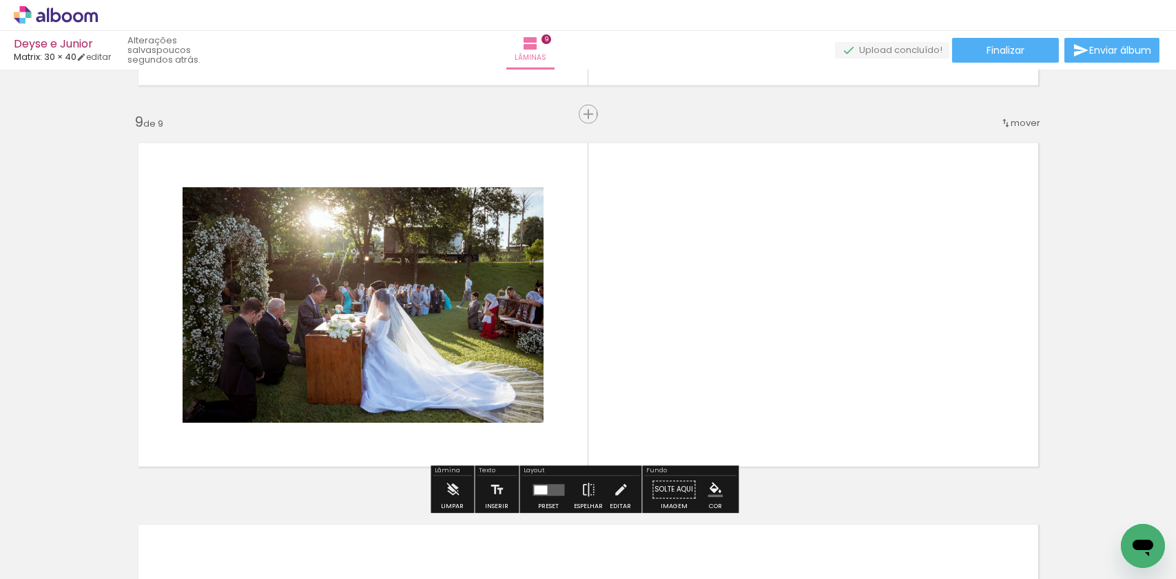
scroll to position [3054, 0]
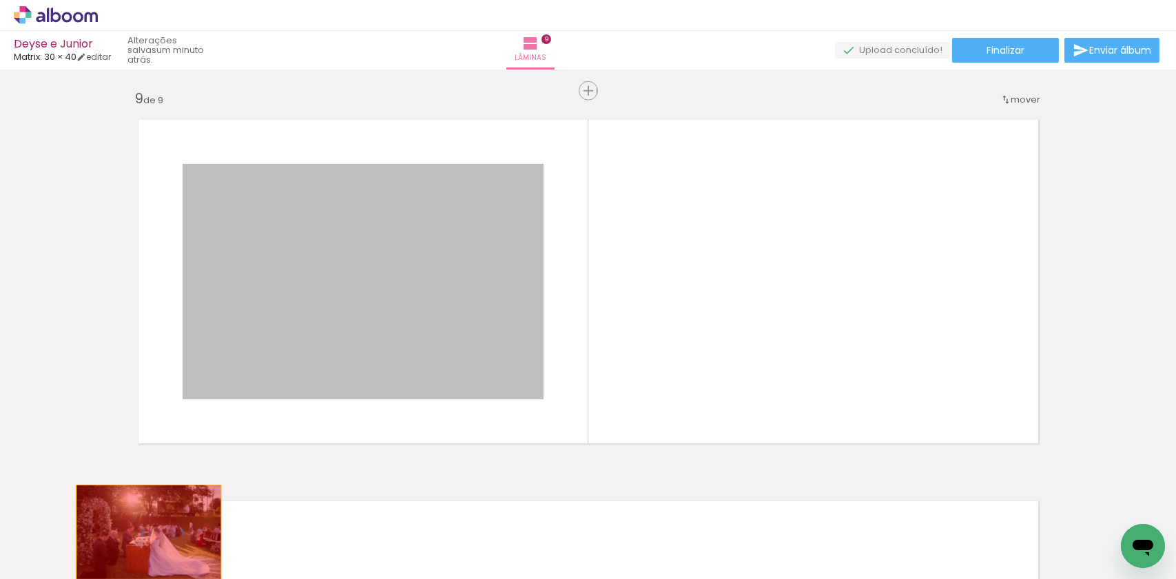
drag, startPoint x: 322, startPoint y: 353, endPoint x: 143, endPoint y: 532, distance: 253.7
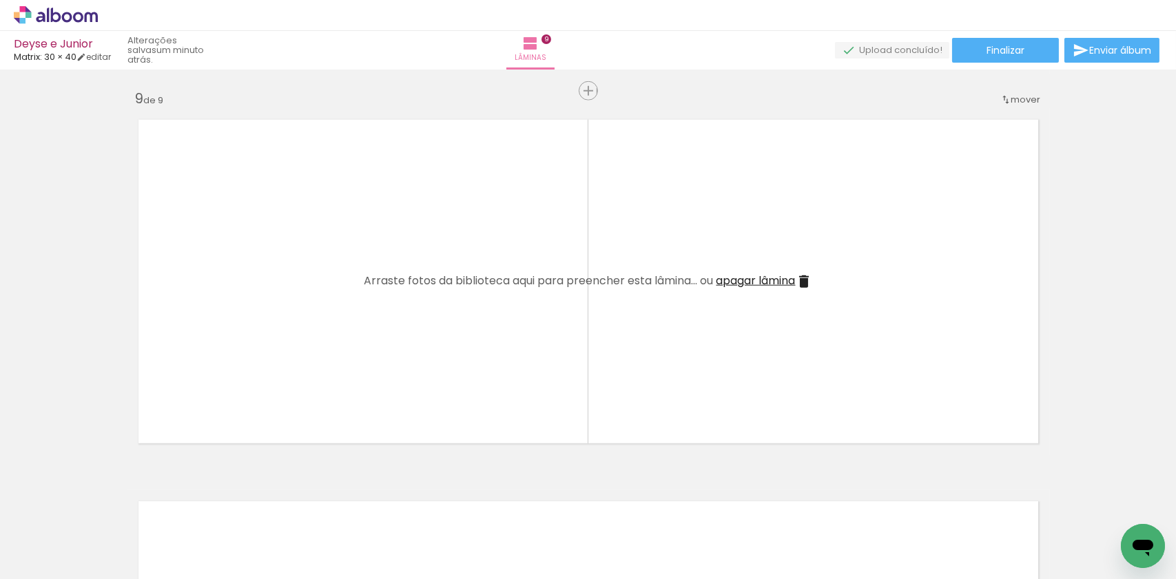
click at [165, 539] on div at bounding box center [138, 532] width 68 height 45
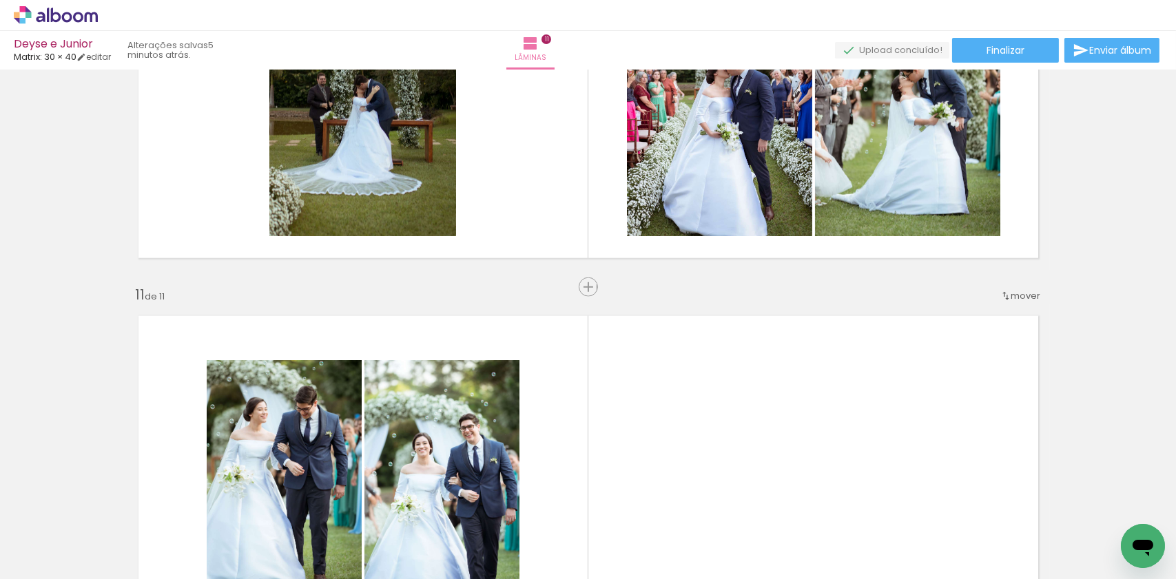
scroll to position [3610, 0]
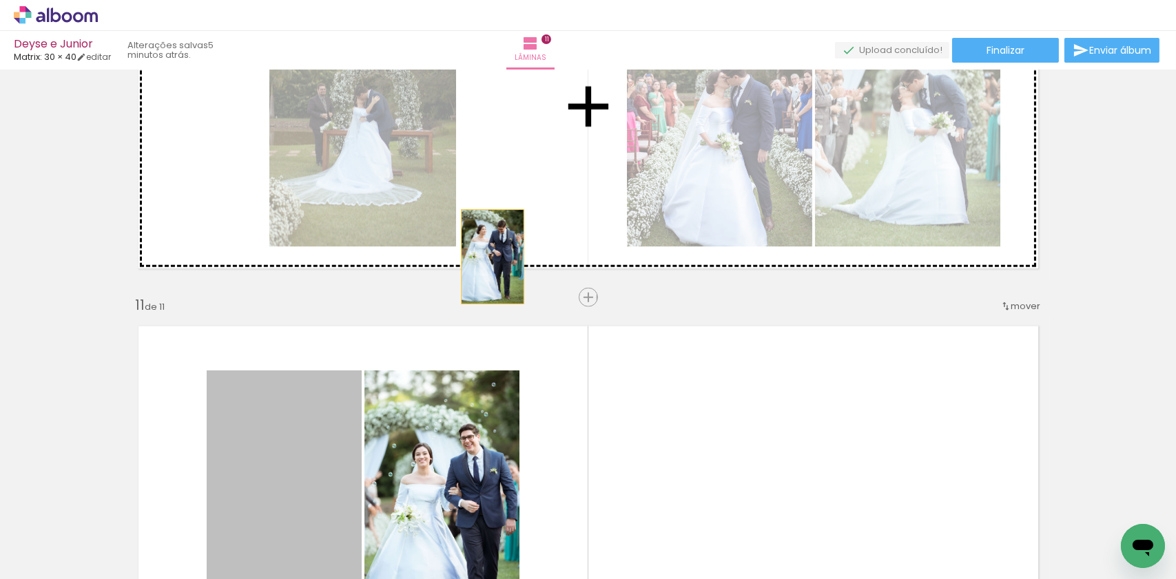
drag, startPoint x: 339, startPoint y: 413, endPoint x: 464, endPoint y: 288, distance: 176.8
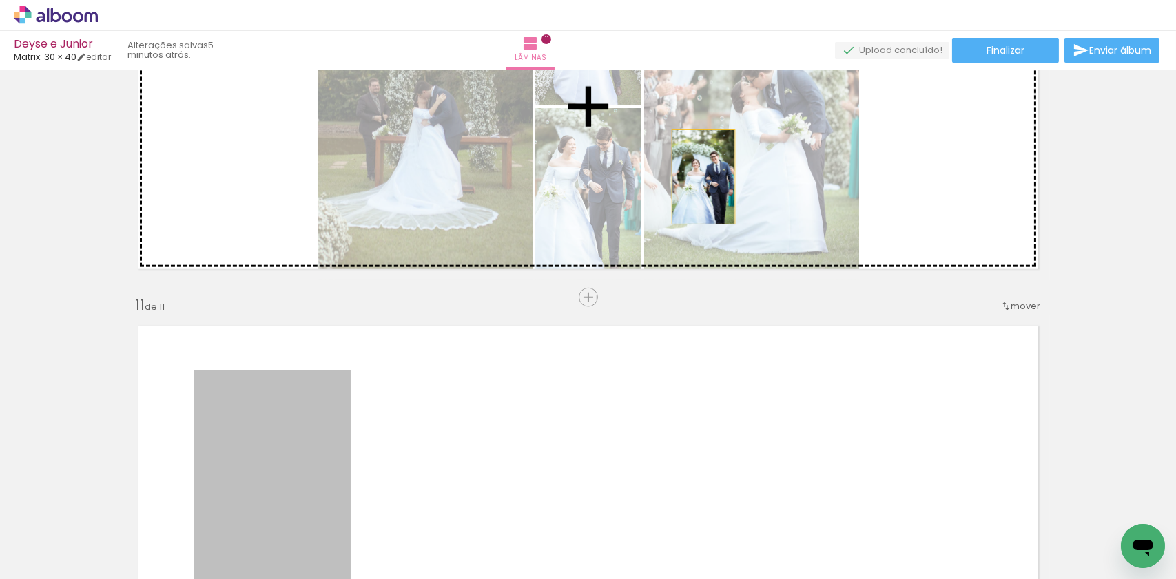
drag, startPoint x: 281, startPoint y: 428, endPoint x: 699, endPoint y: 189, distance: 481.6
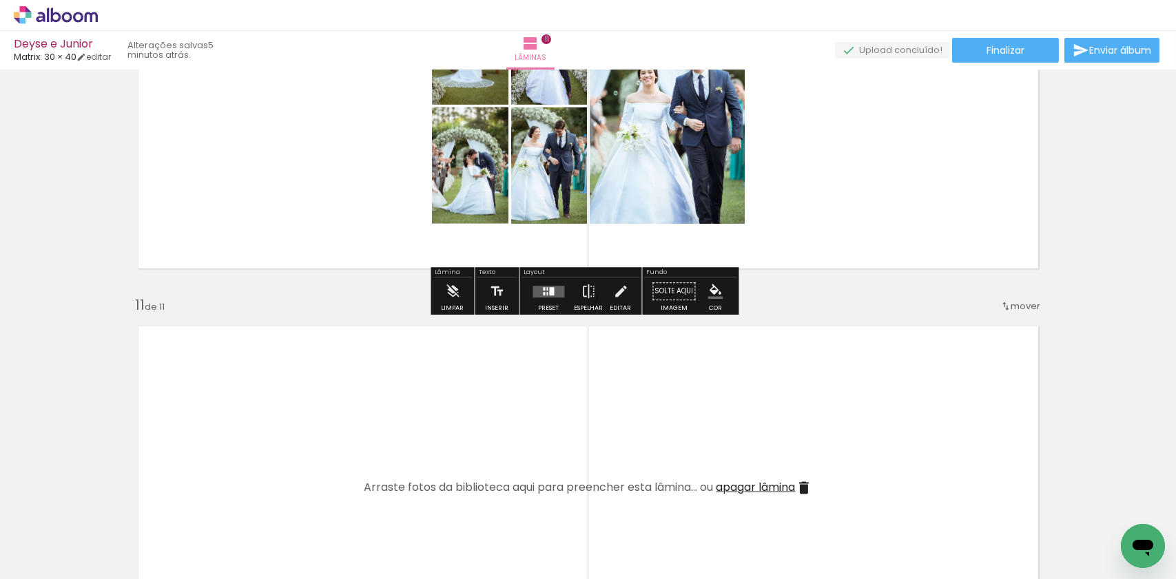
click at [540, 296] on quentale-layouter at bounding box center [549, 292] width 32 height 12
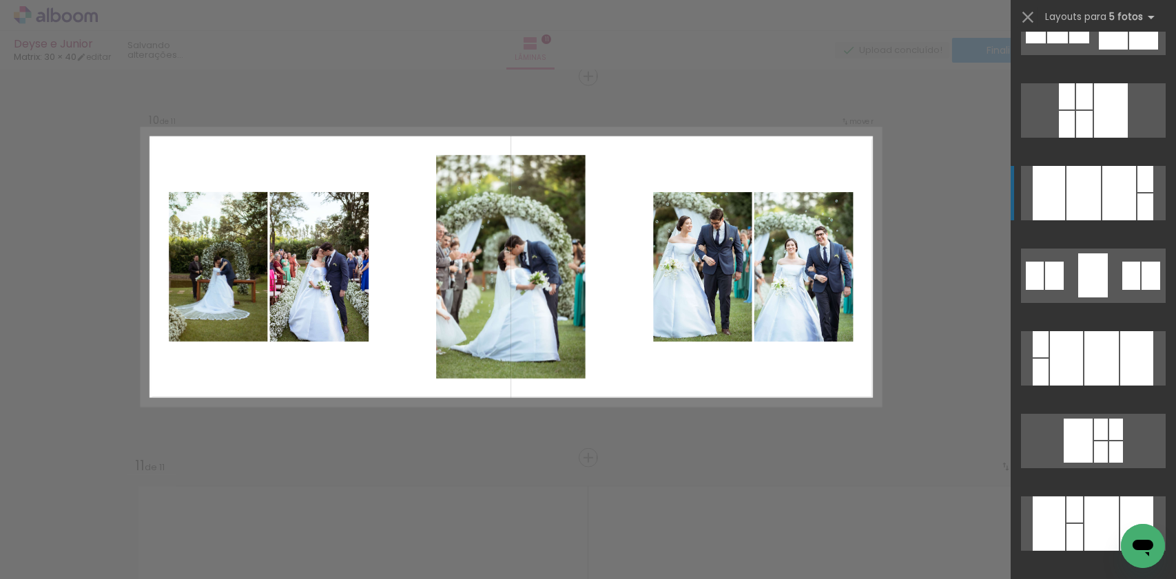
scroll to position [3435, 0]
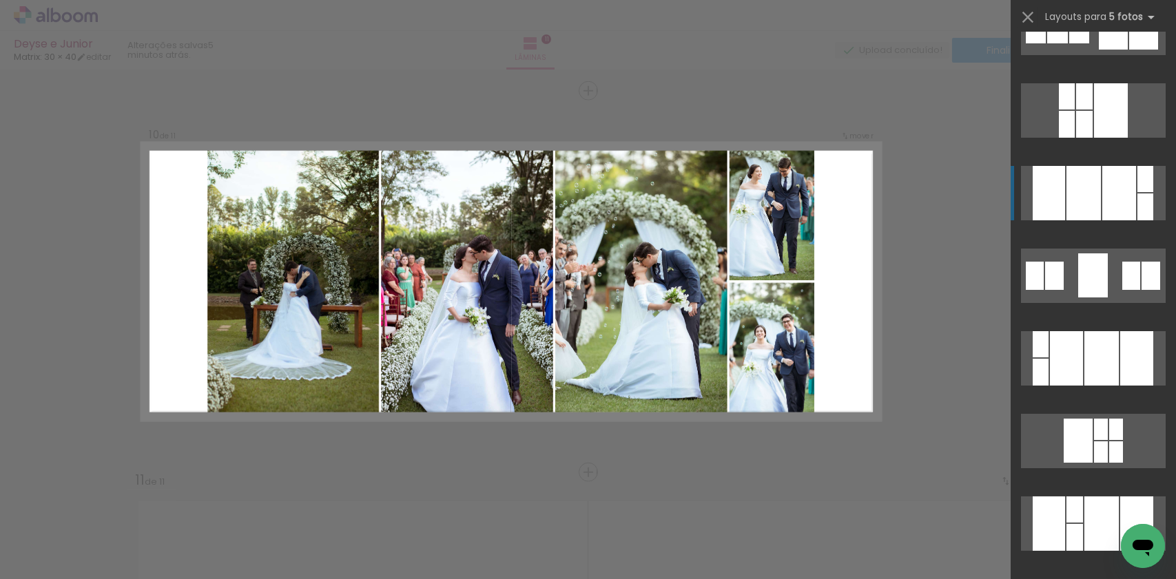
click at [1088, 191] on div at bounding box center [1083, 193] width 34 height 54
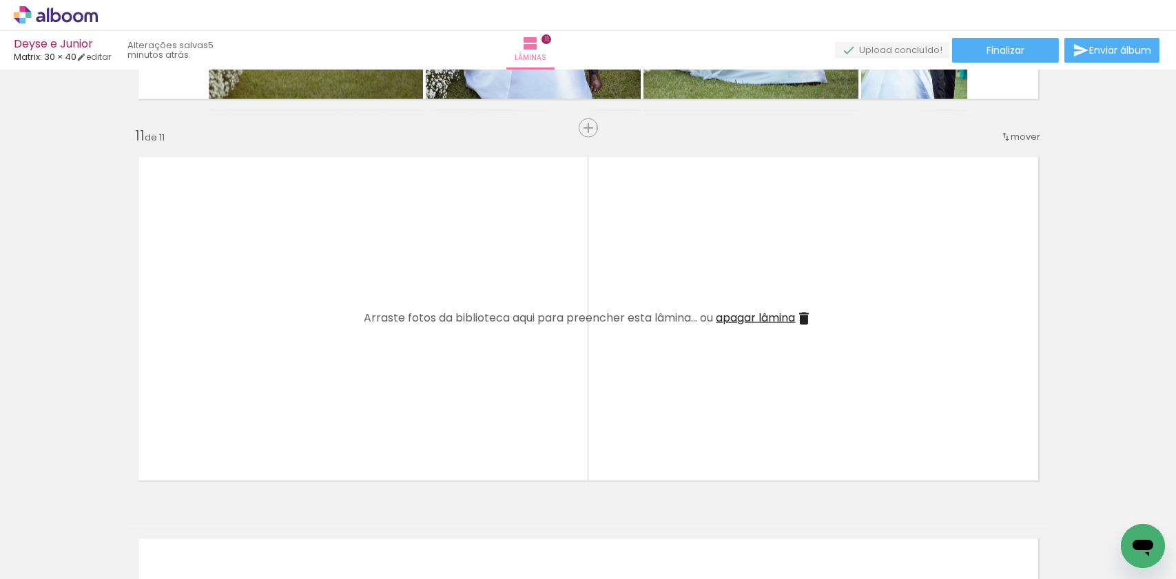
scroll to position [3780, 0]
drag, startPoint x: 162, startPoint y: 526, endPoint x: 278, endPoint y: 366, distance: 197.3
click at [278, 366] on quentale-workspace at bounding box center [588, 289] width 1176 height 579
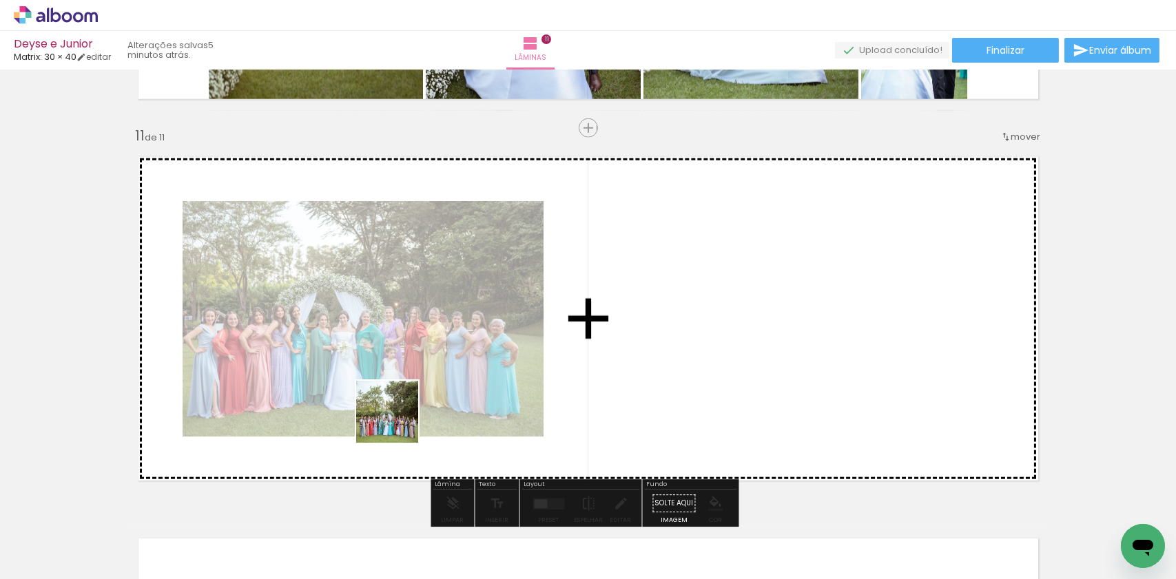
drag, startPoint x: 152, startPoint y: 548, endPoint x: 689, endPoint y: 318, distance: 583.8
click at [689, 318] on quentale-workspace at bounding box center [588, 289] width 1176 height 579
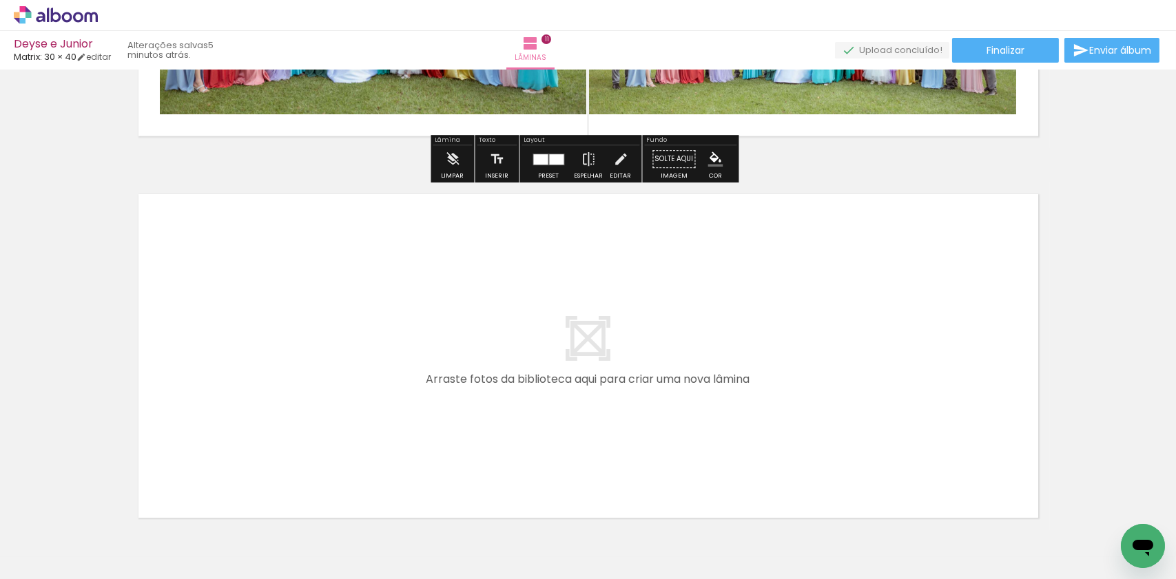
drag, startPoint x: 153, startPoint y: 523, endPoint x: 270, endPoint y: 373, distance: 190.9
click at [270, 373] on quentale-workspace at bounding box center [588, 289] width 1176 height 579
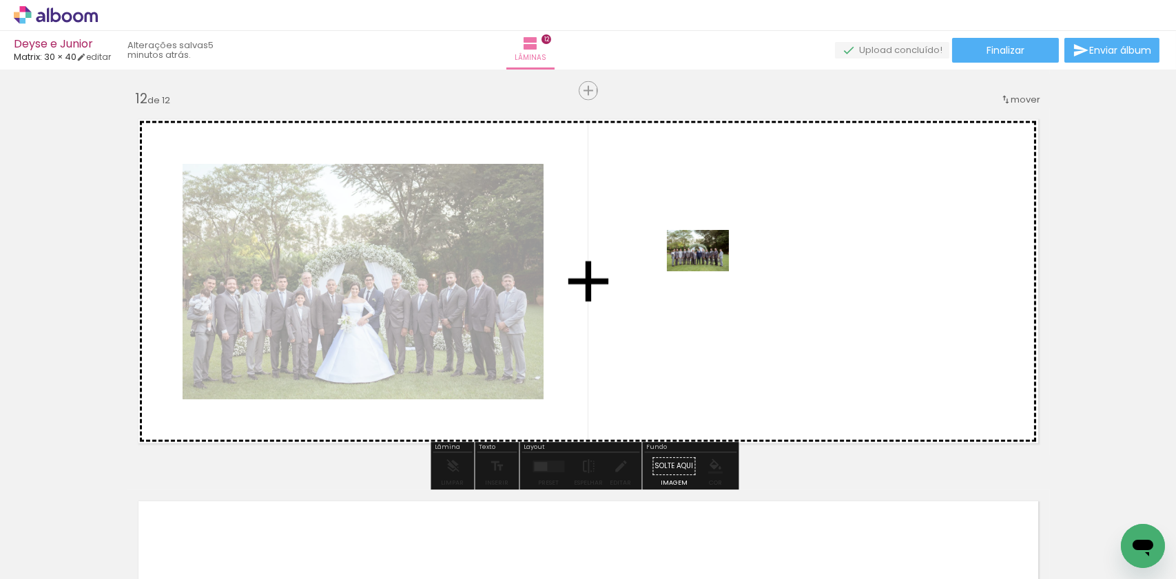
drag, startPoint x: 154, startPoint y: 524, endPoint x: 712, endPoint y: 271, distance: 612.8
click at [712, 271] on quentale-workspace at bounding box center [588, 289] width 1176 height 579
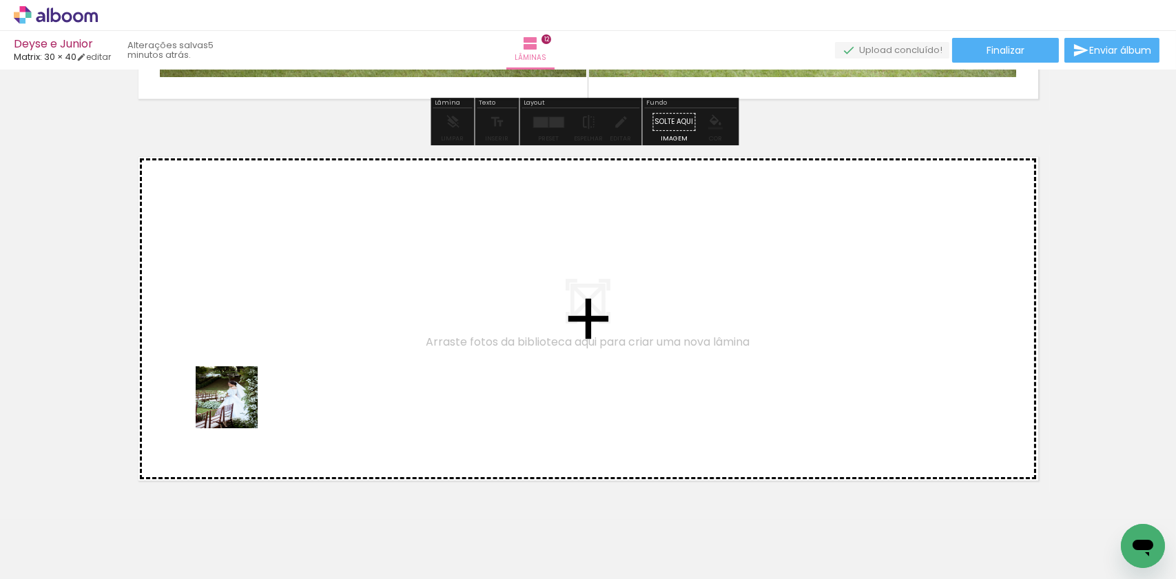
drag, startPoint x: 129, startPoint y: 537, endPoint x: 258, endPoint y: 374, distance: 208.4
click at [258, 374] on quentale-workspace at bounding box center [588, 289] width 1176 height 579
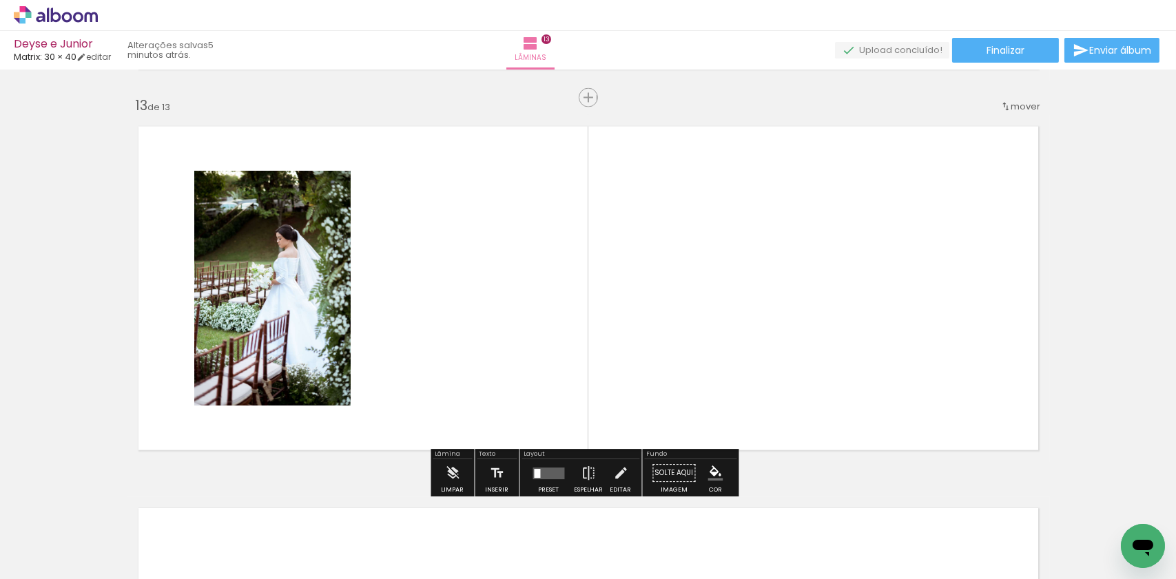
scroll to position [4580, 0]
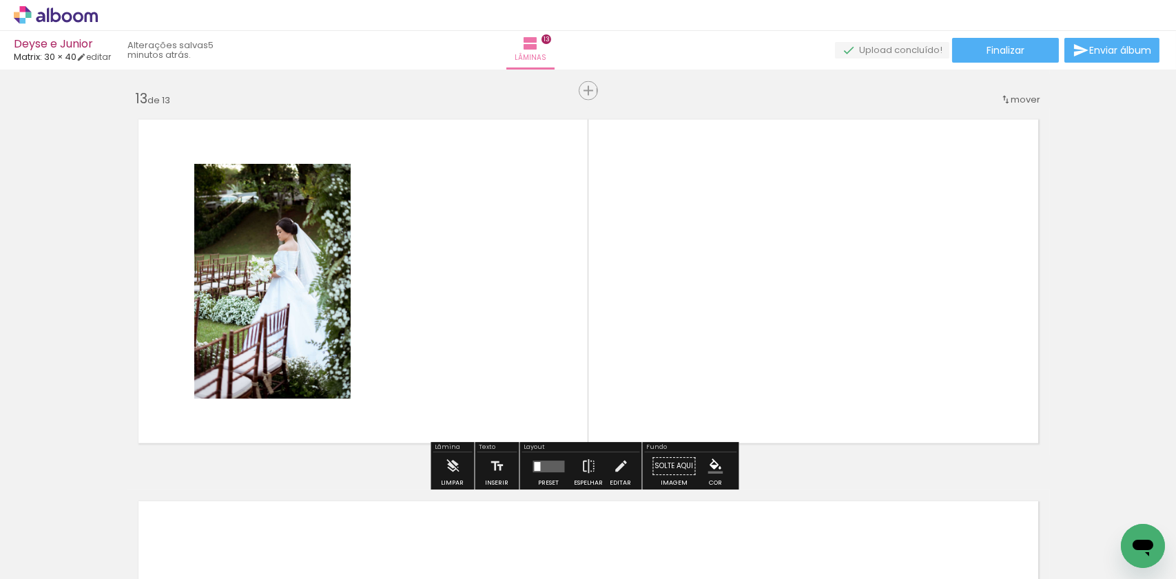
drag, startPoint x: 143, startPoint y: 534, endPoint x: 422, endPoint y: 344, distance: 337.6
click at [422, 344] on quentale-workspace at bounding box center [588, 289] width 1176 height 579
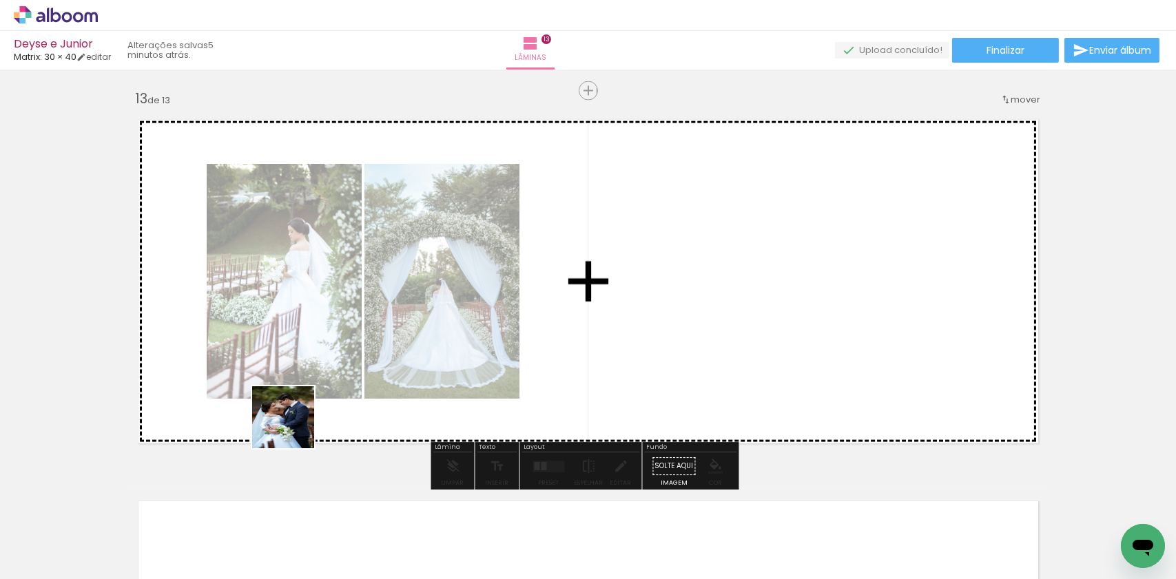
drag, startPoint x: 175, startPoint y: 508, endPoint x: 617, endPoint y: 298, distance: 489.5
click at [617, 298] on quentale-workspace at bounding box center [588, 289] width 1176 height 579
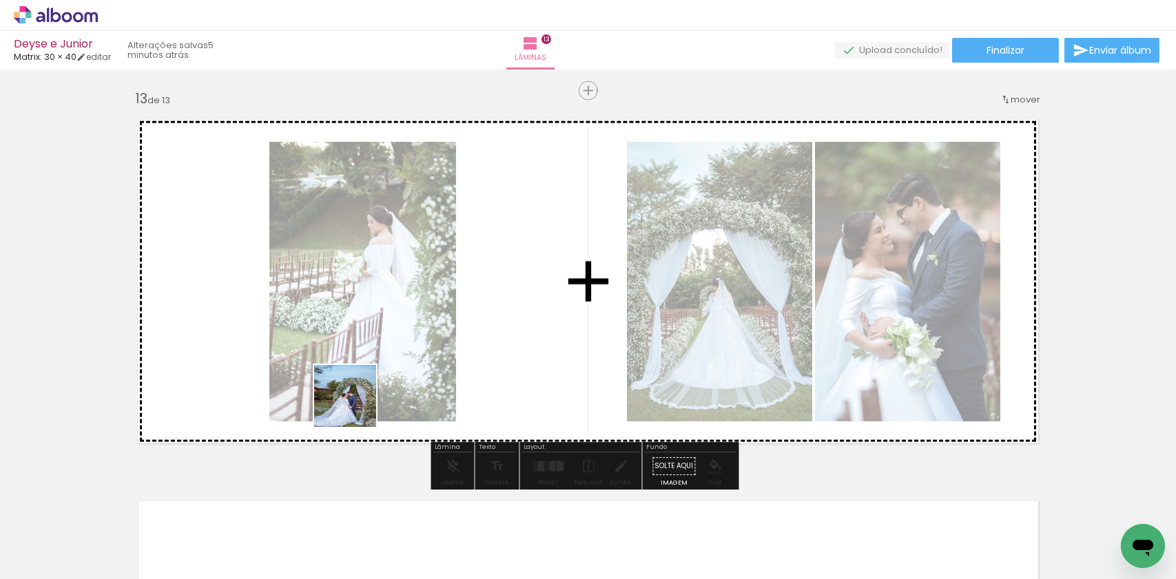
drag, startPoint x: 152, startPoint y: 526, endPoint x: 607, endPoint y: 318, distance: 500.5
click at [607, 318] on quentale-workspace at bounding box center [588, 289] width 1176 height 579
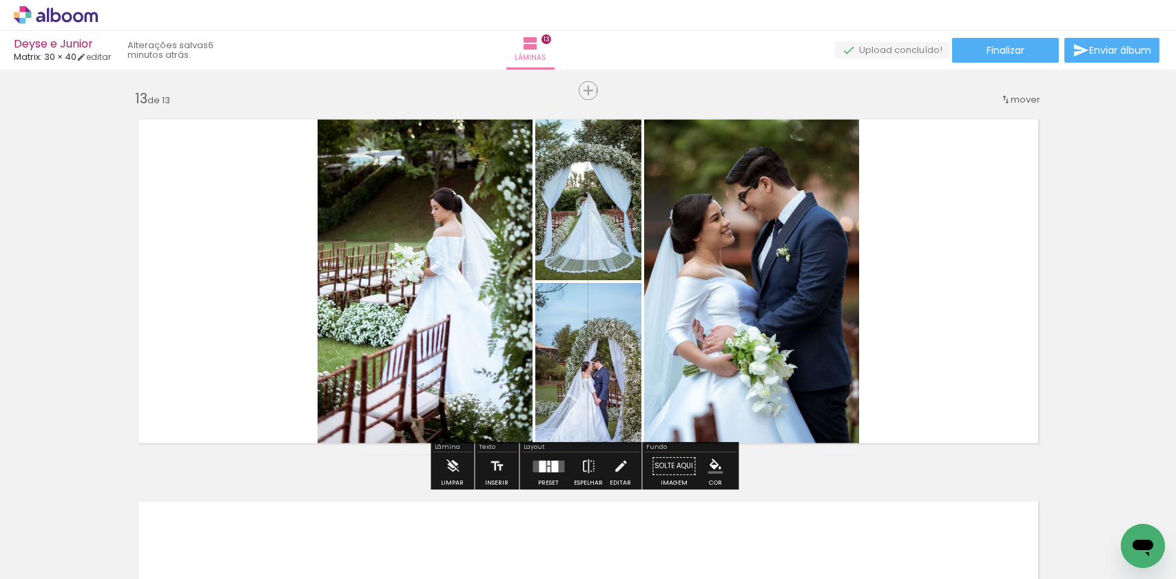
click at [543, 473] on div at bounding box center [548, 467] width 37 height 28
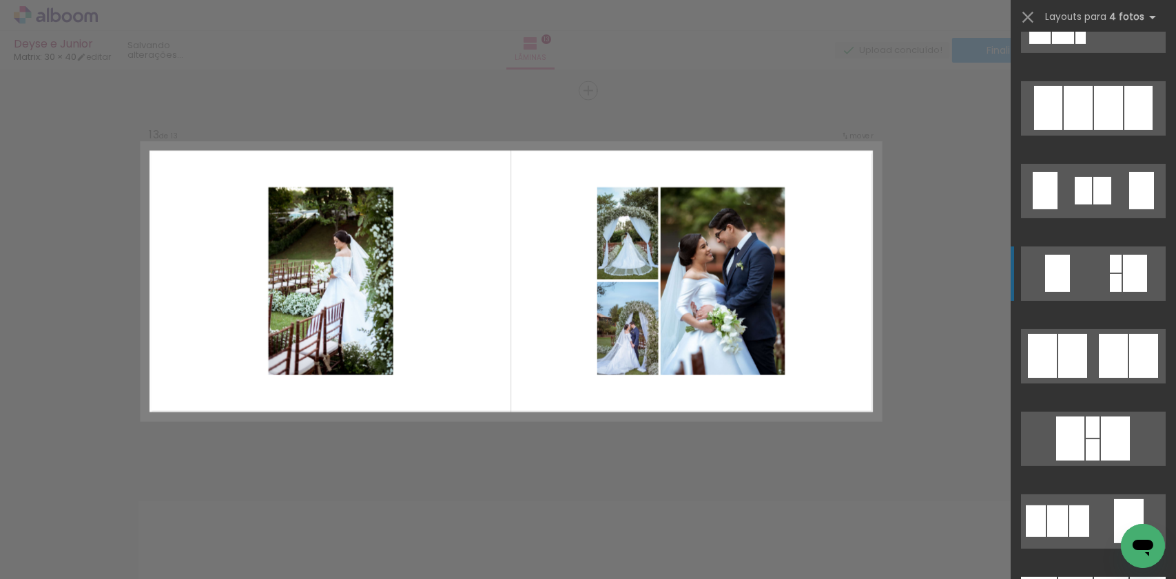
scroll to position [964, 0]
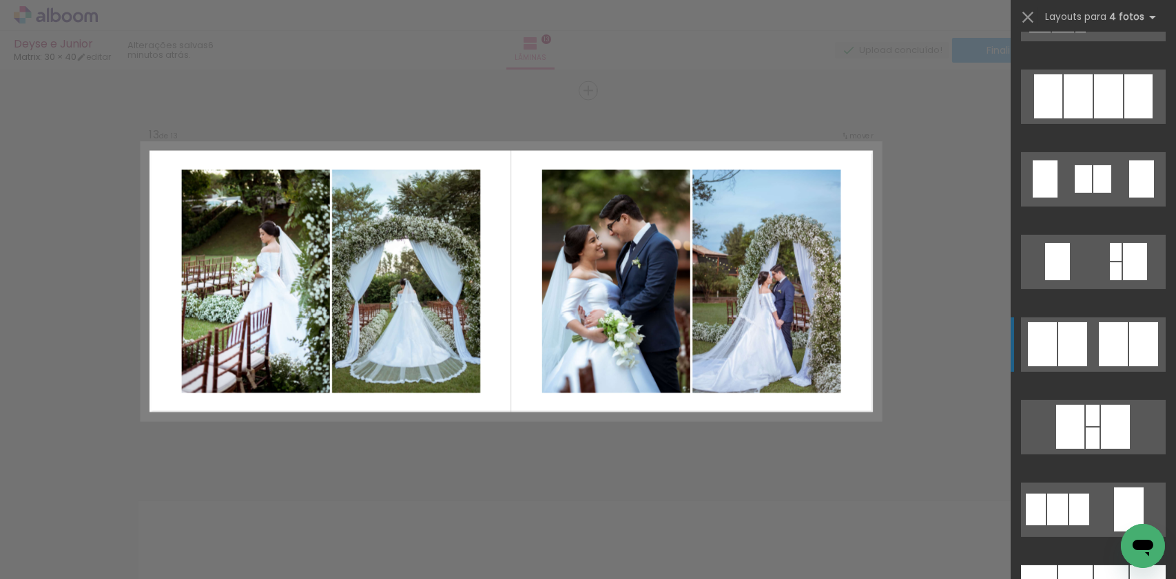
click at [1090, 340] on quentale-layouter at bounding box center [1093, 345] width 145 height 54
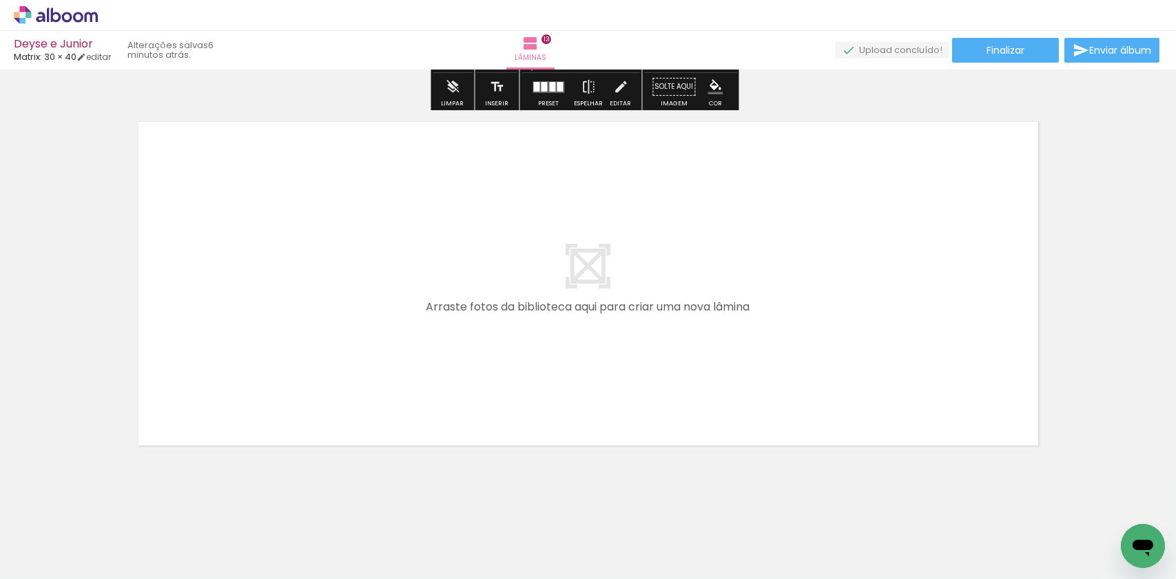
scroll to position [4971, 0]
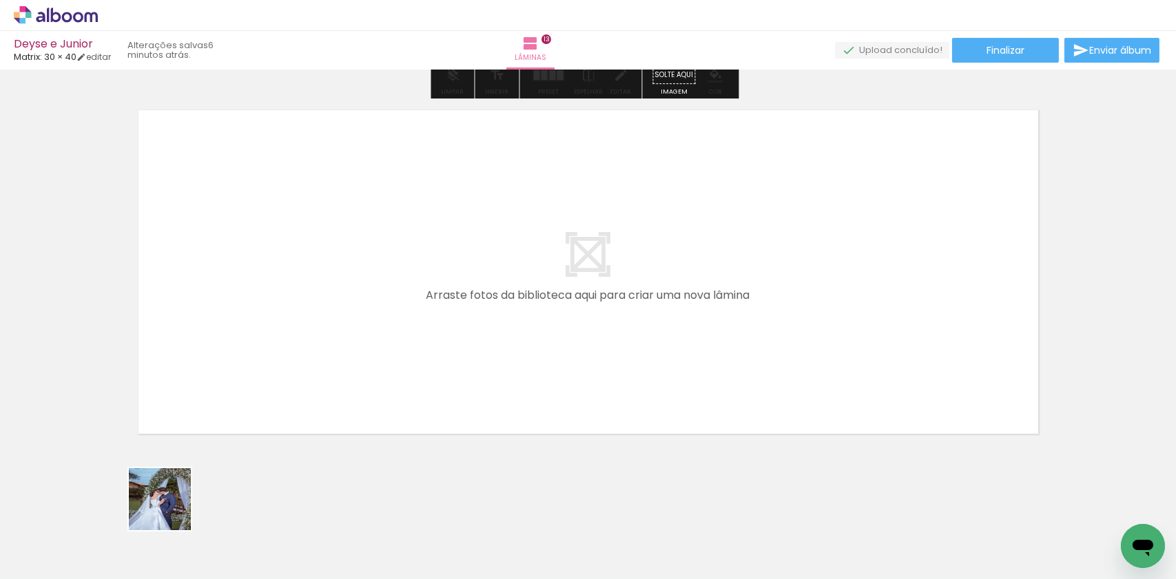
drag, startPoint x: 163, startPoint y: 523, endPoint x: 304, endPoint y: 357, distance: 218.9
click at [304, 357] on quentale-workspace at bounding box center [588, 289] width 1176 height 579
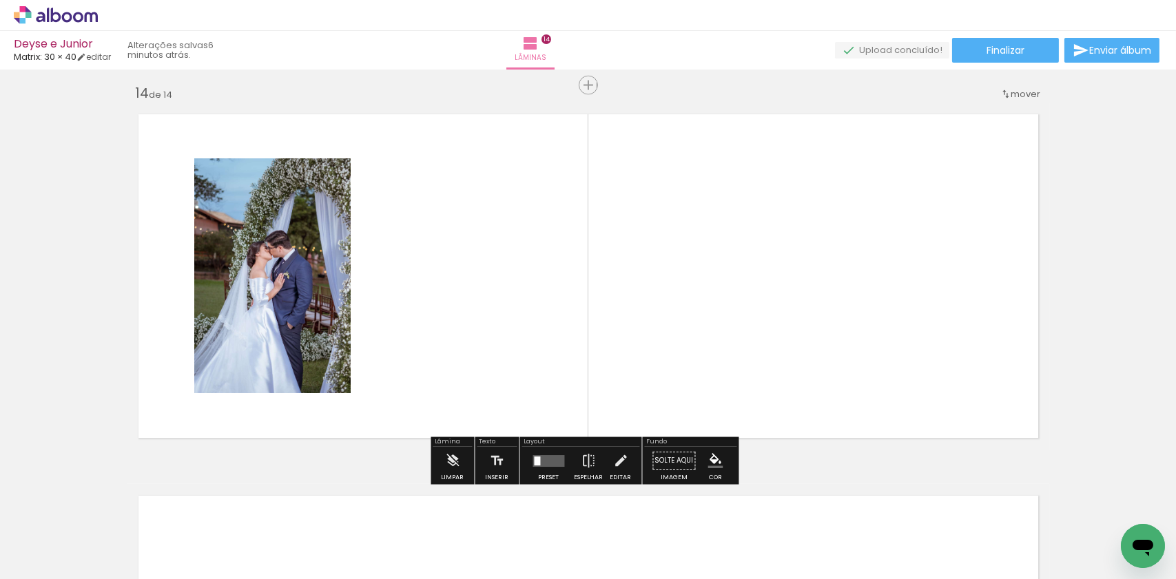
scroll to position [4962, 0]
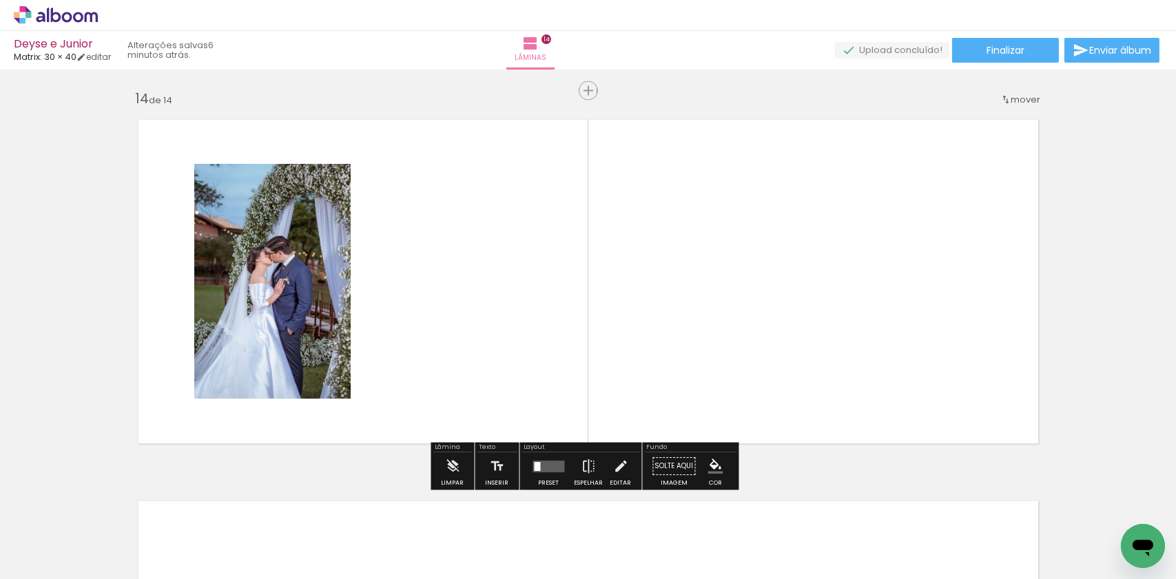
drag, startPoint x: 151, startPoint y: 526, endPoint x: 346, endPoint y: 362, distance: 254.7
click at [346, 362] on quentale-workspace at bounding box center [588, 289] width 1176 height 579
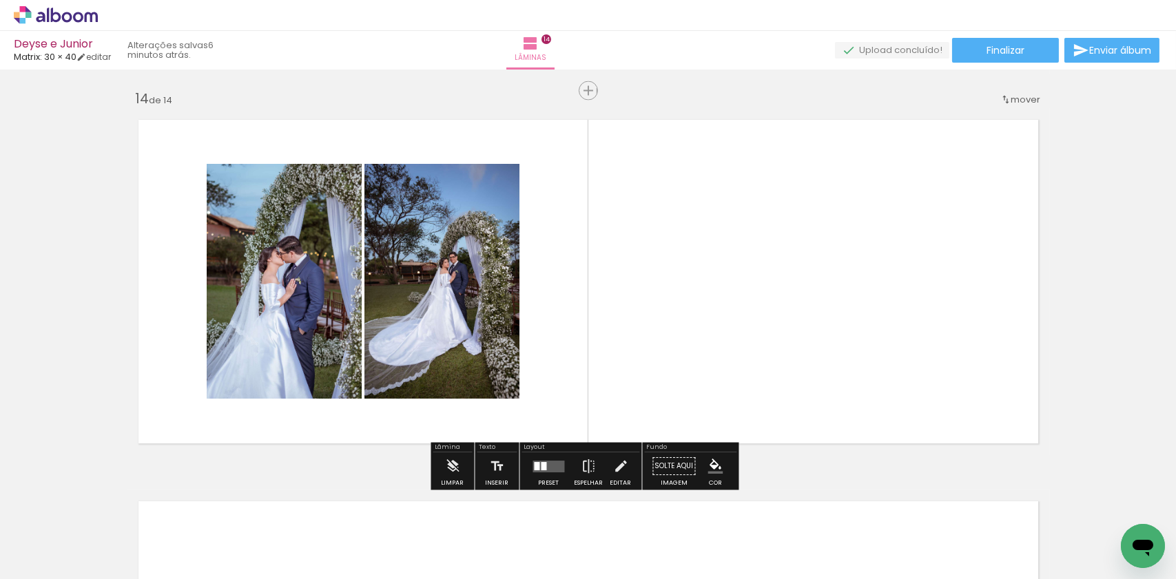
drag, startPoint x: 143, startPoint y: 528, endPoint x: 542, endPoint y: 312, distance: 453.7
click at [516, 322] on quentale-workspace at bounding box center [588, 289] width 1176 height 579
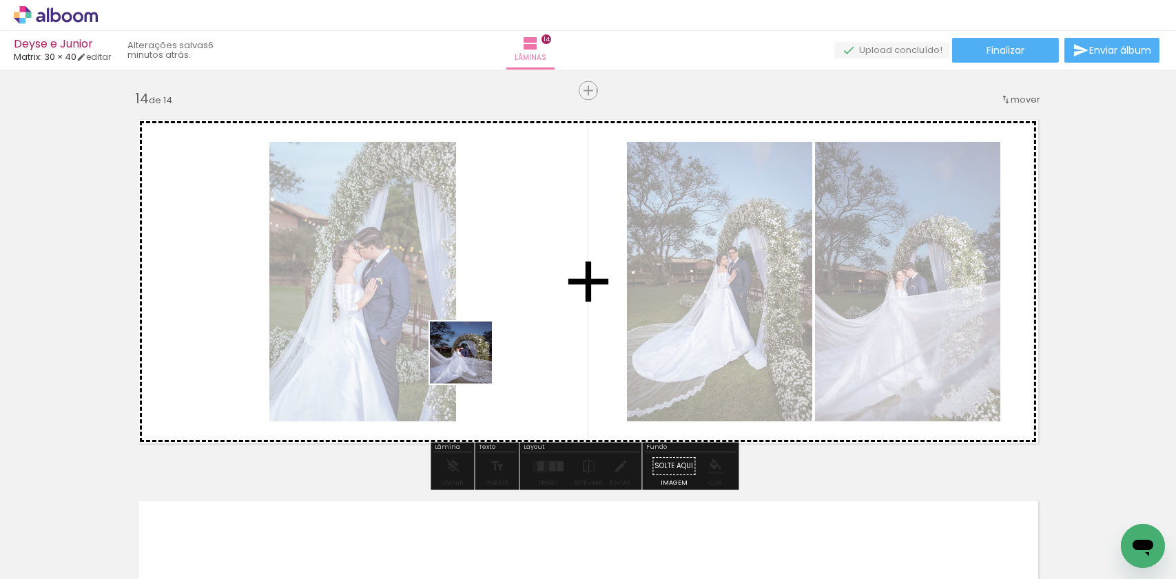
drag, startPoint x: 147, startPoint y: 521, endPoint x: 520, endPoint y: 342, distance: 413.1
click at [515, 345] on quentale-workspace at bounding box center [588, 289] width 1176 height 579
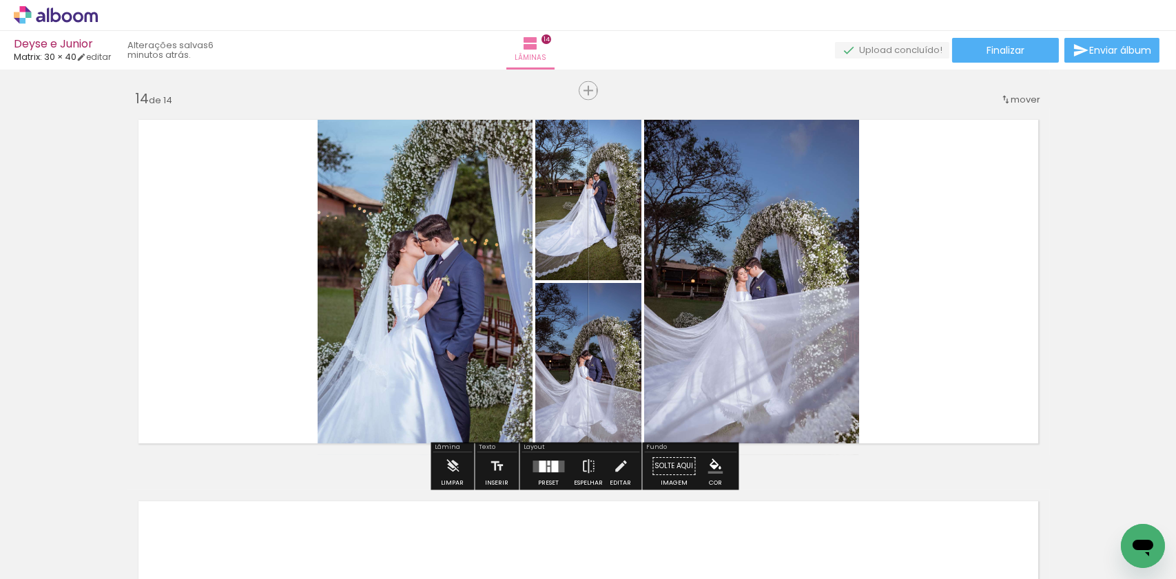
click at [551, 474] on div at bounding box center [548, 467] width 37 height 28
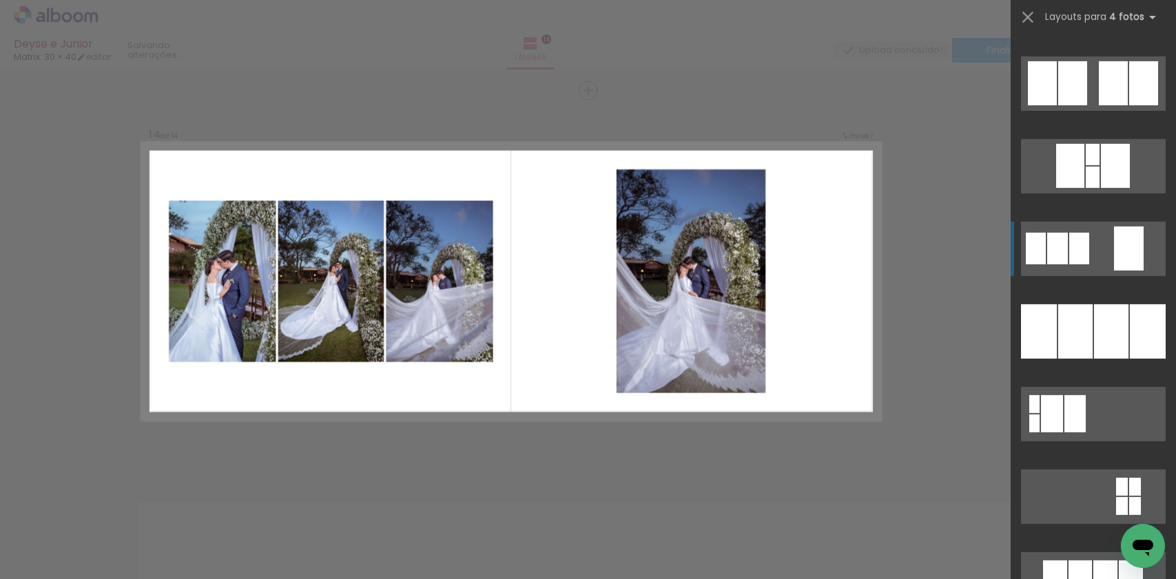
scroll to position [1240, 0]
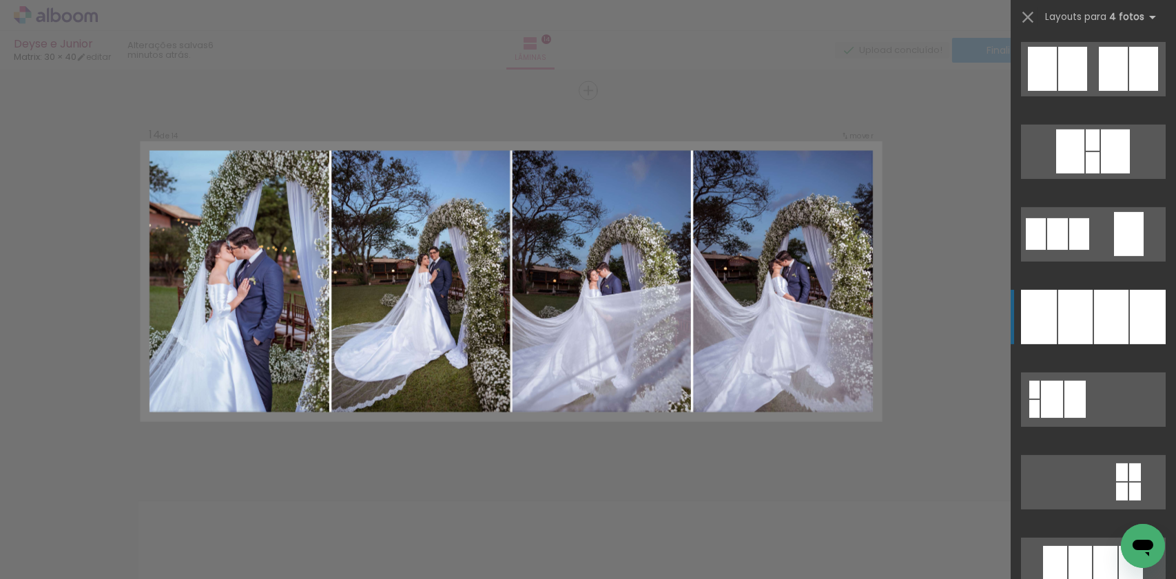
click at [1108, 309] on div at bounding box center [1111, 317] width 34 height 54
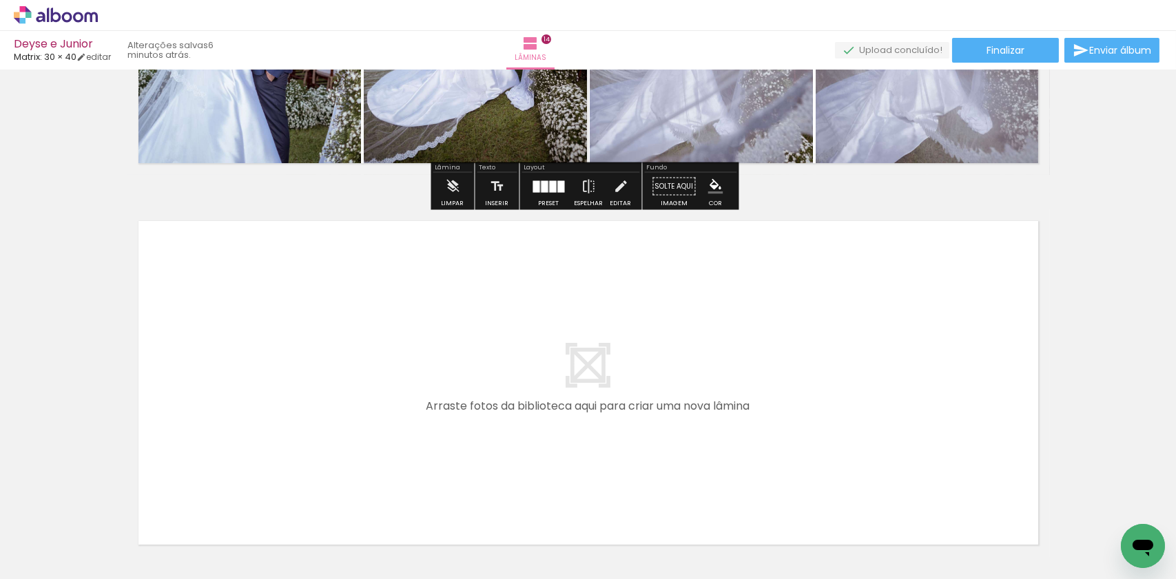
scroll to position [5306, 0]
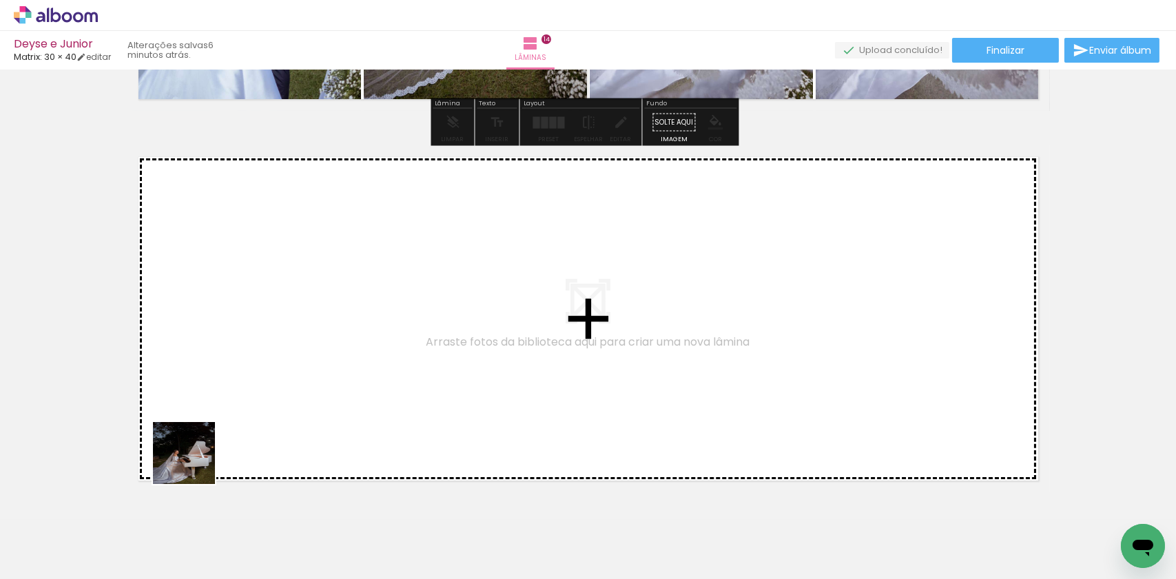
drag, startPoint x: 152, startPoint y: 538, endPoint x: 264, endPoint y: 379, distance: 195.1
click at [264, 379] on quentale-workspace at bounding box center [588, 289] width 1176 height 579
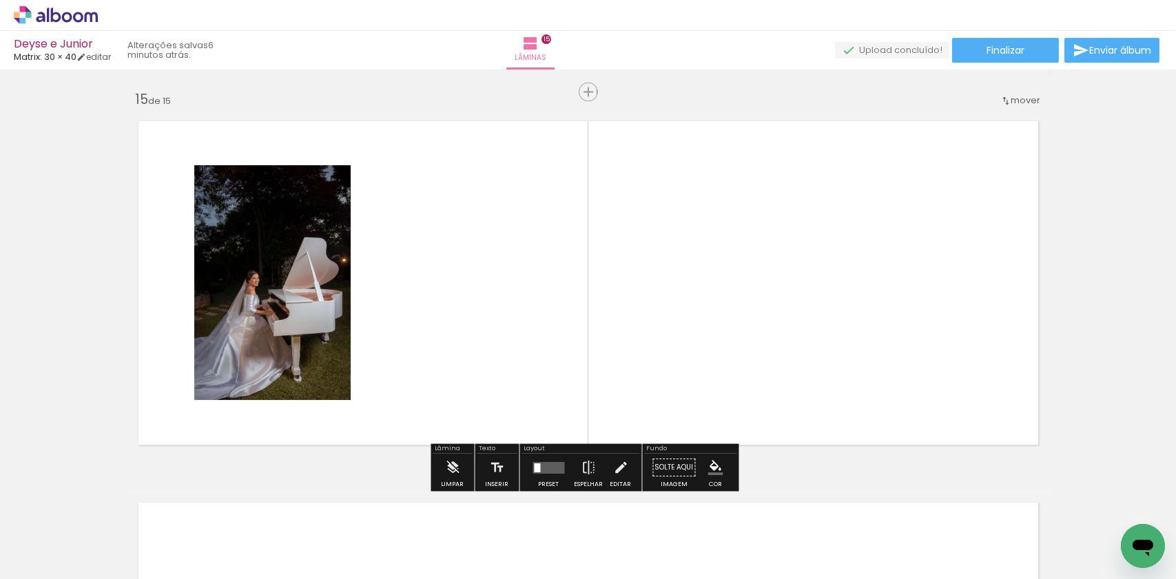
scroll to position [5343, 0]
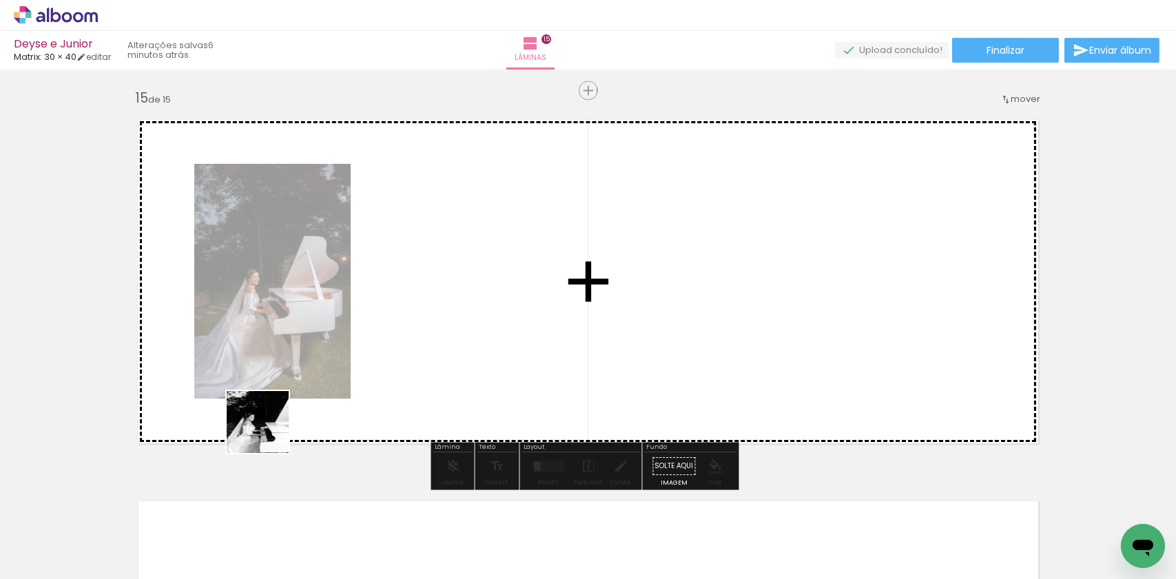
drag, startPoint x: 142, startPoint y: 534, endPoint x: 395, endPoint y: 349, distance: 313.4
click at [395, 349] on quentale-workspace at bounding box center [588, 289] width 1176 height 579
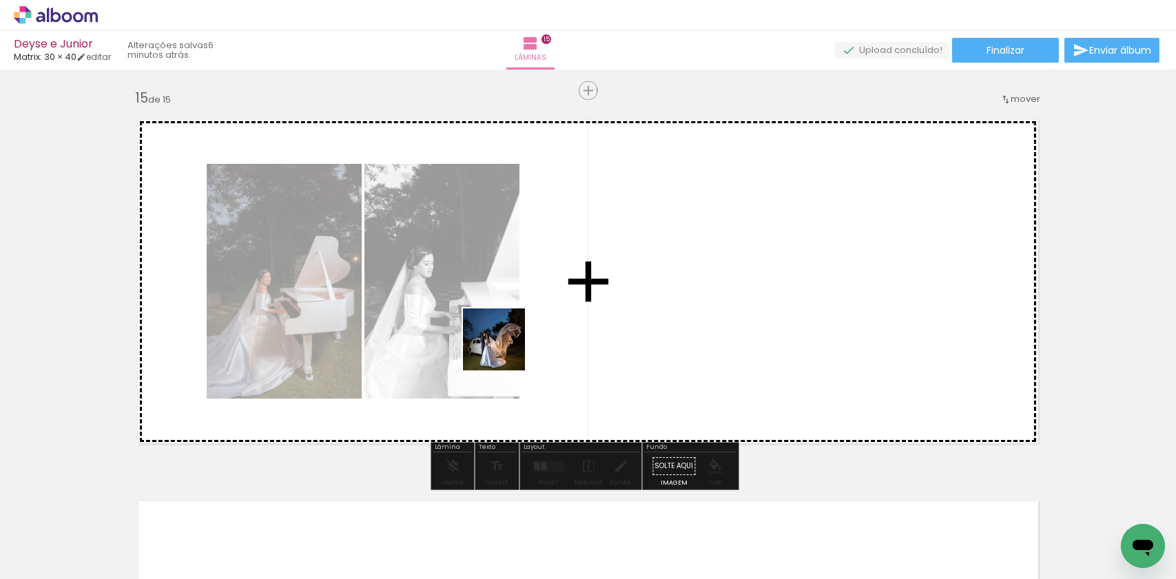
drag, startPoint x: 165, startPoint y: 535, endPoint x: 610, endPoint y: 306, distance: 500.0
click at [610, 306] on quentale-workspace at bounding box center [588, 289] width 1176 height 579
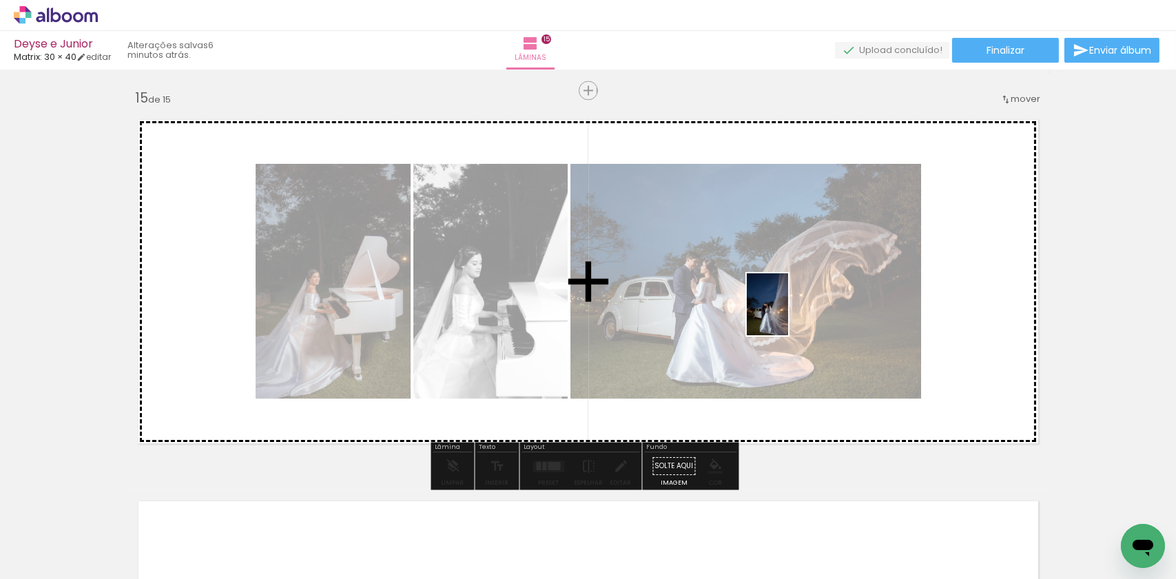
drag, startPoint x: 149, startPoint y: 544, endPoint x: 839, endPoint y: 305, distance: 730.3
click at [831, 307] on quentale-workspace at bounding box center [588, 289] width 1176 height 579
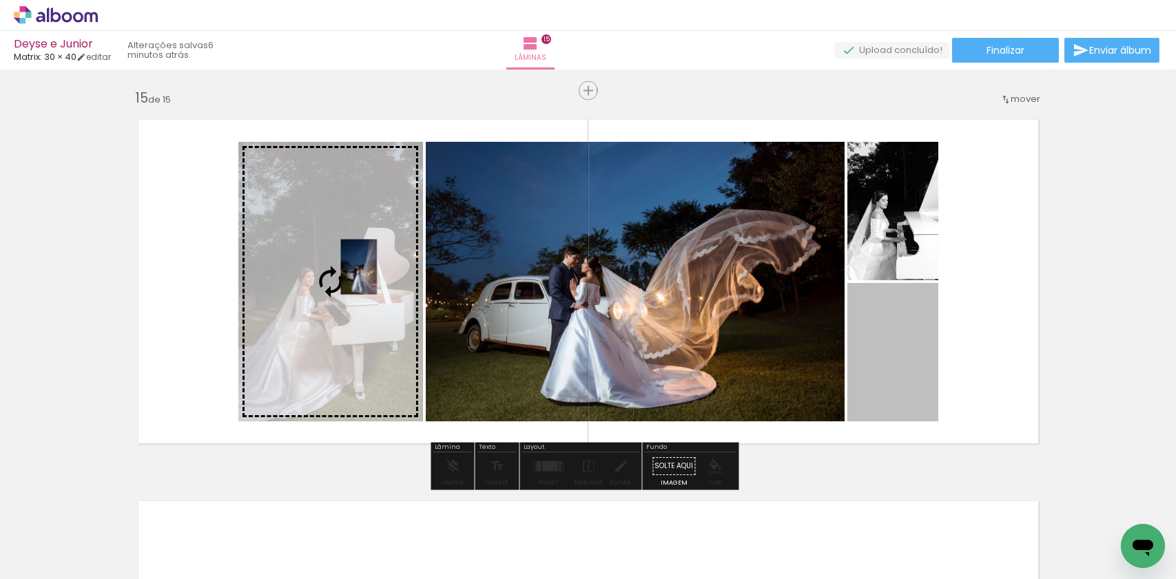
drag, startPoint x: 877, startPoint y: 348, endPoint x: 342, endPoint y: 282, distance: 538.5
click at [0, 0] on slot at bounding box center [0, 0] width 0 height 0
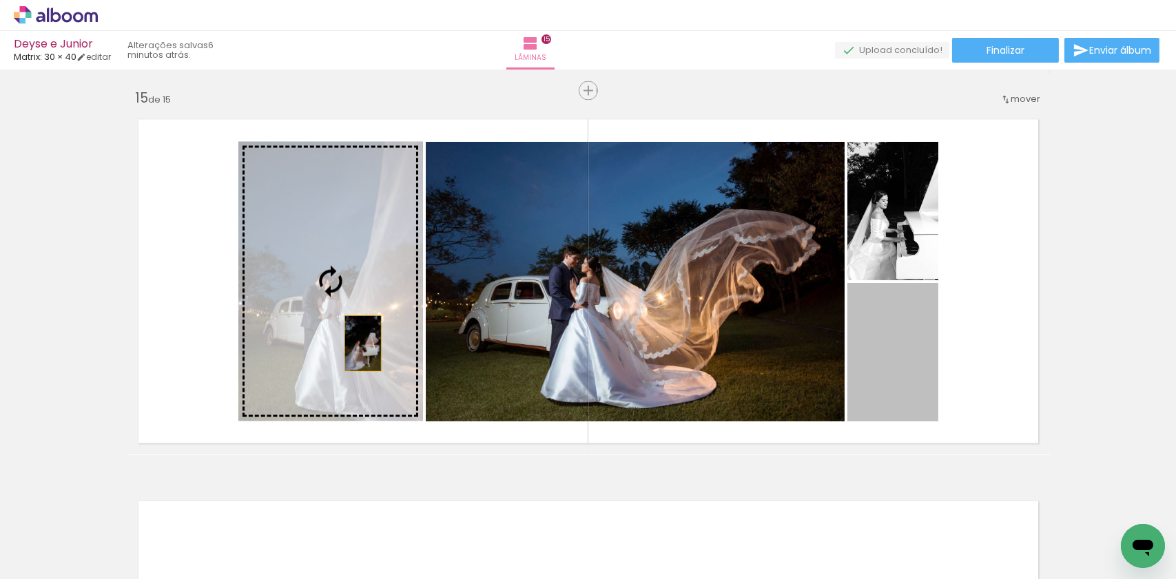
drag, startPoint x: 904, startPoint y: 402, endPoint x: 354, endPoint y: 344, distance: 553.4
click at [0, 0] on slot at bounding box center [0, 0] width 0 height 0
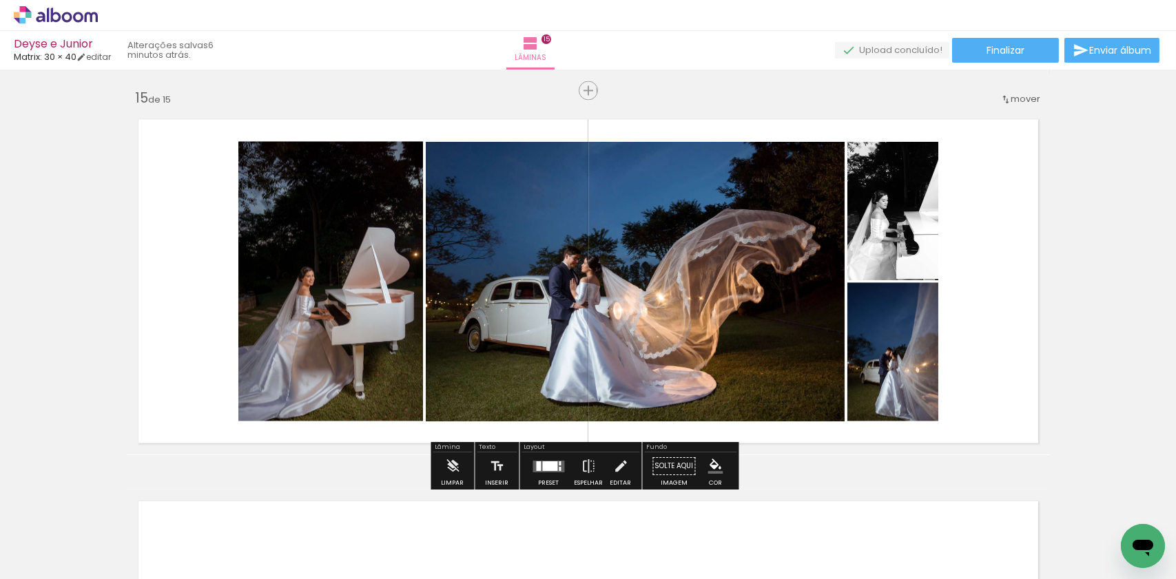
click at [552, 468] on div at bounding box center [550, 466] width 15 height 10
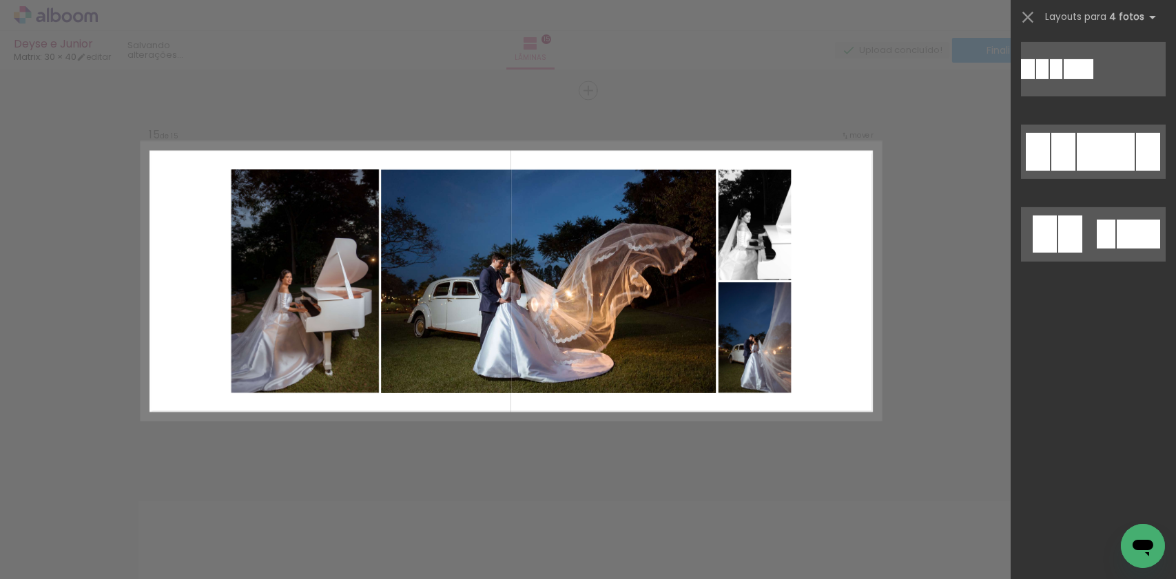
scroll to position [0, 0]
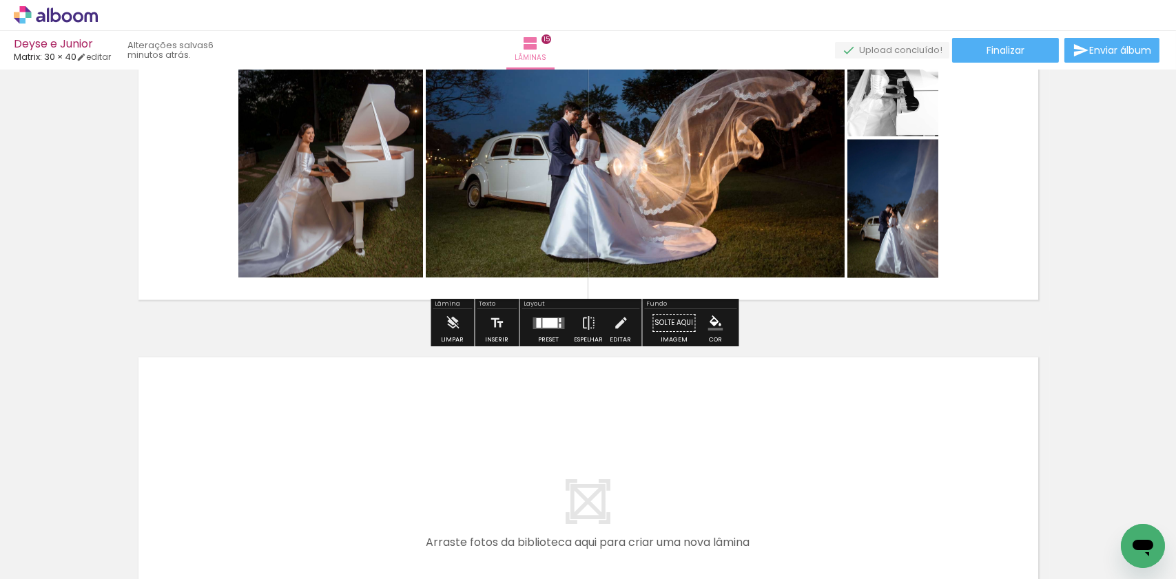
scroll to position [5619, 0]
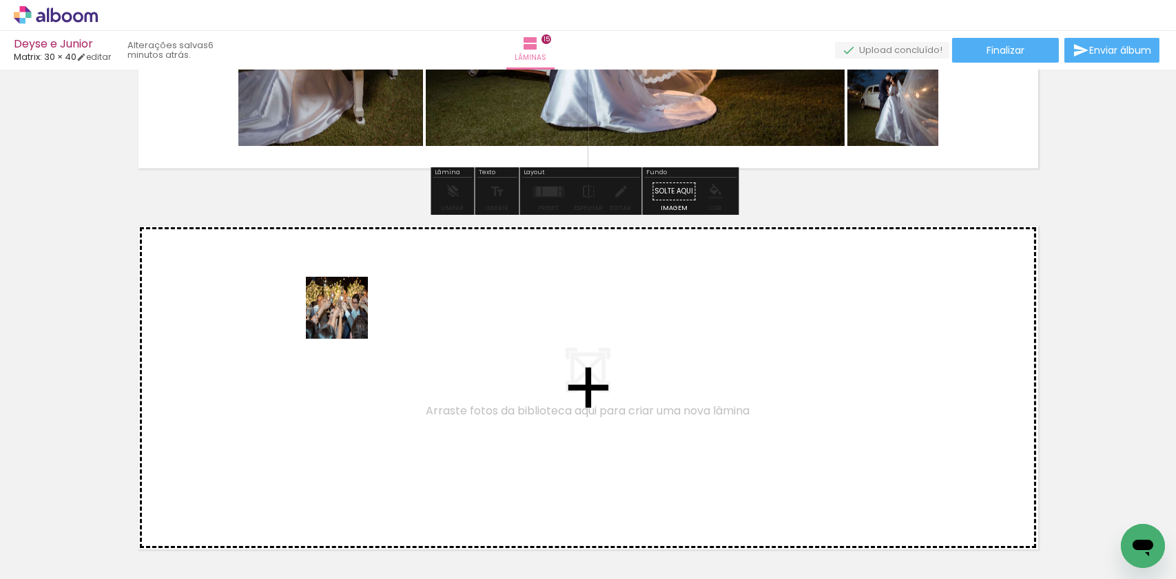
drag, startPoint x: 142, startPoint y: 545, endPoint x: 348, endPoint y: 318, distance: 306.7
click at [348, 318] on quentale-workspace at bounding box center [588, 289] width 1176 height 579
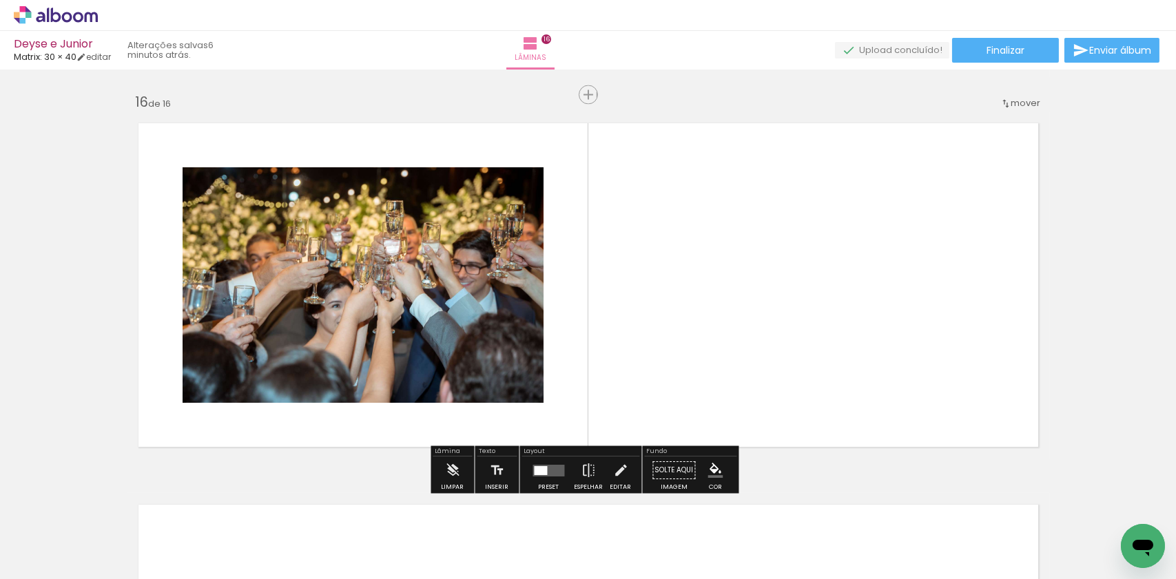
scroll to position [5725, 0]
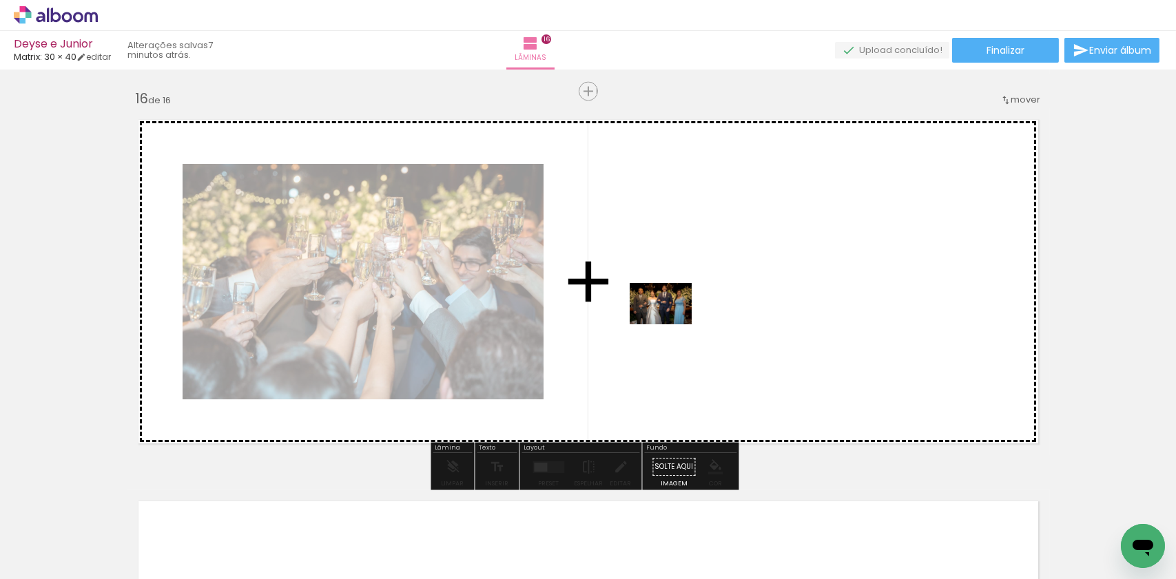
drag, startPoint x: 154, startPoint y: 539, endPoint x: 678, endPoint y: 320, distance: 568.1
click at [678, 320] on quentale-workspace at bounding box center [588, 289] width 1176 height 579
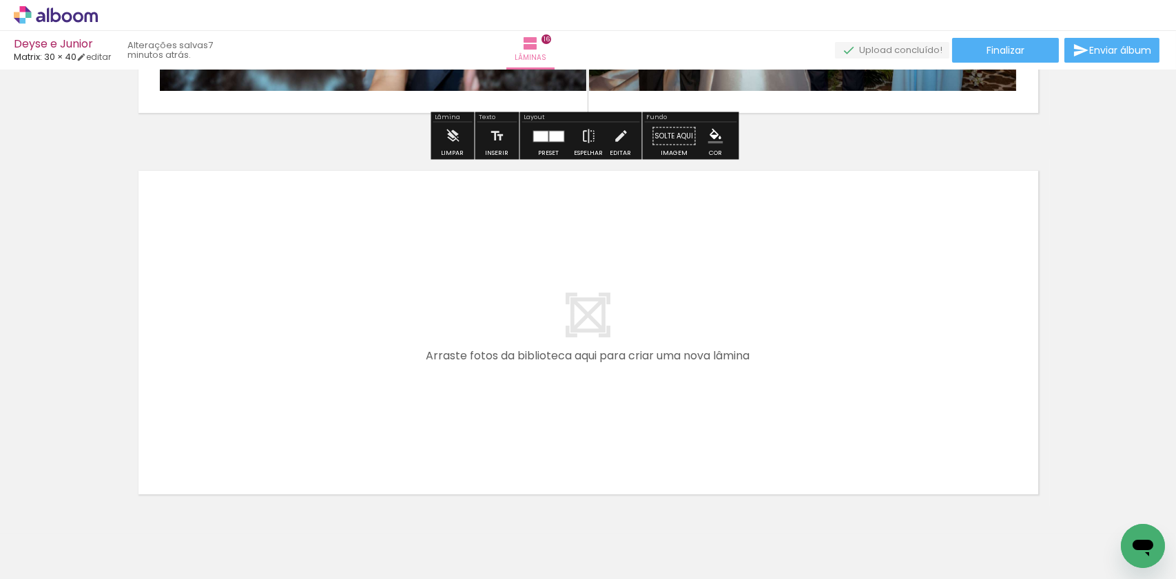
scroll to position [6069, 0]
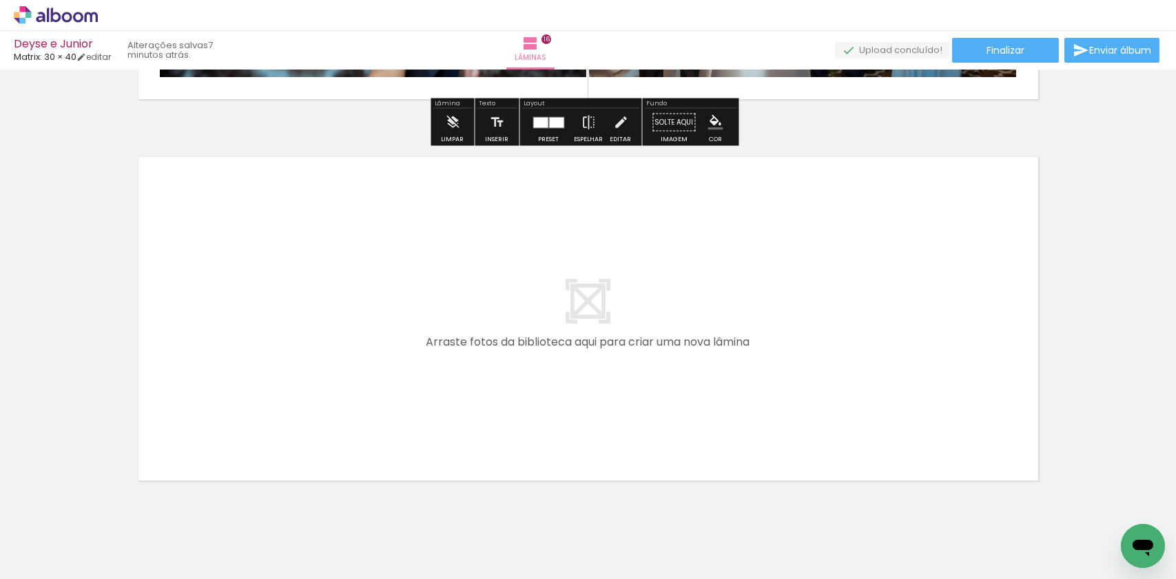
click at [138, 554] on div at bounding box center [138, 532] width 68 height 45
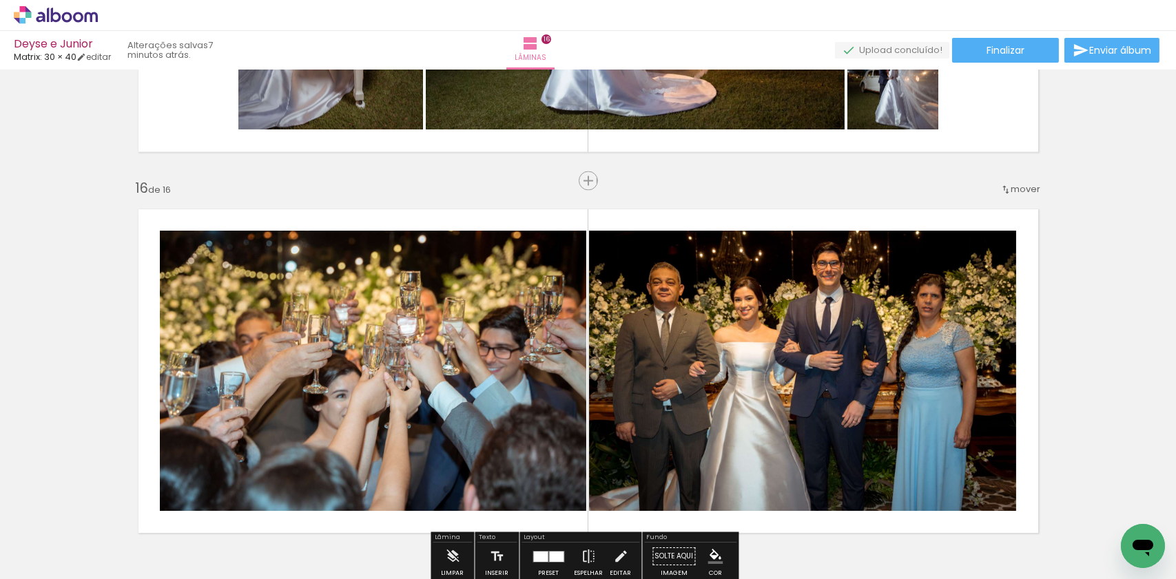
scroll to position [5634, 0]
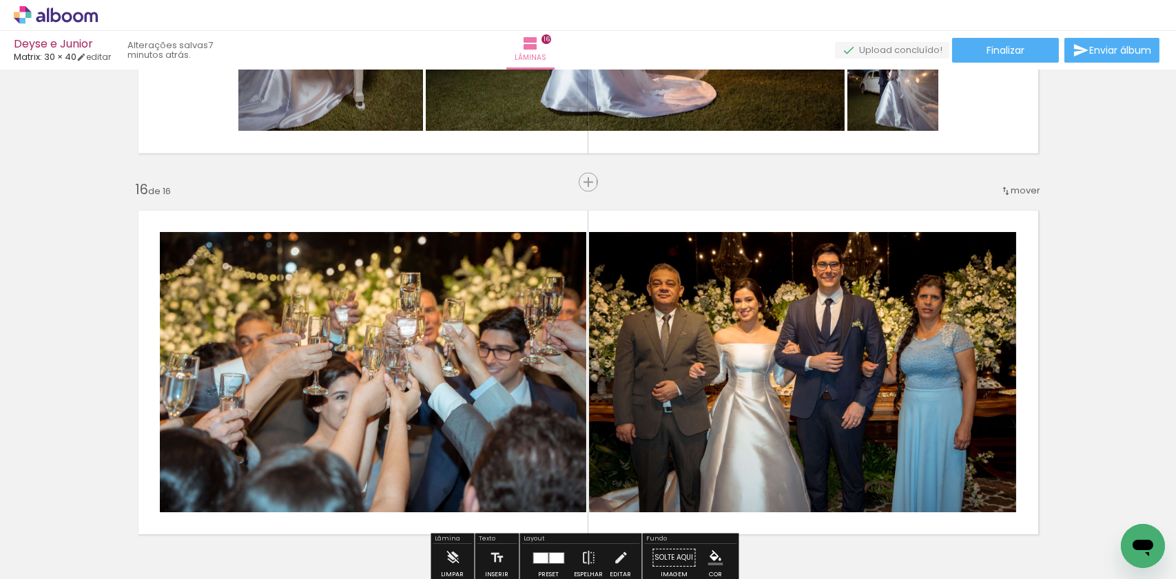
drag, startPoint x: 152, startPoint y: 534, endPoint x: 479, endPoint y: 364, distance: 368.5
click at [470, 367] on quentale-workspace at bounding box center [588, 289] width 1176 height 579
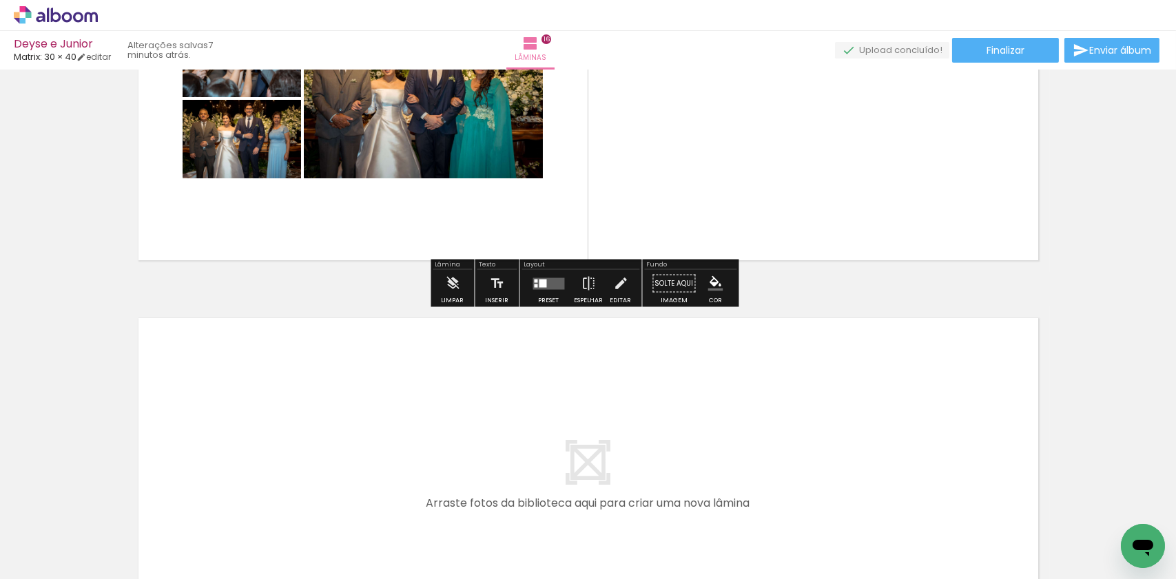
scroll to position [5909, 0]
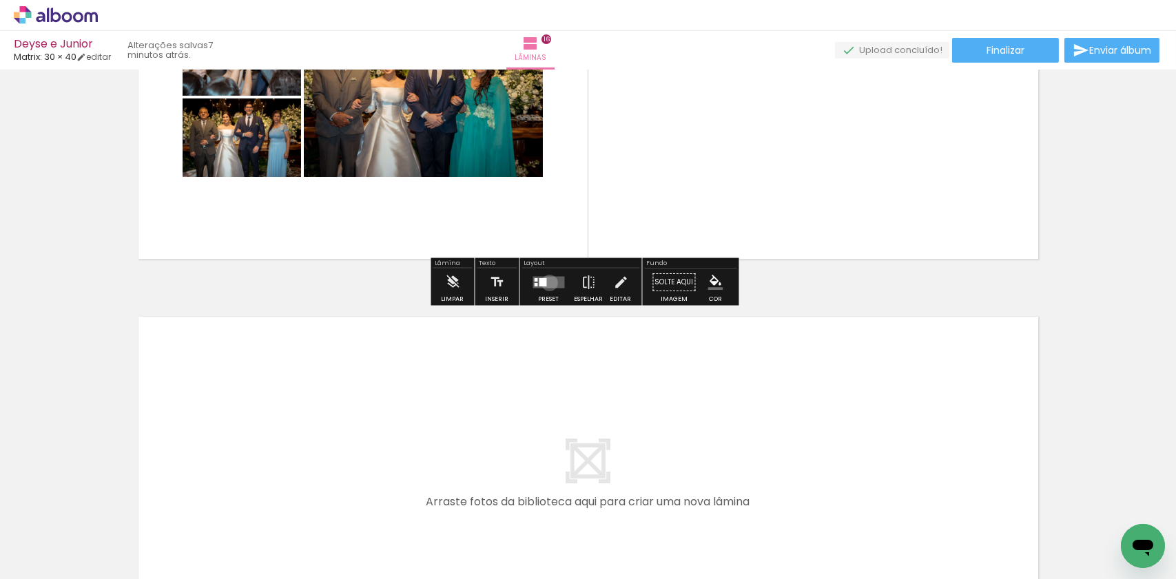
click at [546, 282] on quentale-layouter at bounding box center [549, 282] width 32 height 12
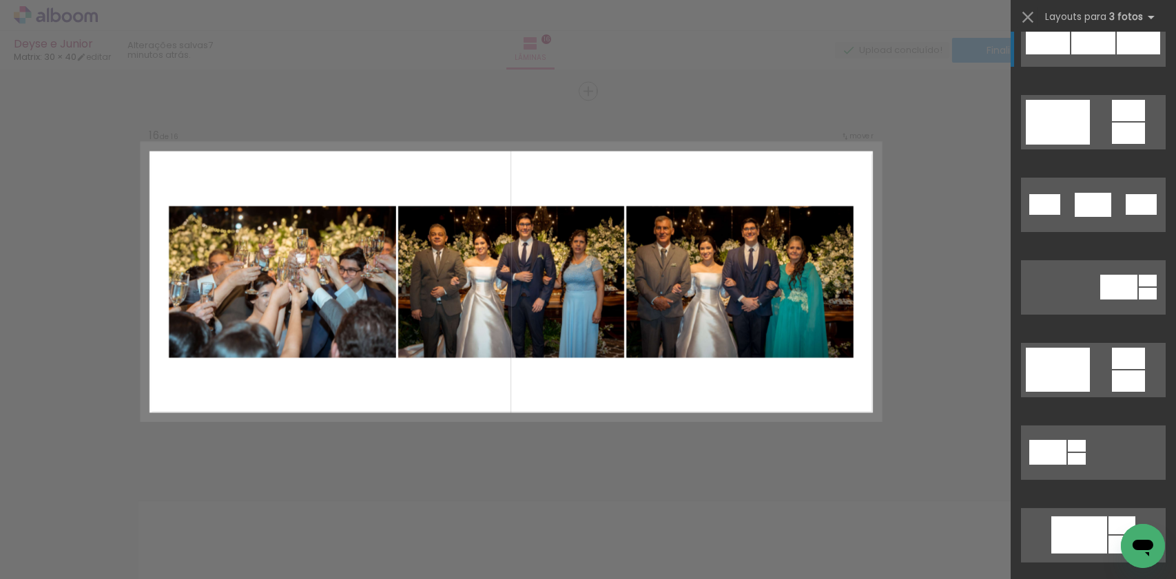
scroll to position [344, 0]
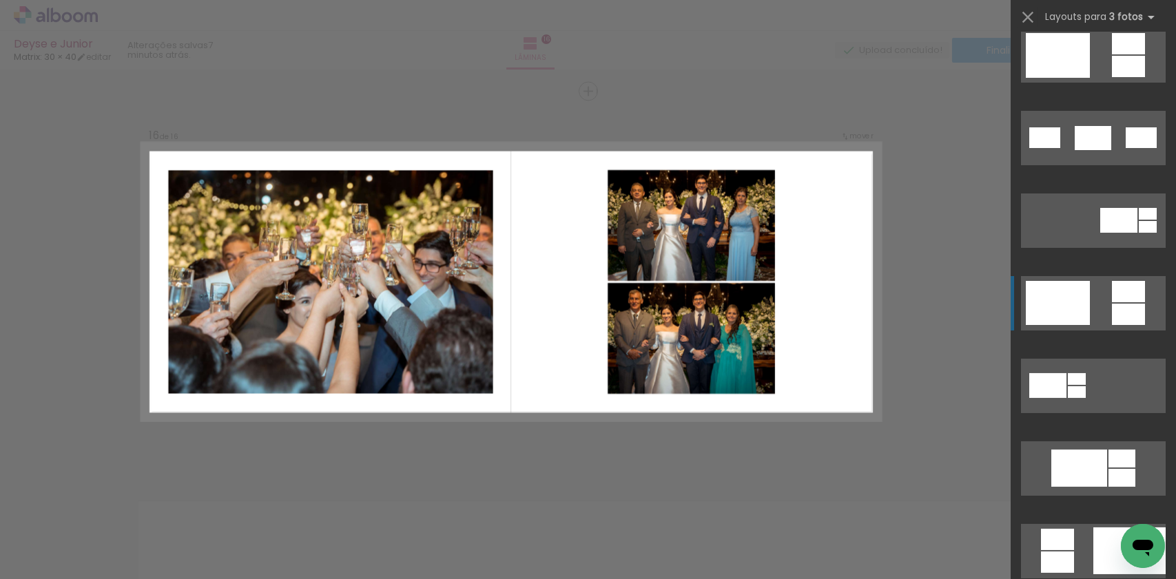
click at [1088, 311] on quentale-layouter at bounding box center [1093, 303] width 145 height 54
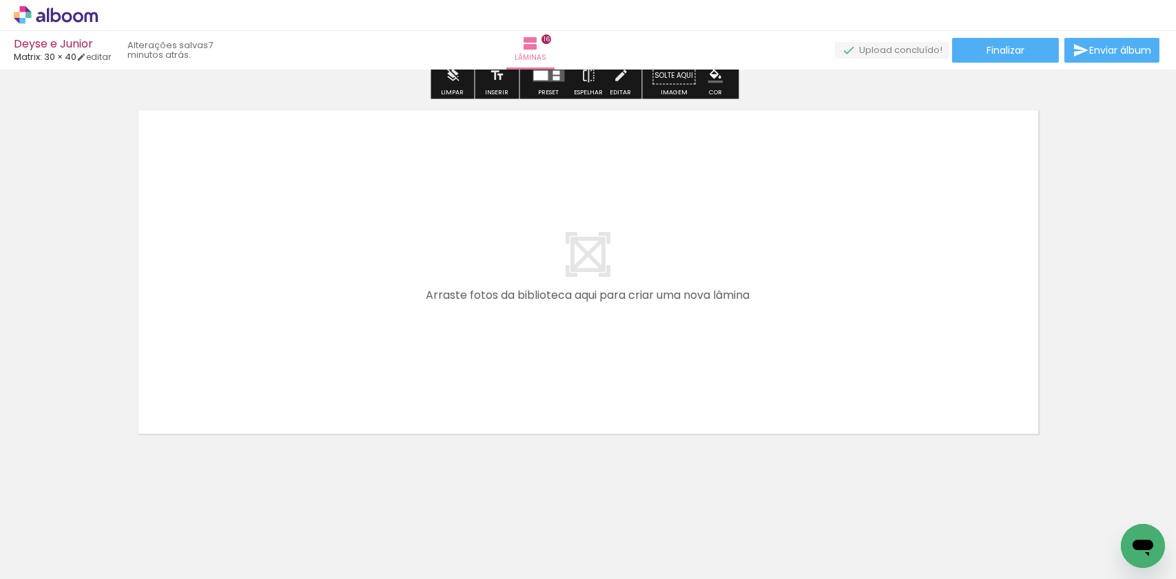
drag, startPoint x: 147, startPoint y: 538, endPoint x: 278, endPoint y: 375, distance: 209.2
click at [278, 375] on quentale-workspace at bounding box center [588, 289] width 1176 height 579
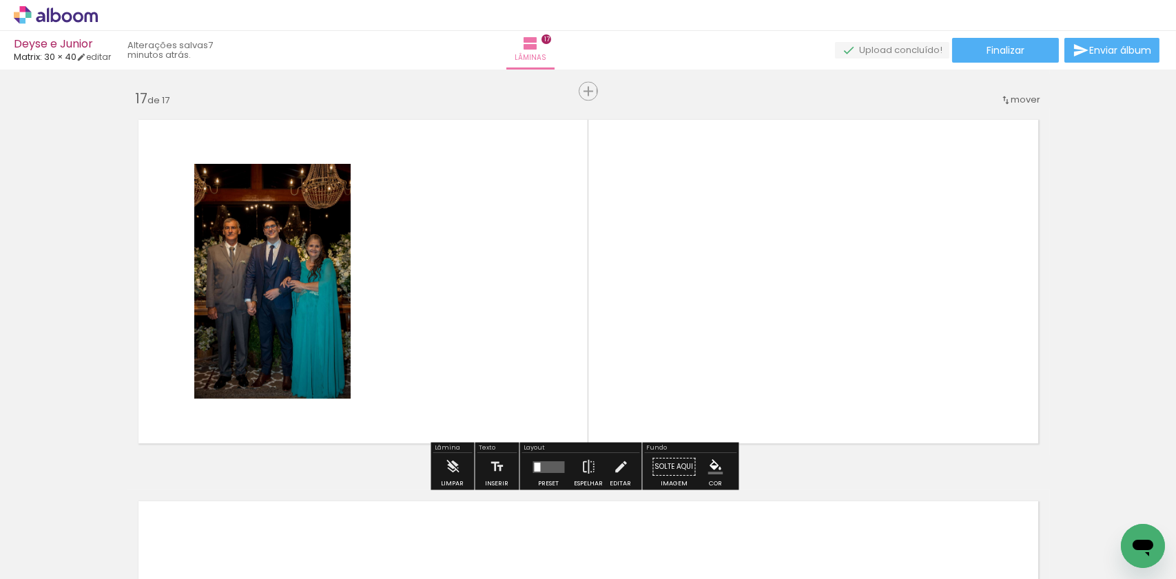
scroll to position [6106, 0]
click at [115, 542] on quentale-thumb at bounding box center [137, 532] width 77 height 79
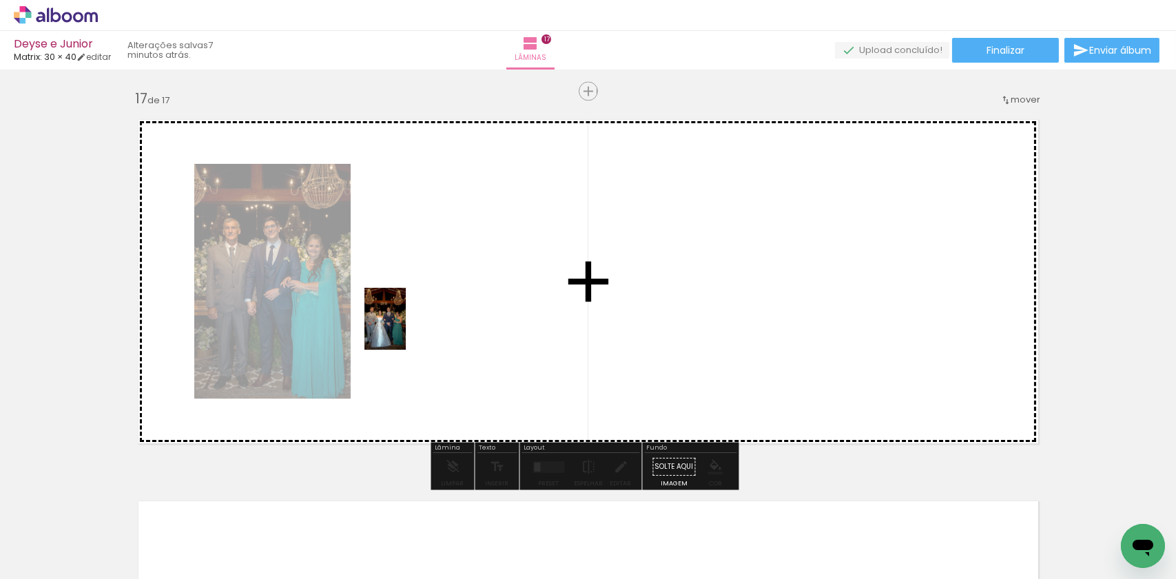
drag, startPoint x: 149, startPoint y: 528, endPoint x: 406, endPoint y: 329, distance: 325.5
click at [406, 329] on quentale-workspace at bounding box center [588, 289] width 1176 height 579
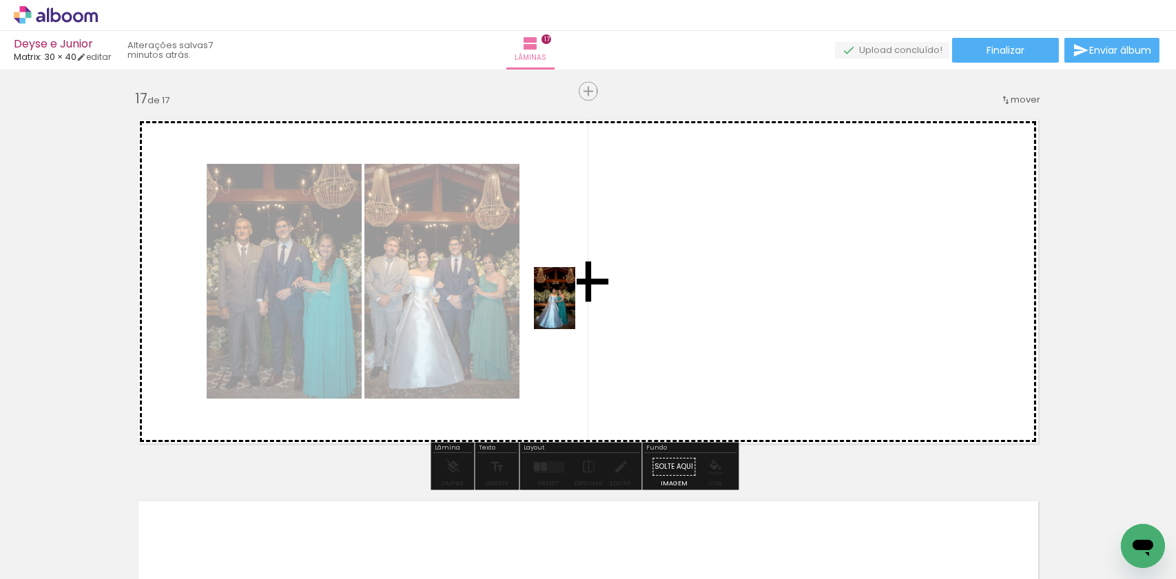
drag, startPoint x: 160, startPoint y: 527, endPoint x: 575, endPoint y: 309, distance: 468.6
click at [575, 309] on quentale-workspace at bounding box center [588, 289] width 1176 height 579
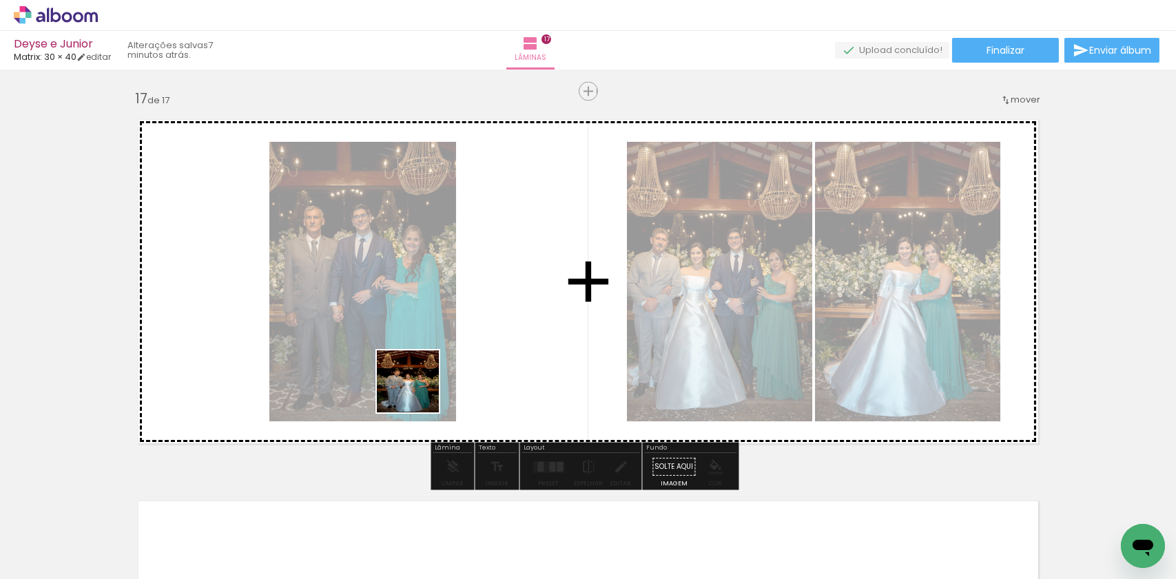
drag, startPoint x: 145, startPoint y: 543, endPoint x: 540, endPoint y: 346, distance: 441.7
click at [540, 346] on quentale-workspace at bounding box center [588, 289] width 1176 height 579
